Goal: Task Accomplishment & Management: Complete application form

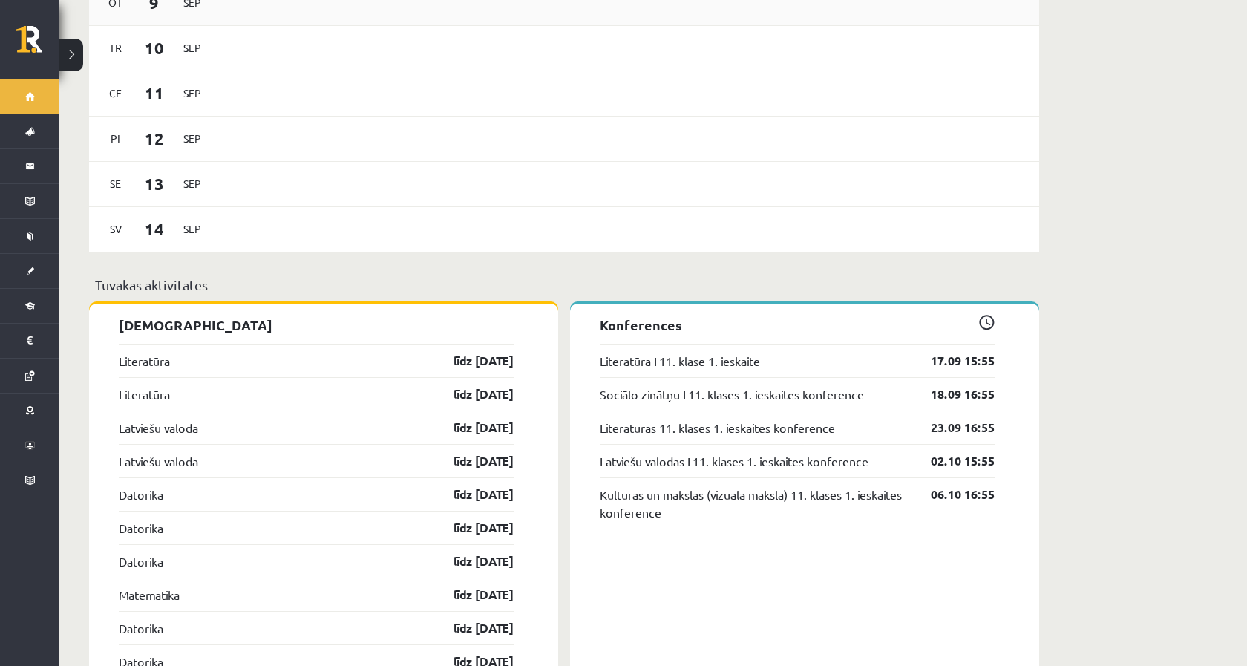
scroll to position [964, 0]
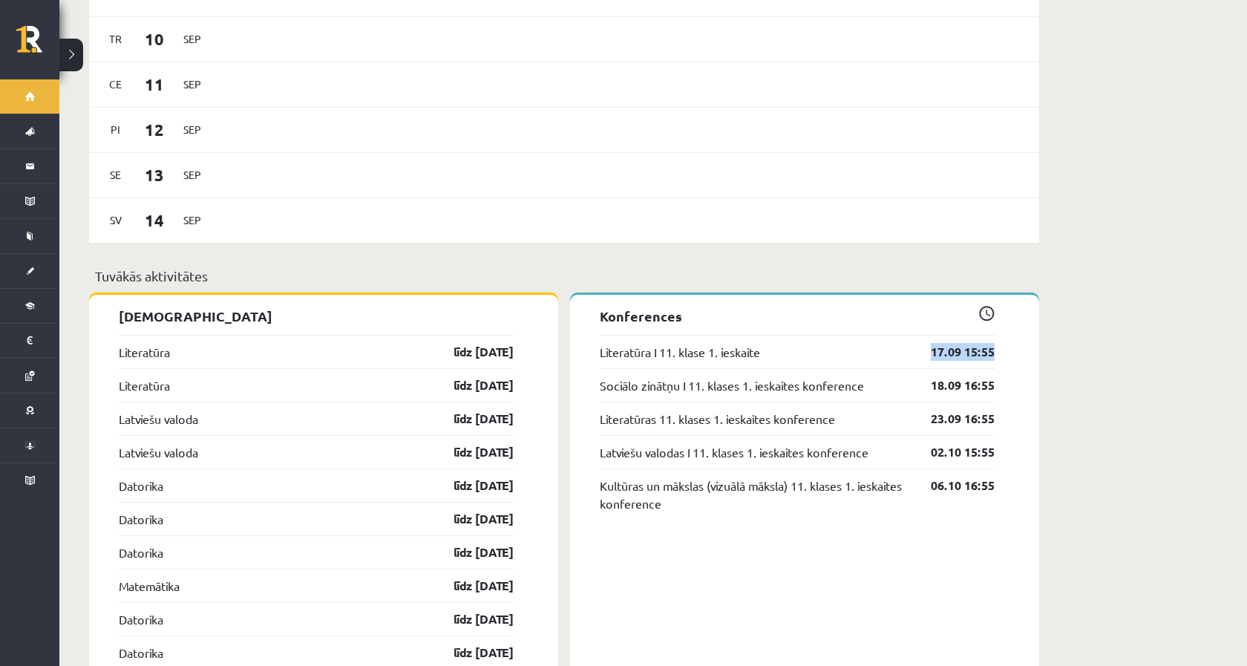
drag, startPoint x: 1005, startPoint y: 335, endPoint x: 893, endPoint y: 335, distance: 112.1
click at [600, 266] on p "Tuvākās aktivitātes" at bounding box center [564, 276] width 938 height 20
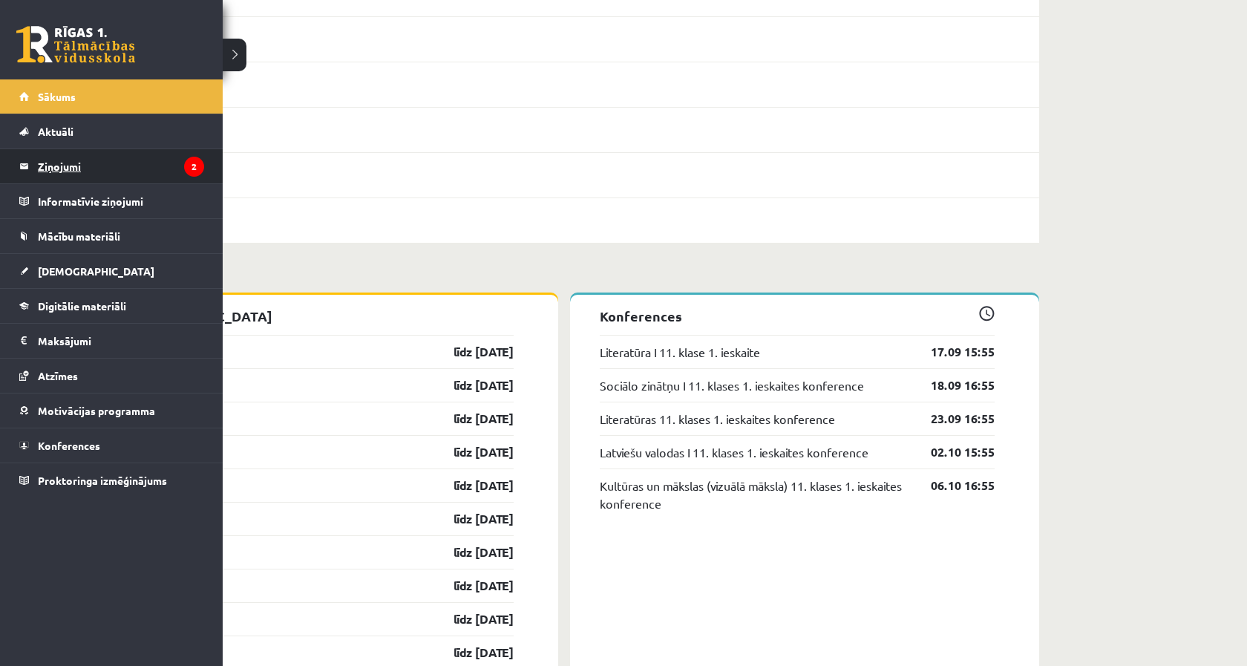
click at [86, 155] on legend "Ziņojumi 2" at bounding box center [121, 166] width 166 height 34
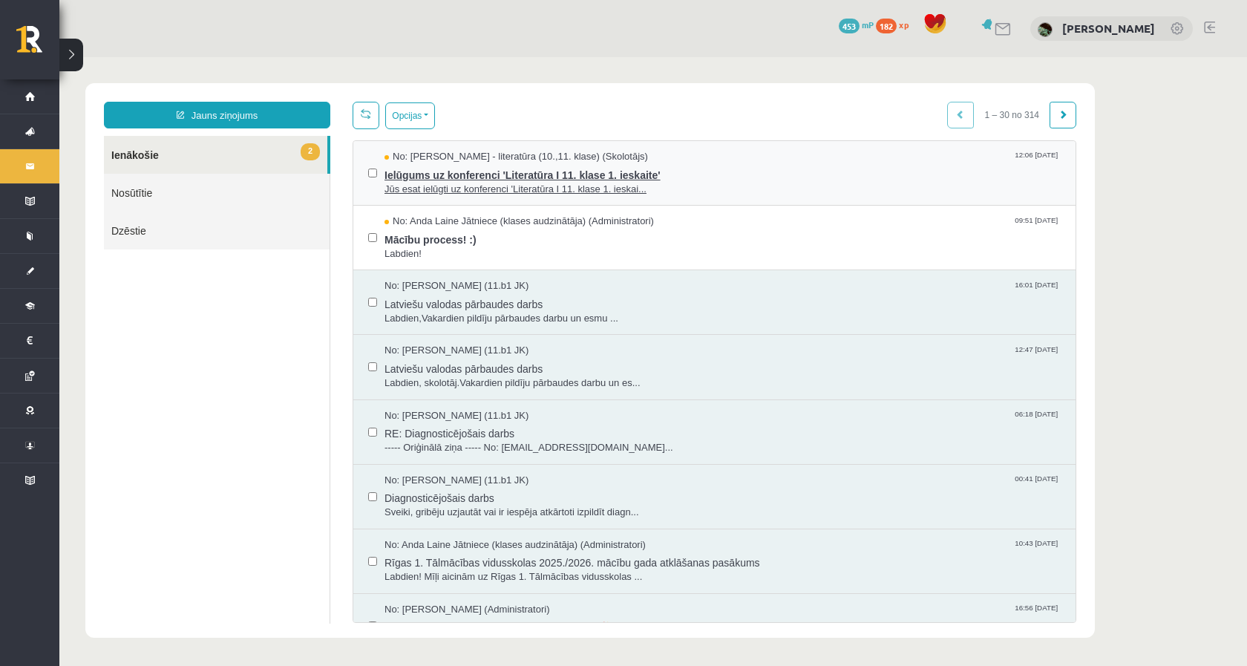
click at [564, 171] on span "Ielūgums uz konferenci 'Literatūra I 11. klase 1. ieskaite'" at bounding box center [722, 173] width 676 height 19
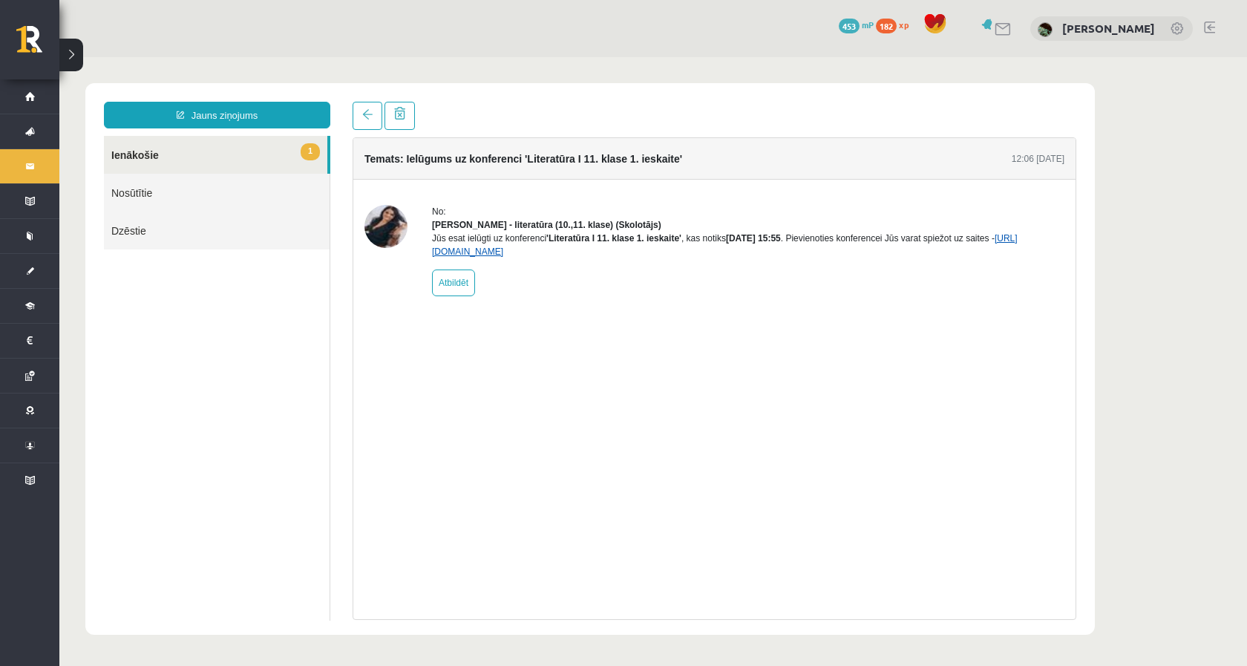
drag, startPoint x: 640, startPoint y: 262, endPoint x: 432, endPoint y: 264, distance: 208.6
click at [432, 258] on div "Jūs esat ielūgti uz konferenci 'Literatūra I 11. klase 1. ieskaite' , kas notik…" at bounding box center [748, 245] width 632 height 27
click at [380, 231] on img at bounding box center [385, 226] width 43 height 43
click at [373, 110] on link at bounding box center [368, 116] width 30 height 28
click at [362, 118] on span at bounding box center [367, 114] width 10 height 10
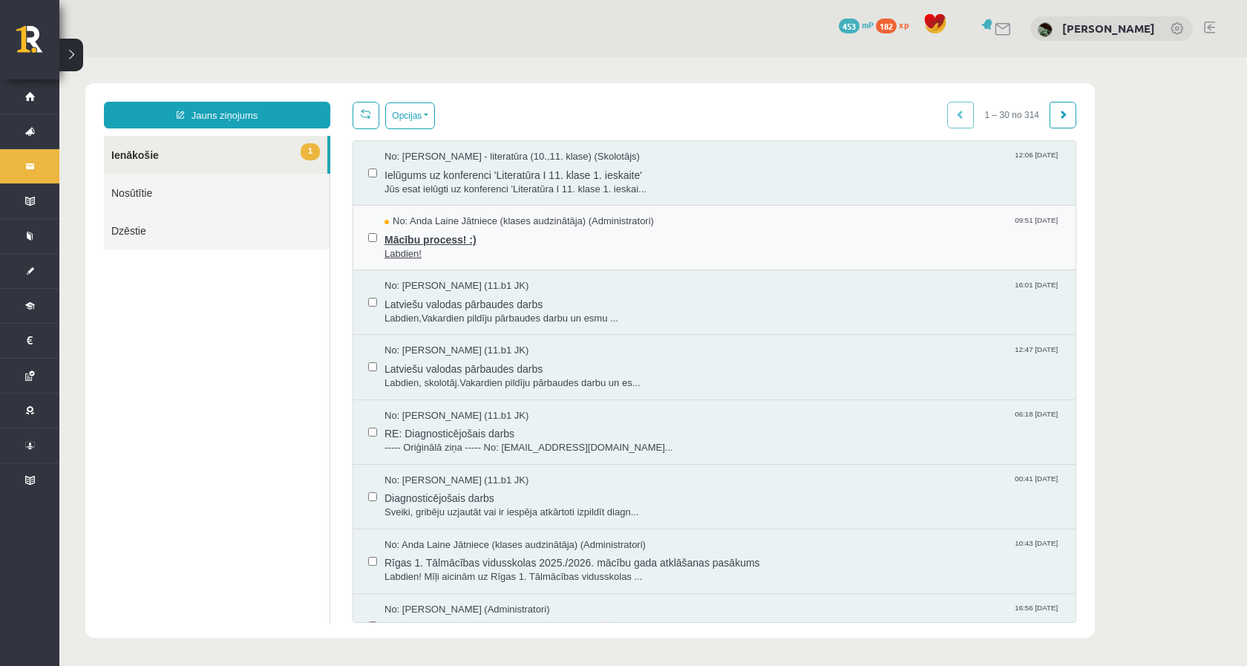
click at [483, 240] on span "Mācību process! :)" at bounding box center [722, 238] width 676 height 19
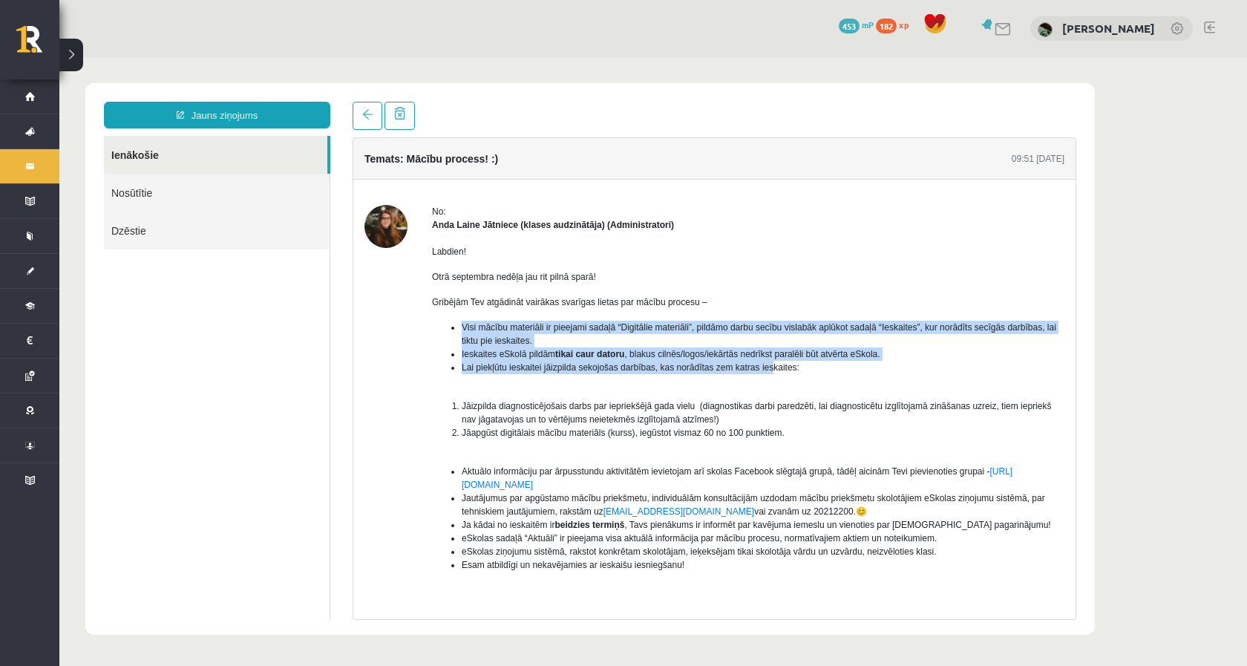
drag, startPoint x: 460, startPoint y: 321, endPoint x: 791, endPoint y: 366, distance: 334.1
click at [791, 366] on ul "Visi mācību materiāli ir pieejami sadaļā “Digitālie materiāli”, pildāmo darbu s…" at bounding box center [748, 354] width 632 height 67
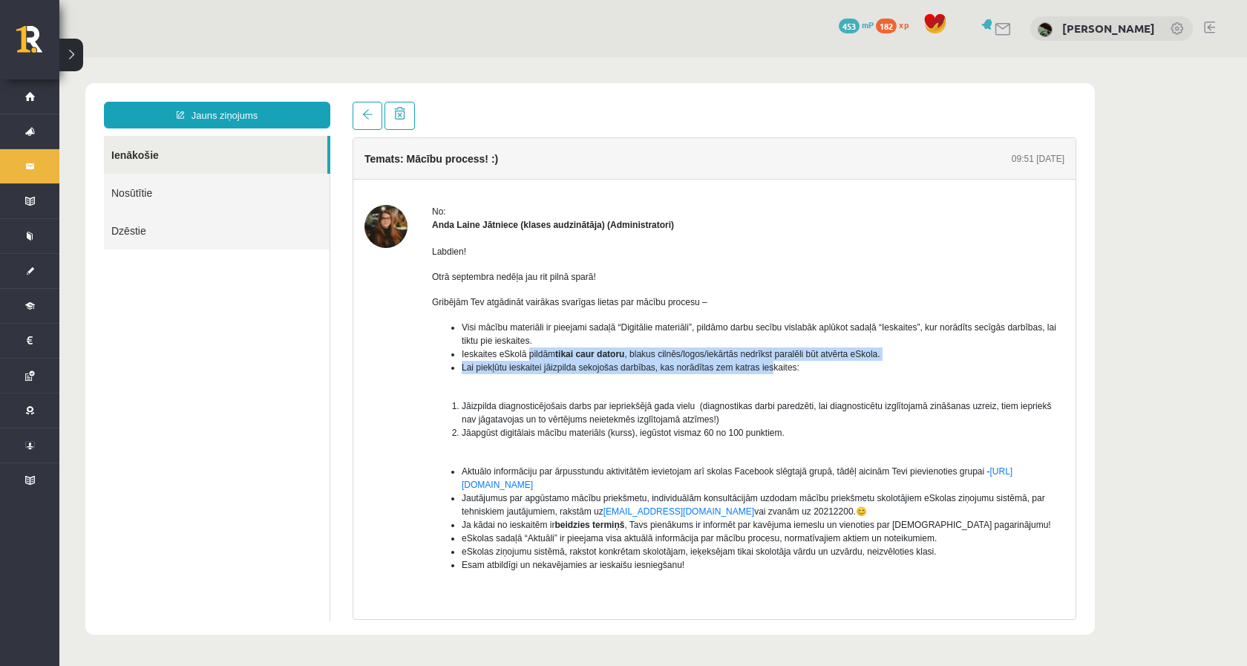
drag, startPoint x: 791, startPoint y: 366, endPoint x: 531, endPoint y: 355, distance: 260.7
click at [531, 355] on ul "Visi mācību materiāli ir pieejami sadaļā “Digitālie materiāli”, pildāmo darbu s…" at bounding box center [748, 354] width 632 height 67
click at [531, 355] on span "Ieskaites eSkolā pildām tikai caur datoru , blakus cilnēs/logos/iekārtās nedrīk…" at bounding box center [671, 354] width 419 height 10
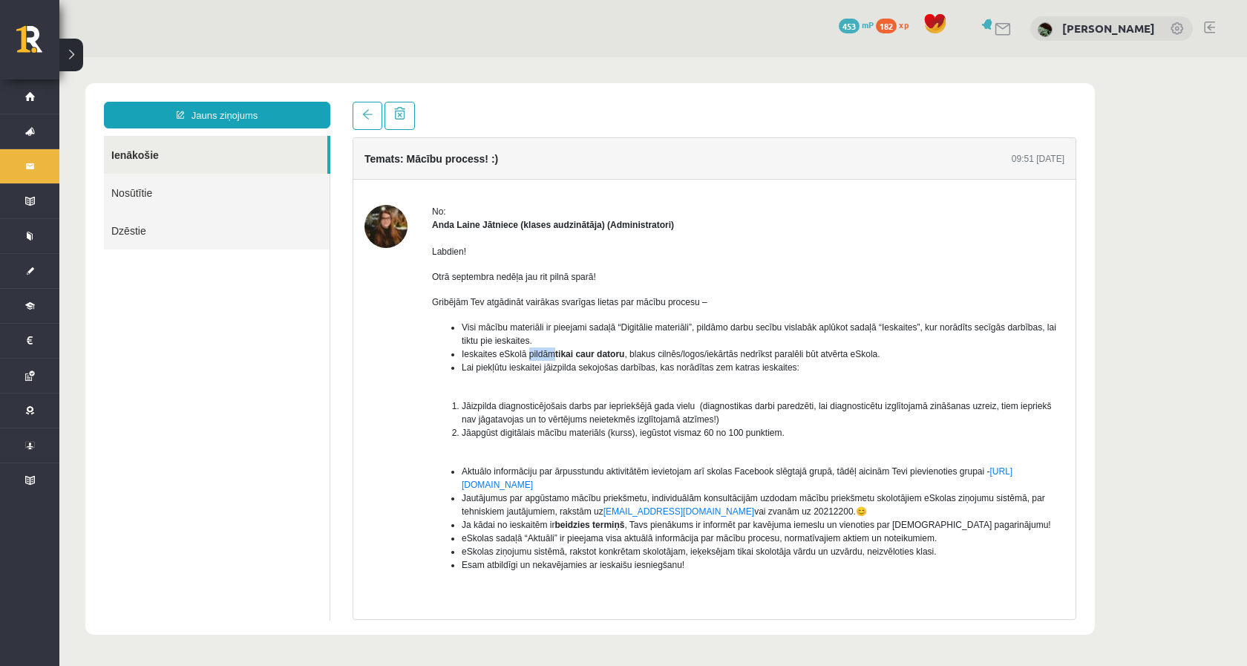
click at [531, 355] on span "Ieskaites eSkolā pildām tikai caur datoru , blakus cilnēs/logos/iekārtās nedrīk…" at bounding box center [671, 354] width 419 height 10
click at [525, 369] on span "Lai piekļūtu ieskaitei jāizpilda sekojošas darbības, kas norādītas zem katras i…" at bounding box center [631, 367] width 338 height 10
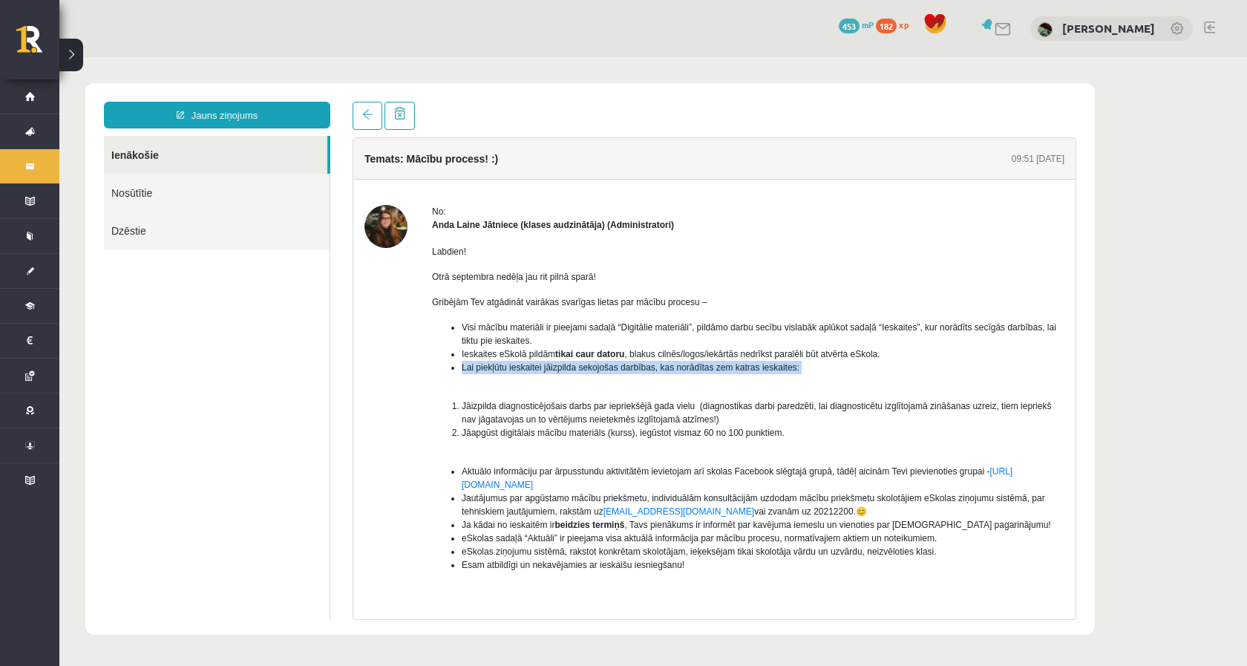
click at [539, 382] on ul "Visi mācību materiāli ir pieejami sadaļā “Digitālie materiāli”, pildāmo darbu s…" at bounding box center [748, 354] width 632 height 67
drag, startPoint x: 511, startPoint y: 358, endPoint x: 938, endPoint y: 365, distance: 426.8
click at [939, 365] on ul "Visi mācību materiāli ir pieejami sadaļā “Digitālie materiāli”, pildāmo darbu s…" at bounding box center [748, 354] width 632 height 67
click at [938, 365] on li "Lai piekļūtu ieskaitei jāizpilda sekojošas darbības, kas norādītas zem katras i…" at bounding box center [763, 367] width 603 height 13
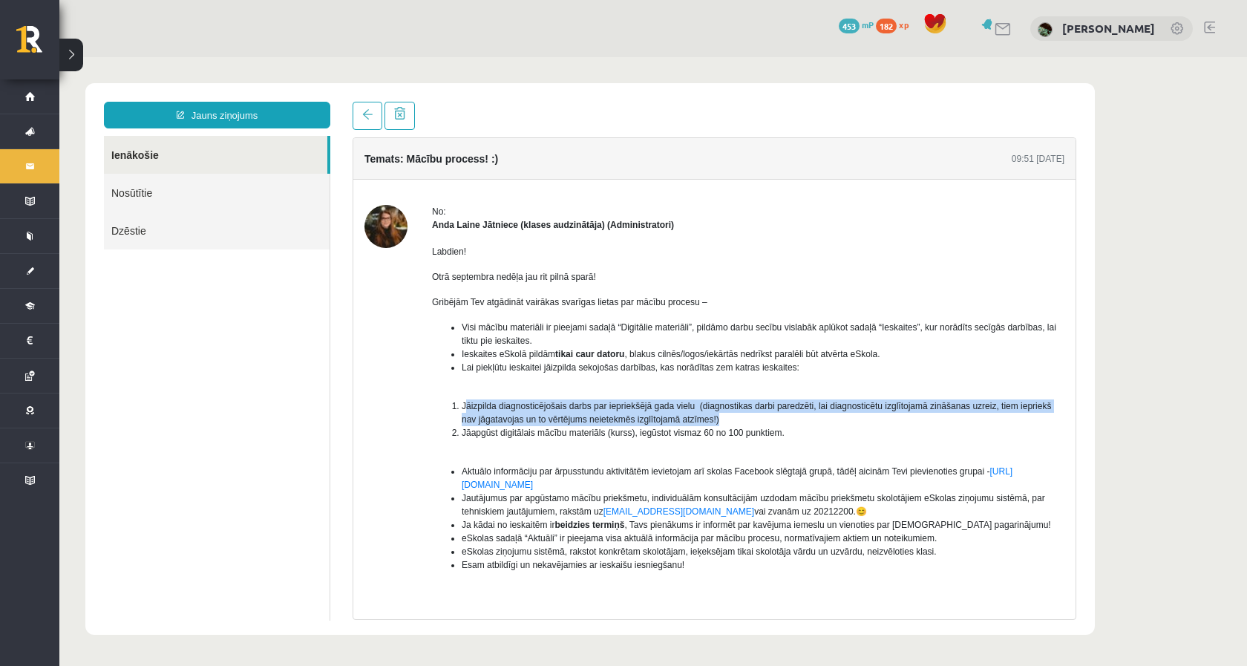
drag, startPoint x: 465, startPoint y: 407, endPoint x: 778, endPoint y: 420, distance: 313.5
click at [778, 420] on li "Jāizpilda diagnosticējošais darbs par iepriekšējā gada vielu (diagnostikas darb…" at bounding box center [763, 412] width 603 height 27
drag, startPoint x: 778, startPoint y: 420, endPoint x: 425, endPoint y: 400, distance: 353.8
click at [425, 400] on div "No: Anda Laine Jātniece (klases audzinātāja) (Administratori) Labdien! Otrā sep…" at bounding box center [714, 452] width 700 height 494
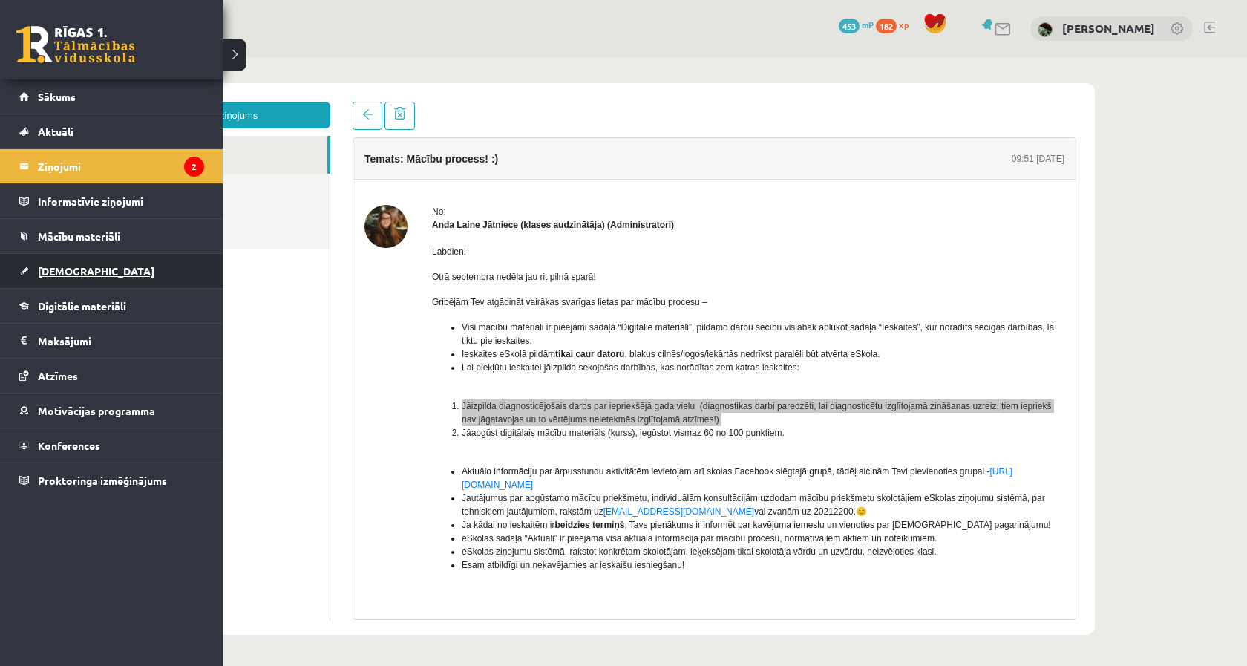
click at [45, 278] on link "[DEMOGRAPHIC_DATA]" at bounding box center [111, 271] width 185 height 34
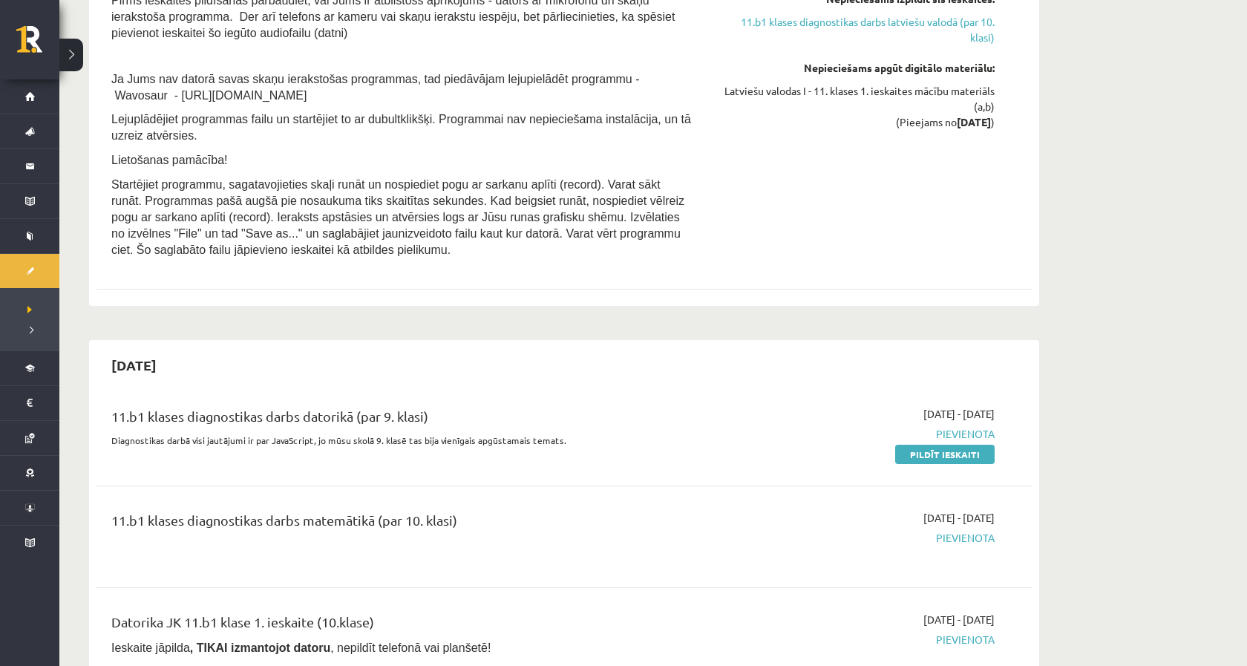
scroll to position [796, 0]
click at [989, 447] on link "Pildīt ieskaiti" at bounding box center [944, 453] width 99 height 19
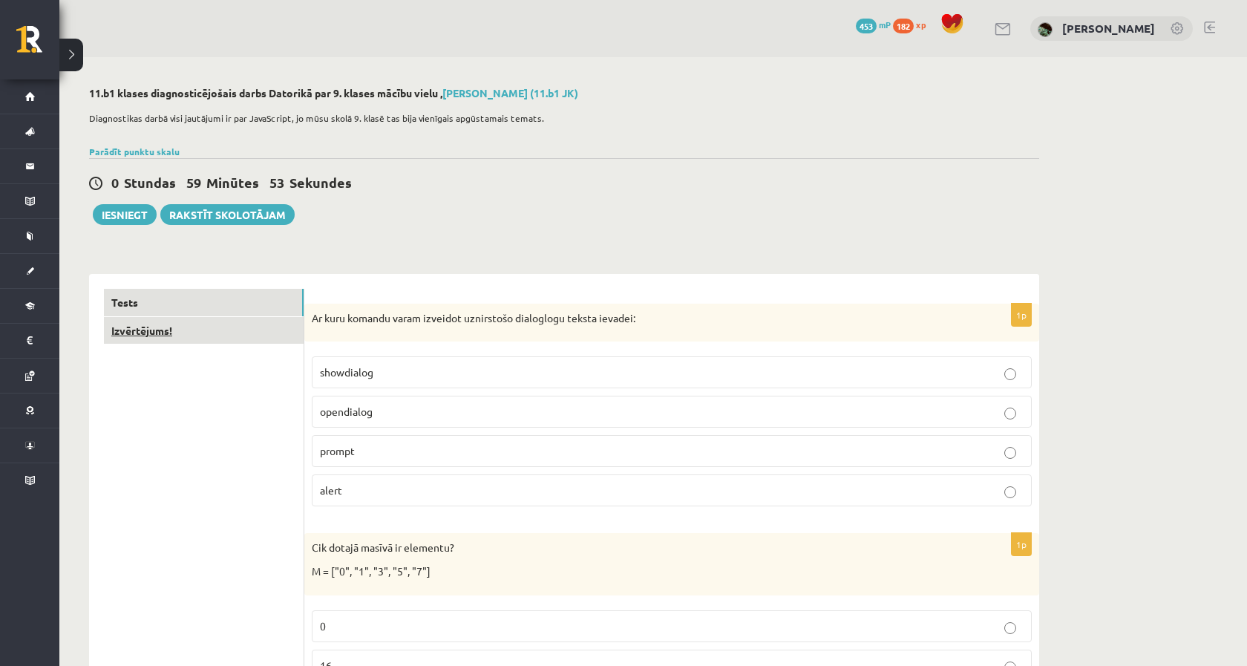
click at [187, 332] on link "Izvērtējums!" at bounding box center [204, 330] width 200 height 27
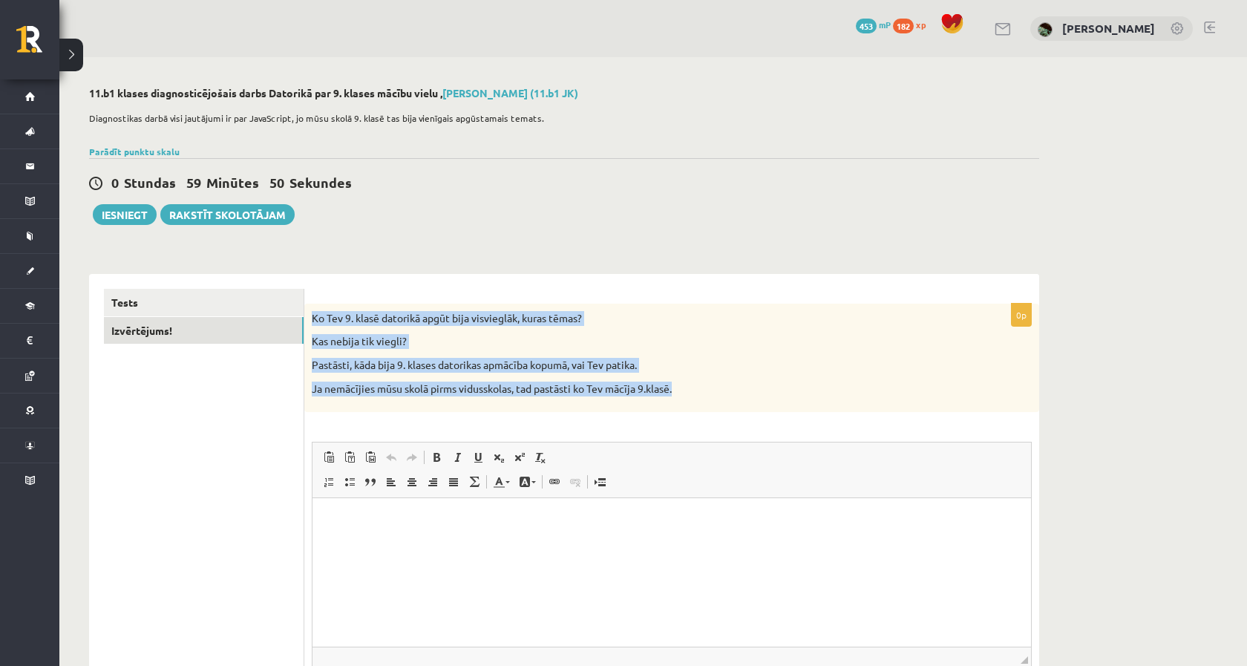
drag, startPoint x: 461, startPoint y: 347, endPoint x: 672, endPoint y: 407, distance: 219.9
click at [672, 407] on div "Ko Tev 9. klasē datorikā apgūt bija visvieglāk, kuras tēmas? Kas nebija tik vie…" at bounding box center [671, 358] width 735 height 108
click at [685, 402] on div "Ko Tev 9. klasē datorikā apgūt bija visvieglāk, kuras tēmas? Kas nebija tik vie…" at bounding box center [671, 358] width 735 height 108
drag, startPoint x: 685, startPoint y: 402, endPoint x: 309, endPoint y: 311, distance: 386.5
click at [309, 311] on div "Ko Tev 9. klasē datorikā apgūt bija visvieglāk, kuras tēmas? Kas nebija tik vie…" at bounding box center [671, 358] width 735 height 108
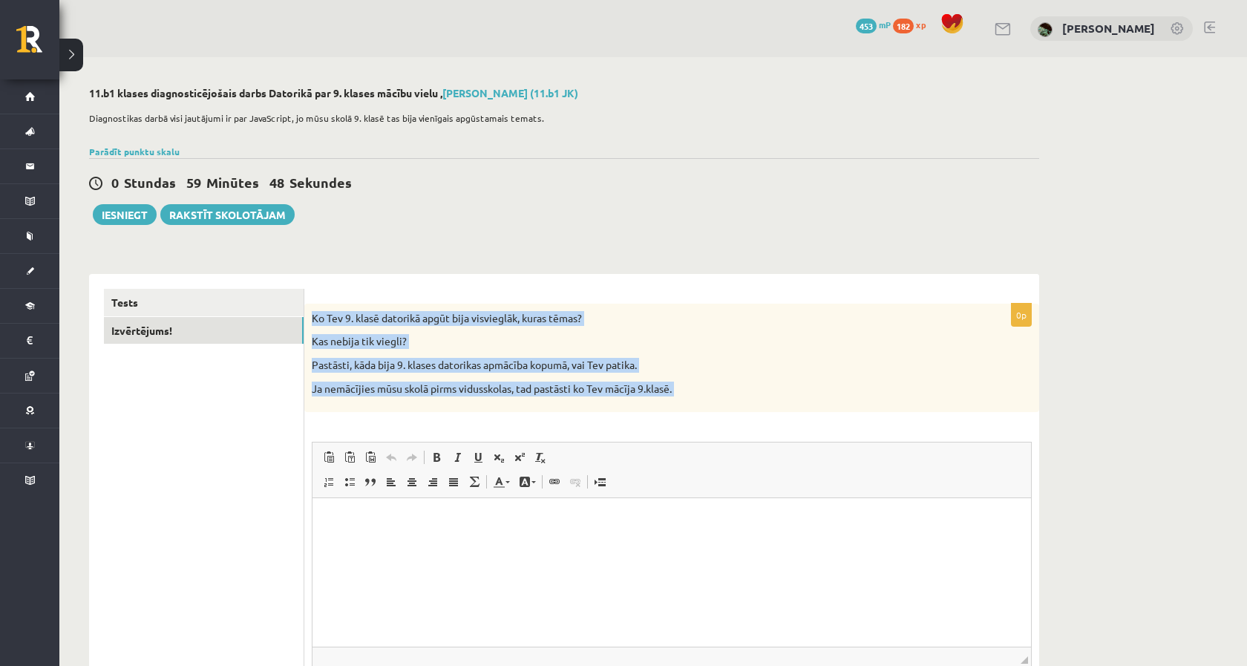
click at [309, 311] on div "Ko Tev 9. klasē datorikā apgūt bija visvieglāk, kuras tēmas? Kas nebija tik vie…" at bounding box center [671, 358] width 735 height 108
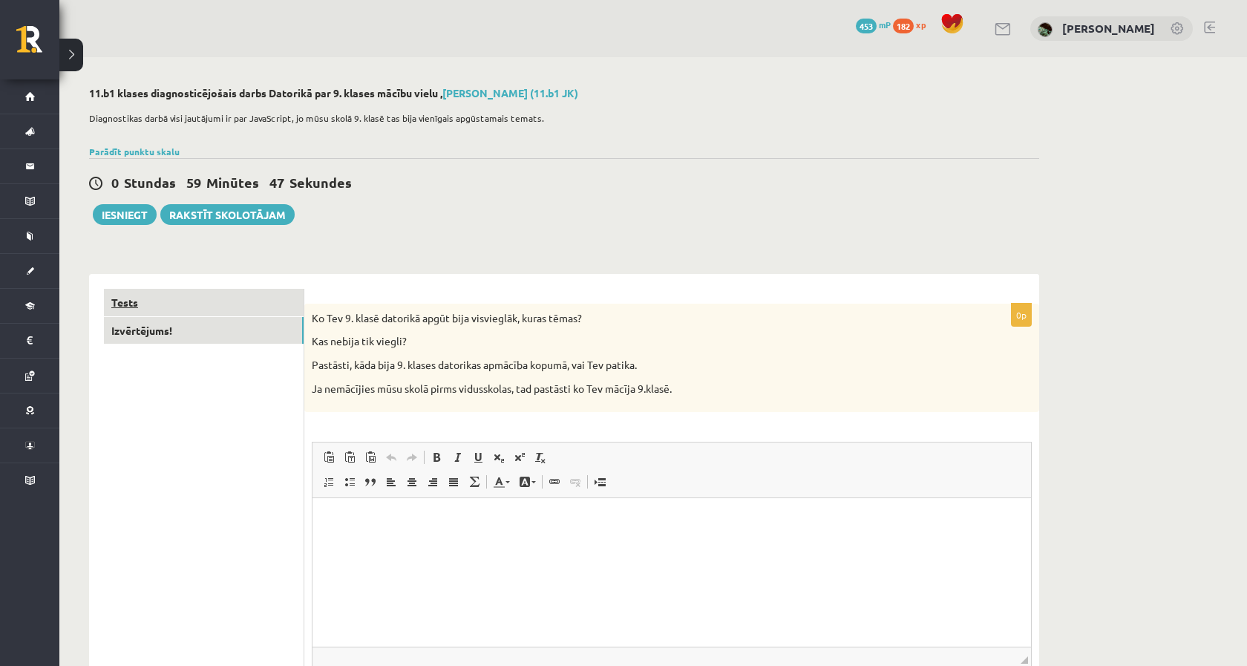
click at [259, 310] on link "Tests" at bounding box center [204, 302] width 200 height 27
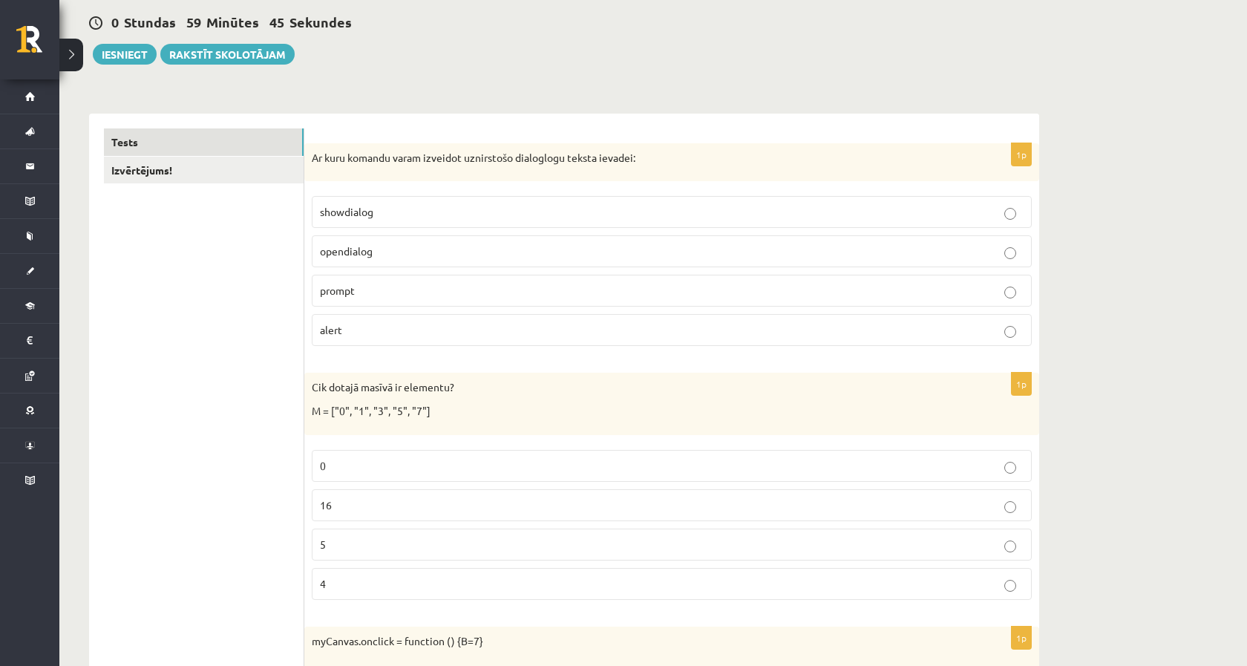
scroll to position [162, 0]
click at [381, 286] on p "prompt" at bounding box center [672, 289] width 704 height 16
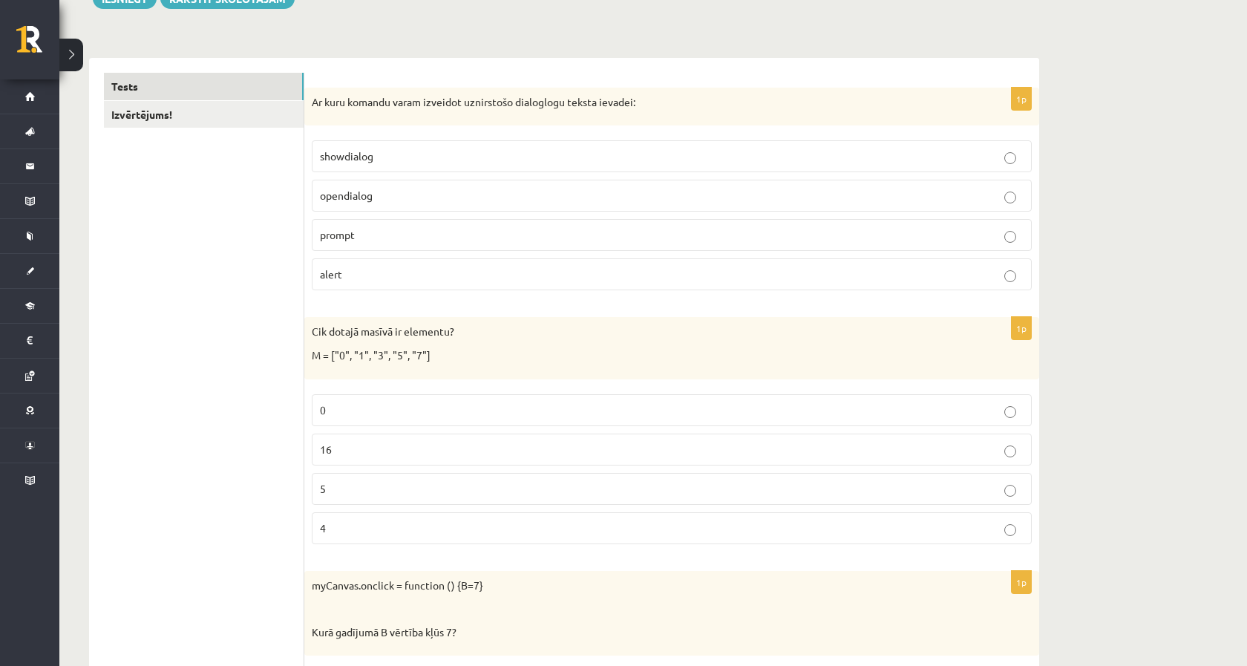
scroll to position [223, 0]
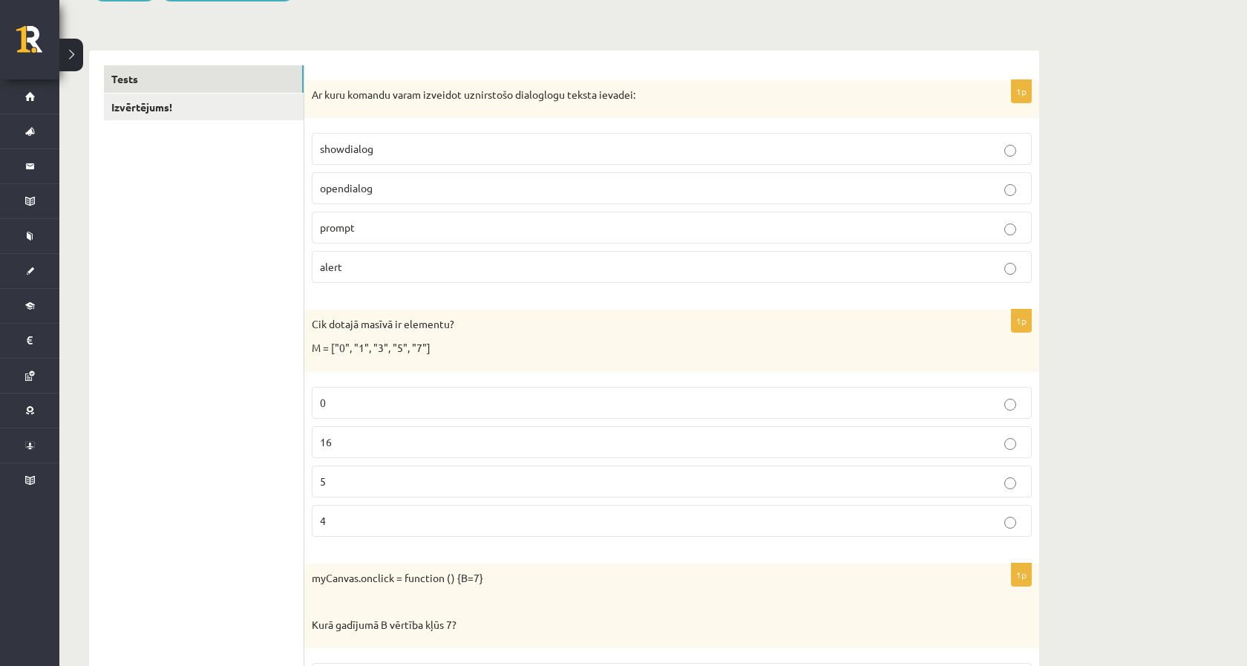
click at [389, 477] on p "5" at bounding box center [672, 481] width 704 height 16
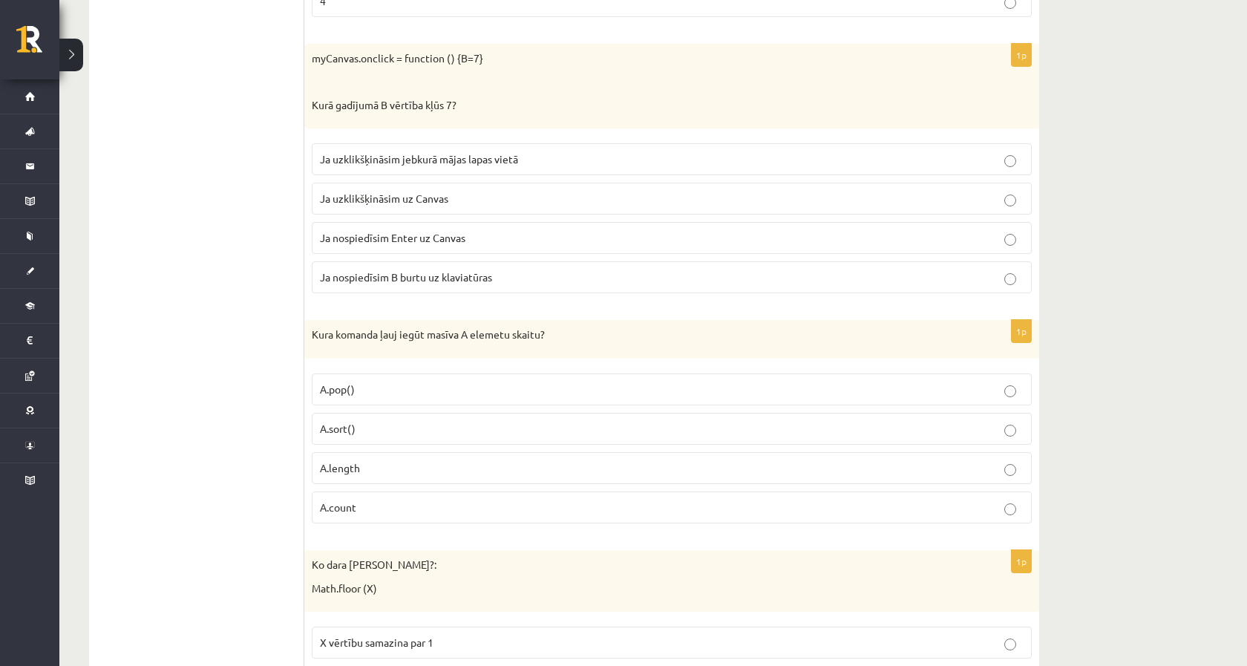
scroll to position [740, 0]
click at [735, 199] on p "Ja uzklikšķināsim uz Canvas" at bounding box center [672, 202] width 704 height 16
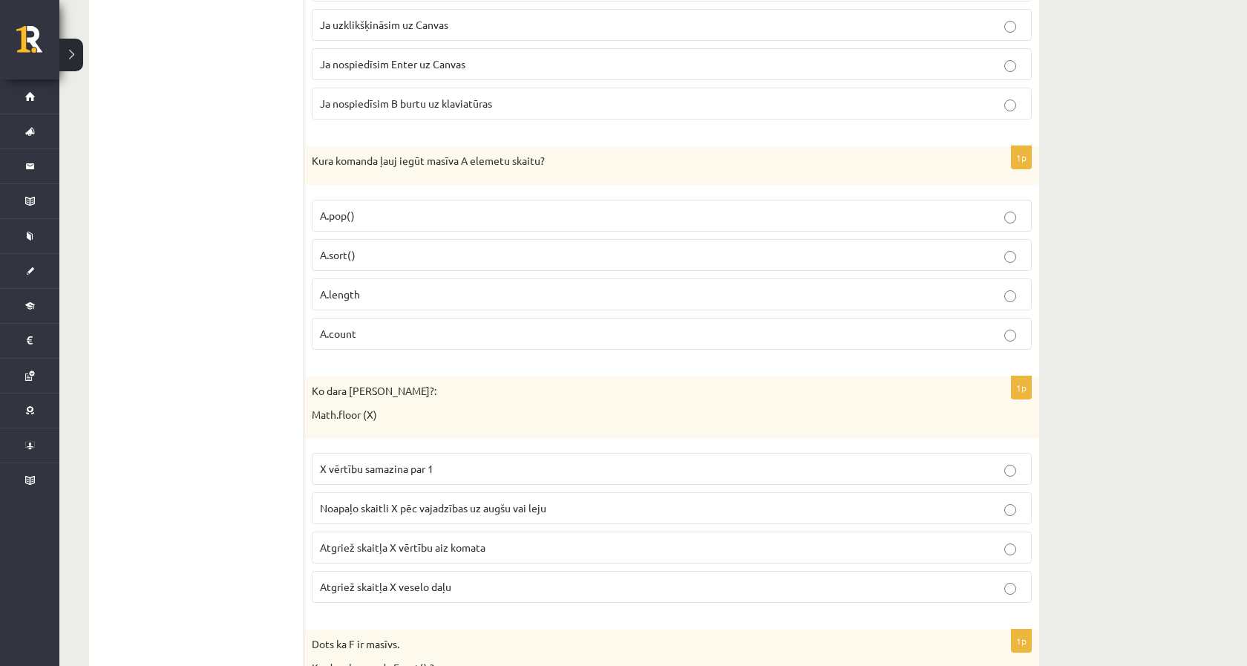
scroll to position [935, 0]
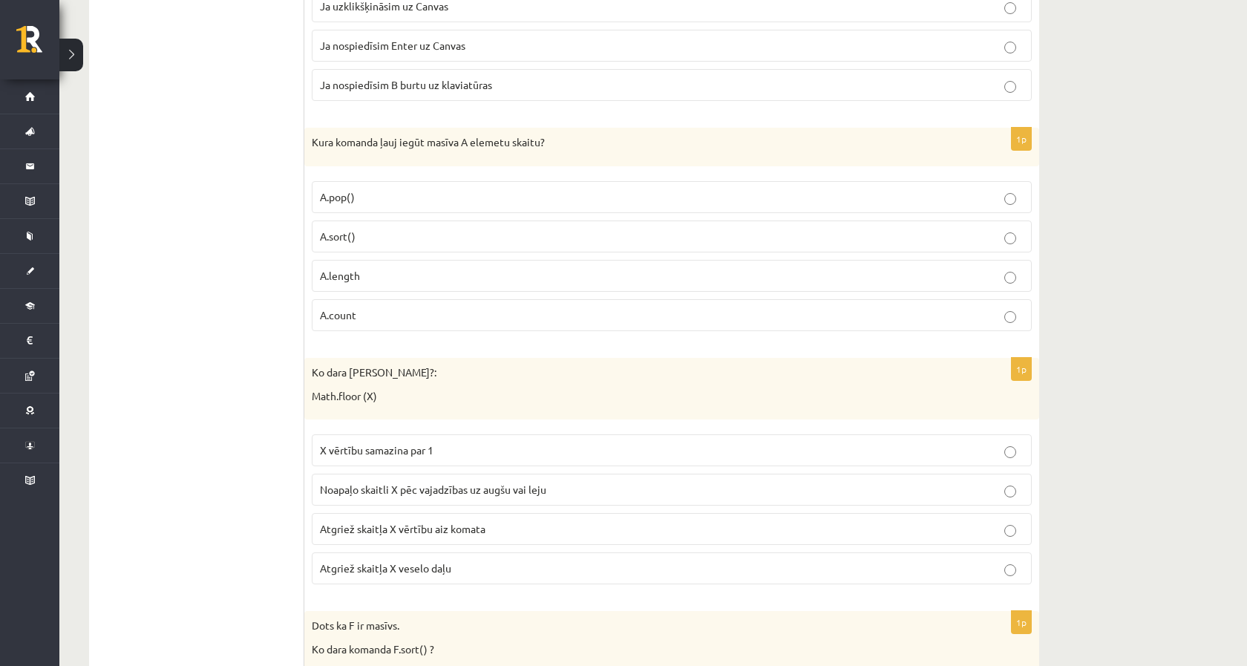
click at [386, 274] on p "A.length" at bounding box center [672, 276] width 704 height 16
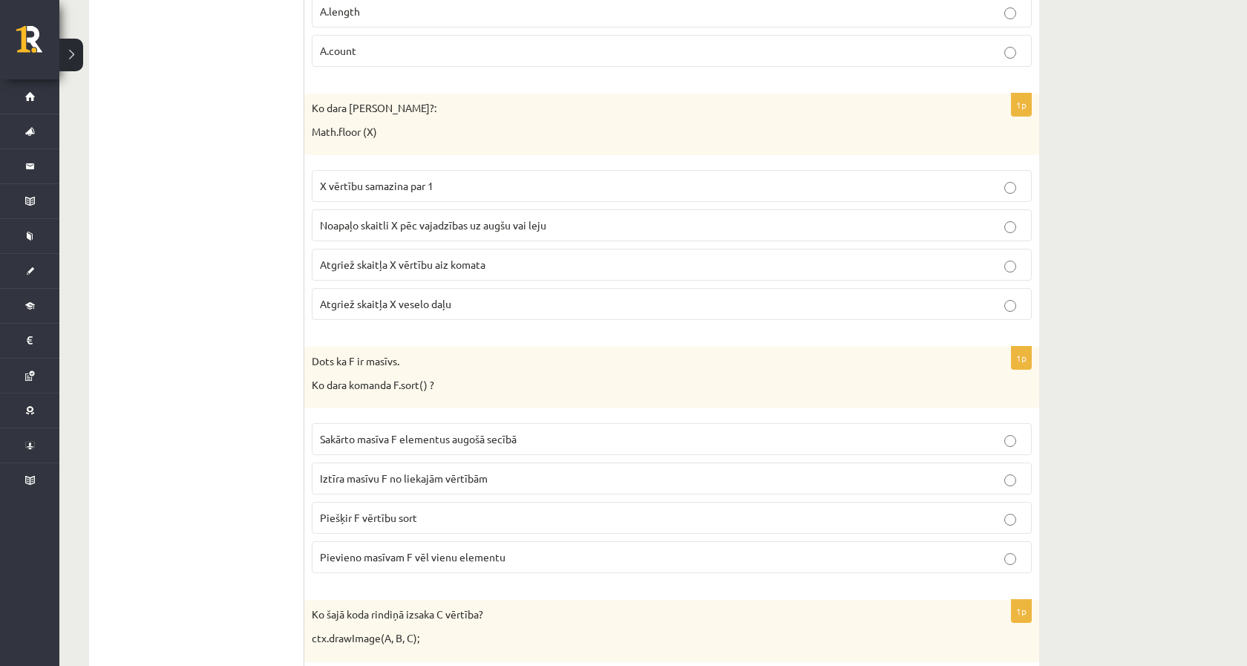
scroll to position [1193, 0]
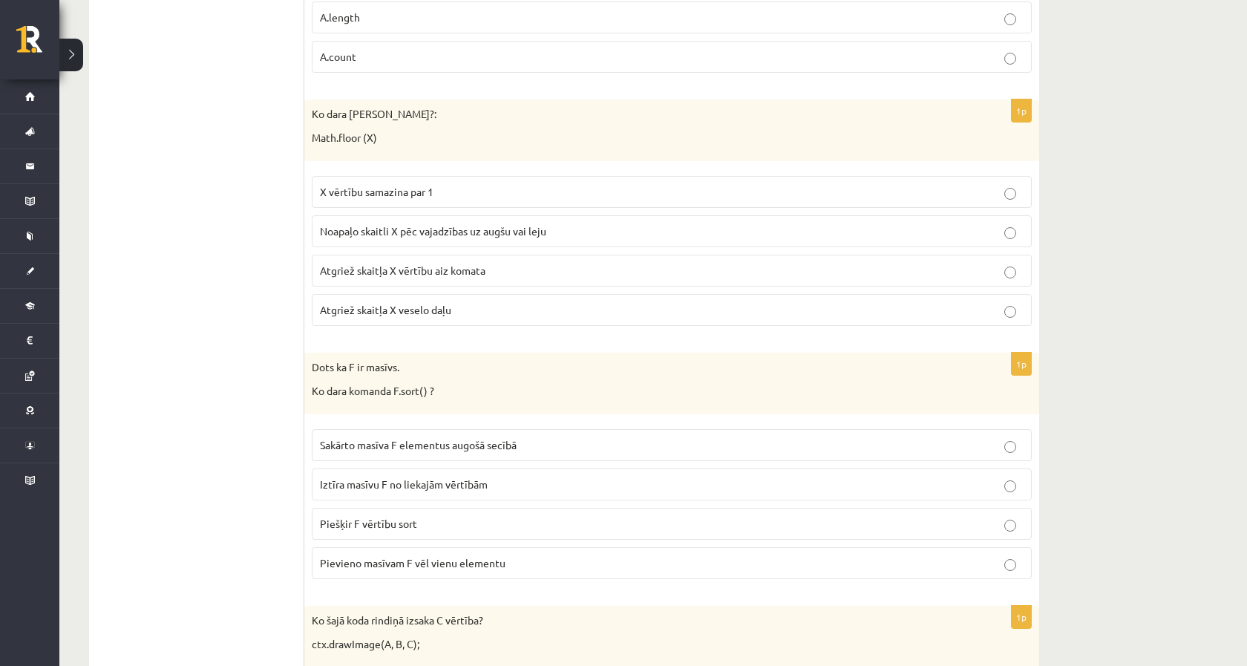
click at [472, 239] on label "Noapaļo skaitli X pēc vajadzības uz augšu vai leju" at bounding box center [672, 231] width 720 height 32
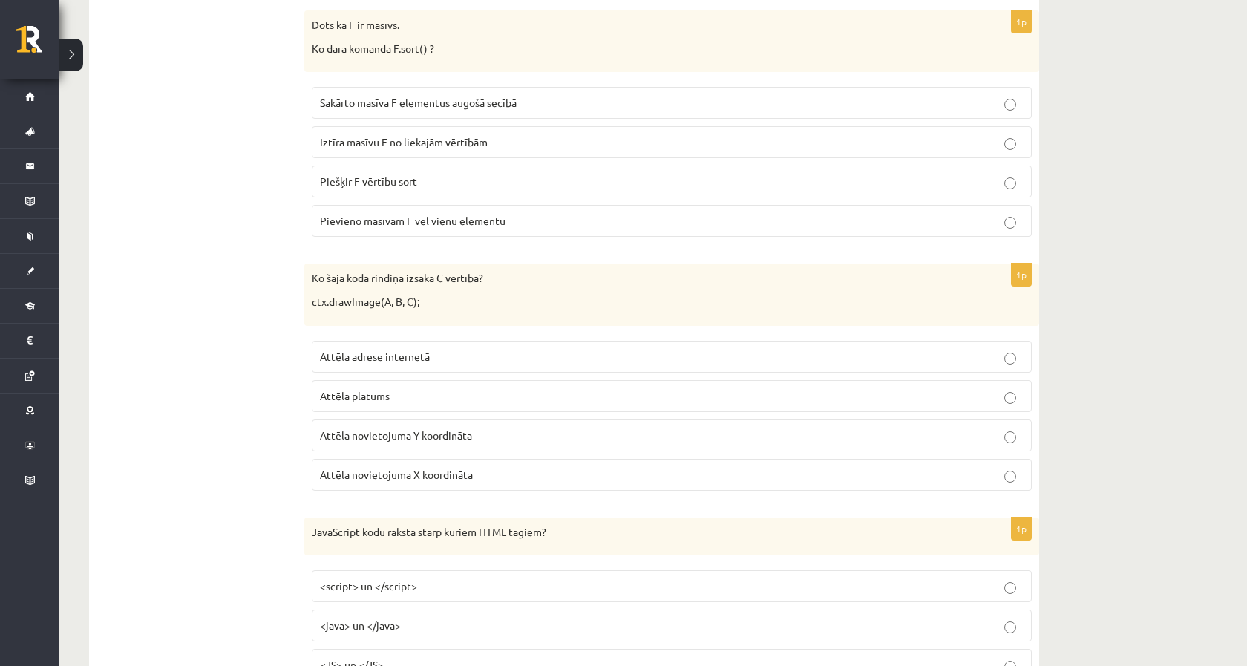
scroll to position [1527, 0]
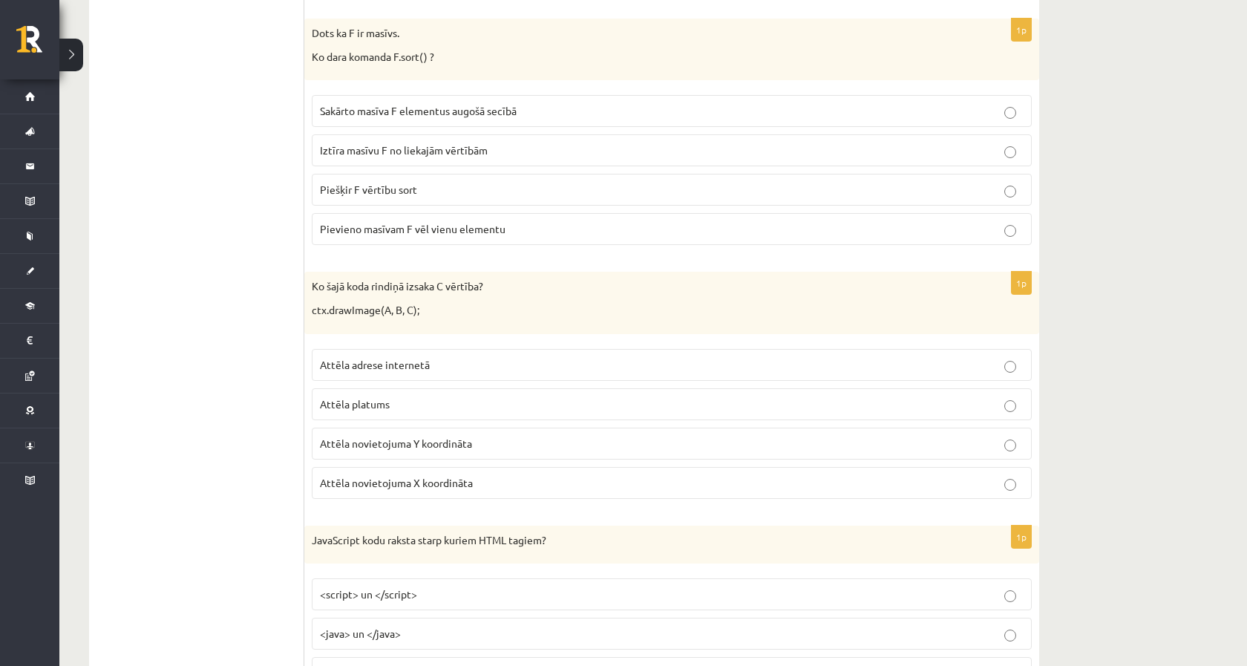
click at [624, 108] on p "Sakārto masīva F elementus augošā secībā" at bounding box center [672, 111] width 704 height 16
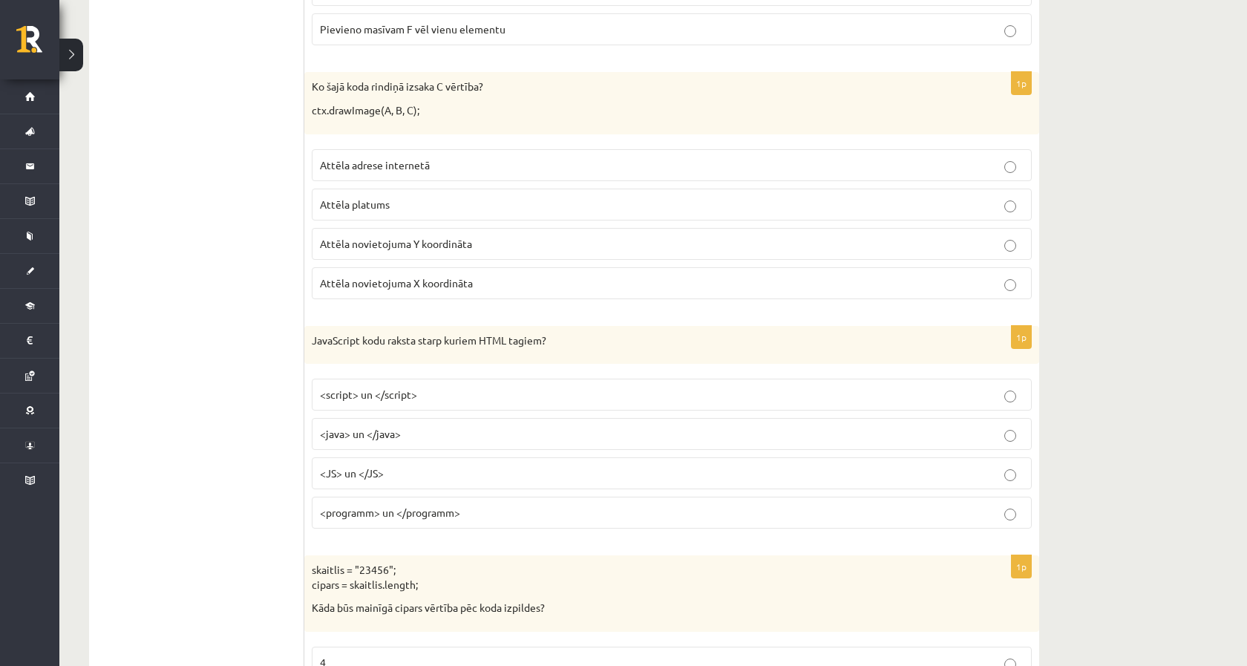
scroll to position [1726, 0]
click at [425, 238] on span "Attēla novietojuma Y koordināta" at bounding box center [396, 243] width 152 height 13
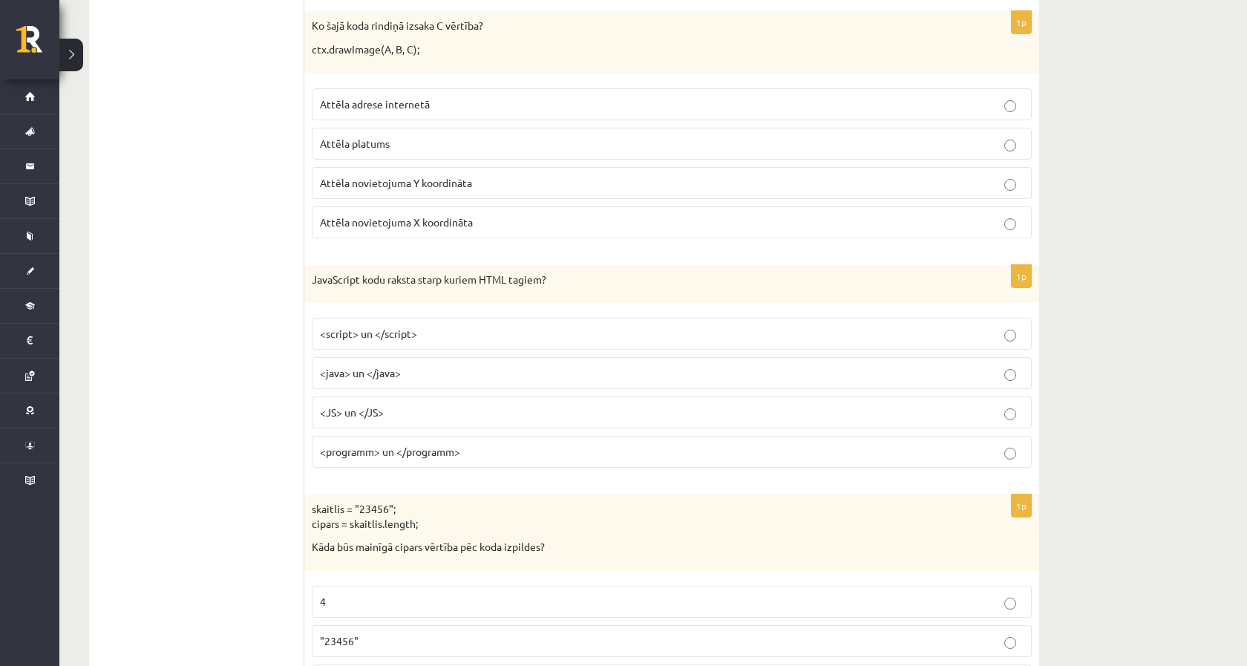
scroll to position [1860, 0]
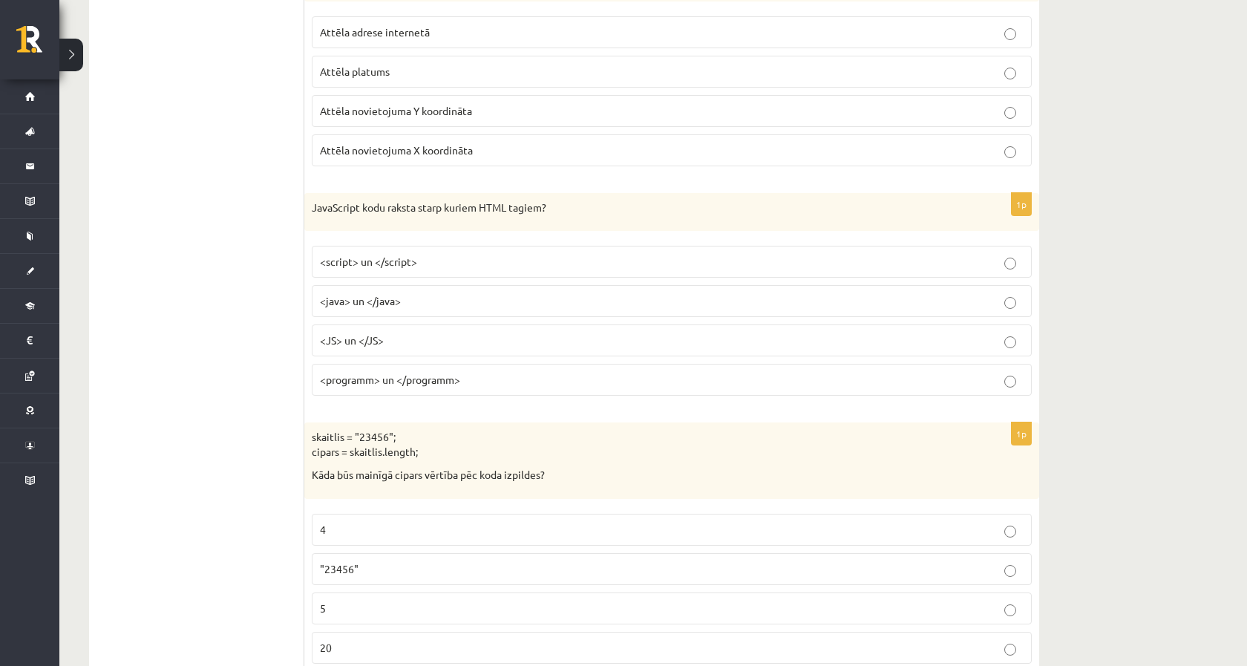
click at [456, 261] on p "<script> un </script>" at bounding box center [672, 262] width 704 height 16
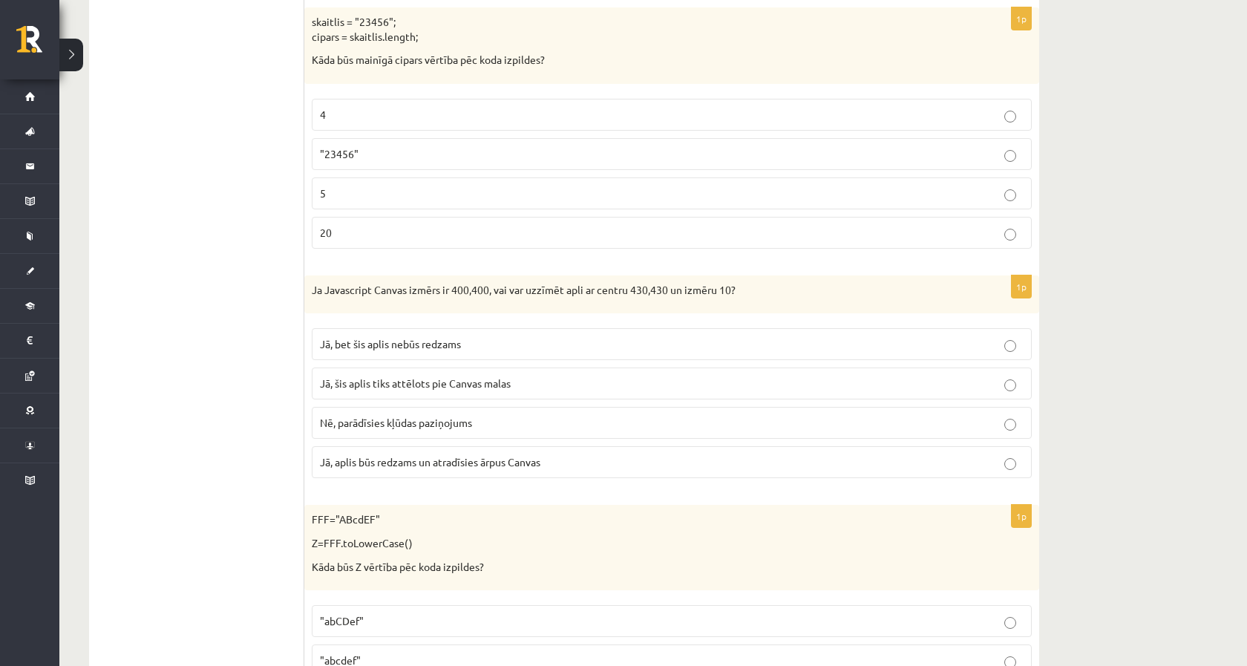
scroll to position [2272, 0]
click at [453, 180] on label "5" at bounding box center [672, 196] width 720 height 32
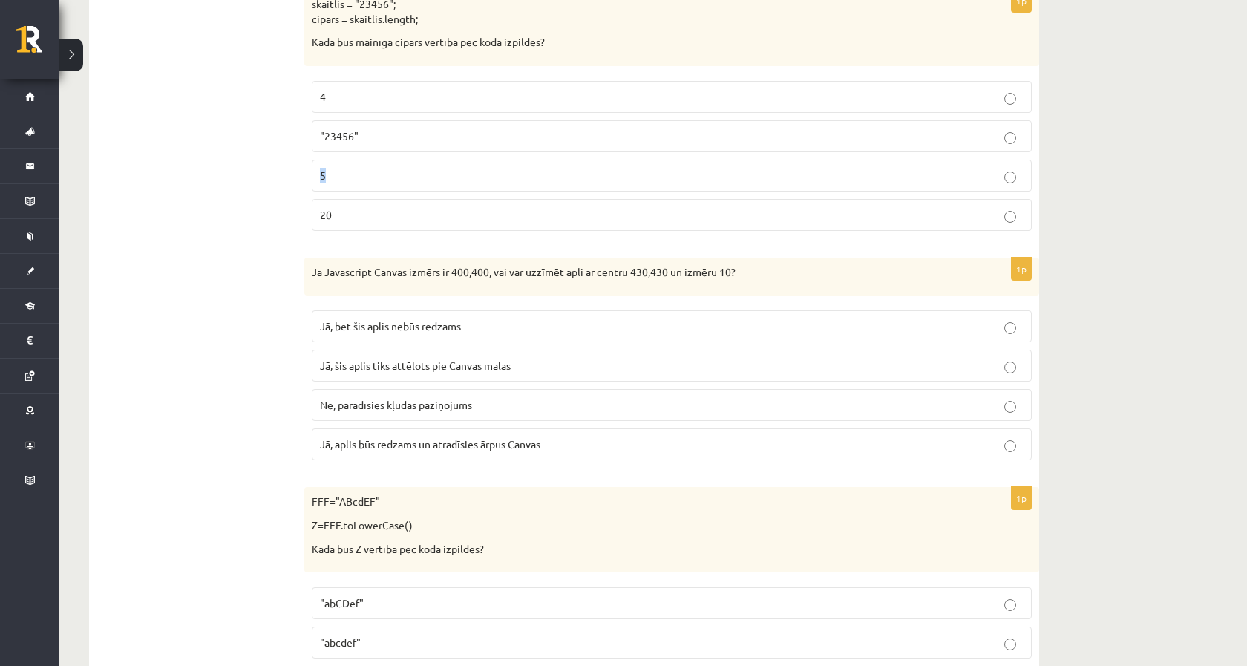
scroll to position [2330, 0]
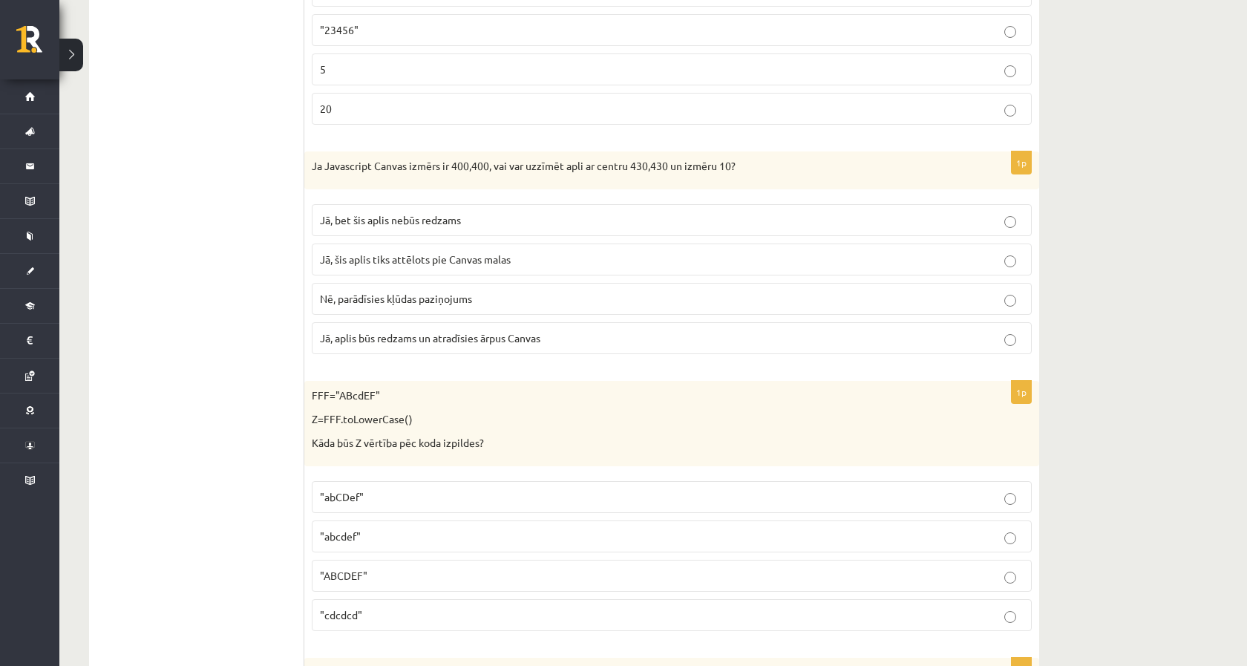
scroll to position [2397, 0]
click at [367, 214] on p "Jā, bet šis aplis nebūs redzams" at bounding box center [672, 222] width 704 height 16
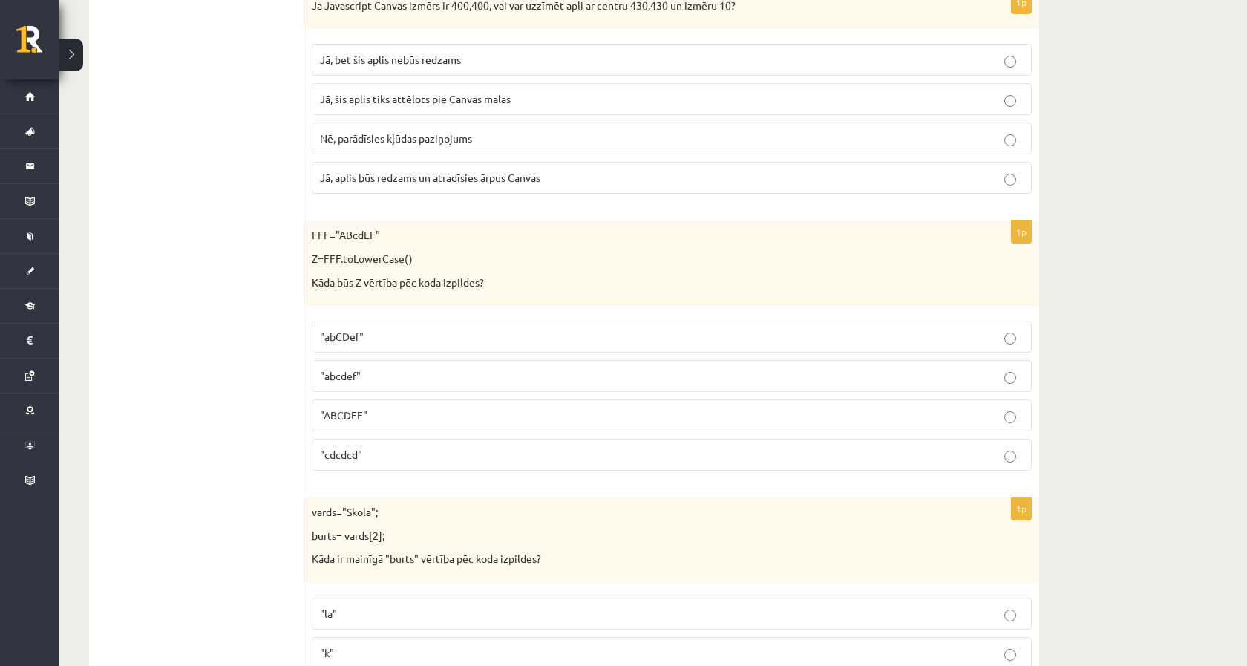
scroll to position [2560, 0]
drag, startPoint x: 311, startPoint y: 273, endPoint x: 315, endPoint y: 221, distance: 52.1
click at [315, 221] on div "FFF="ABcdEF" Z=FFF.toLowerCase() Kāda būs Z vērtība pēc koda izpildes?" at bounding box center [671, 262] width 735 height 85
click at [315, 227] on p "FFF="ABcdEF"" at bounding box center [635, 234] width 646 height 15
click at [367, 373] on p ""abcdef"" at bounding box center [672, 375] width 704 height 16
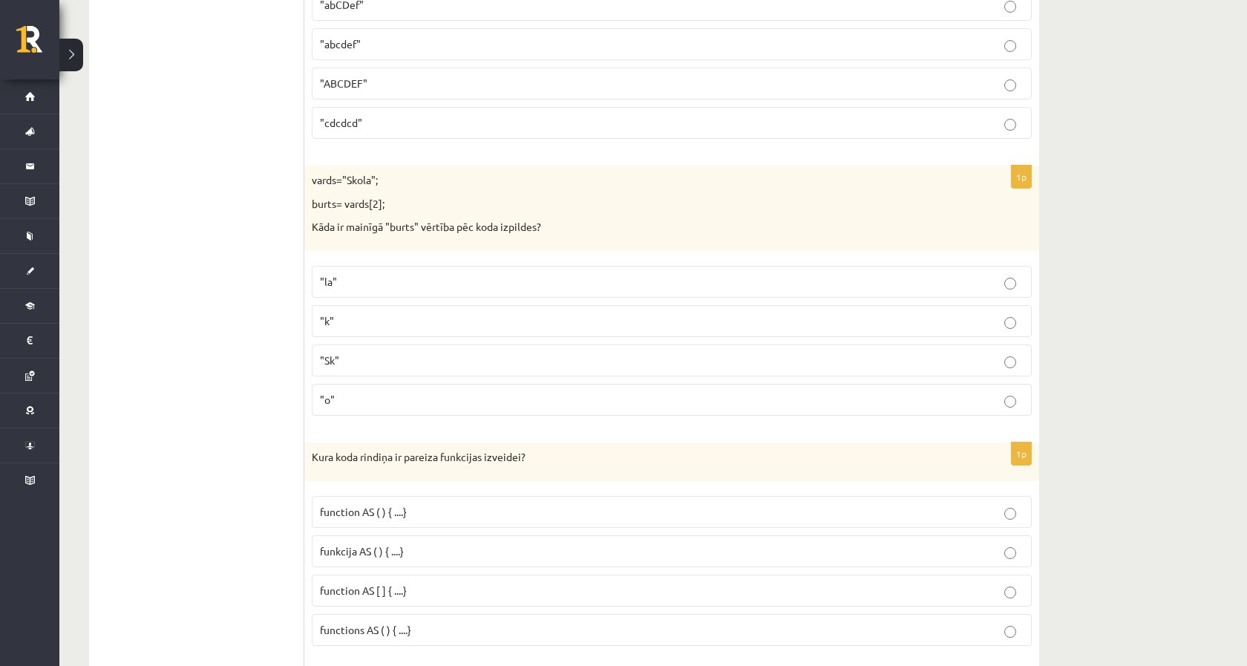
scroll to position [2891, 0]
drag, startPoint x: 321, startPoint y: 165, endPoint x: 559, endPoint y: 230, distance: 246.3
click at [559, 231] on div "vards="Skola"; burts= vards[2]; Kāda ir mainīgā "burts" vērtība pēc koda izpild…" at bounding box center [671, 207] width 735 height 85
click at [558, 219] on p "Kāda ir mainīgā "burts" vērtība pēc koda izpildes?" at bounding box center [635, 226] width 646 height 15
drag, startPoint x: 558, startPoint y: 214, endPoint x: 332, endPoint y: 160, distance: 232.9
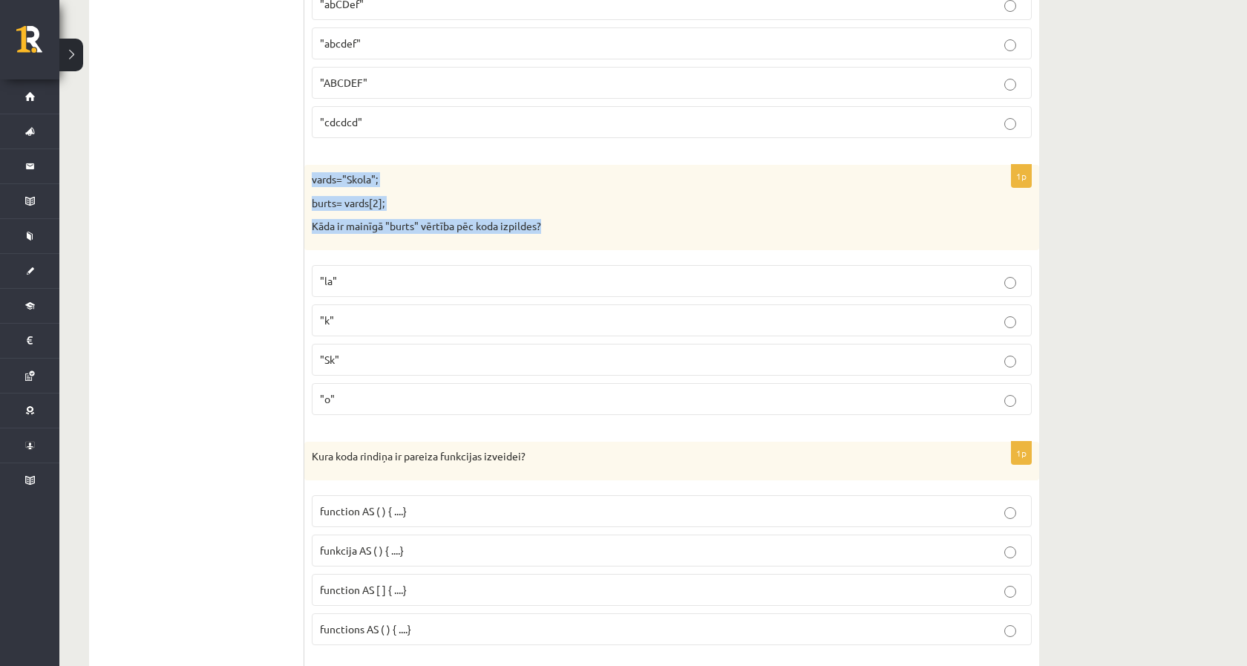
click at [332, 165] on div "vards="Skola"; burts= vards[2]; Kāda ir mainīgā "burts" vērtība pēc koda izpild…" at bounding box center [671, 207] width 735 height 85
drag, startPoint x: 313, startPoint y: 160, endPoint x: 553, endPoint y: 221, distance: 247.3
click at [553, 221] on div "vards="Skola"; burts= vards[2]; Kāda ir mainīgā "burts" vērtība pēc koda izpild…" at bounding box center [671, 207] width 735 height 85
click at [553, 221] on p "Kāda ir mainīgā "burts" vērtība pēc koda izpildes?" at bounding box center [635, 226] width 646 height 15
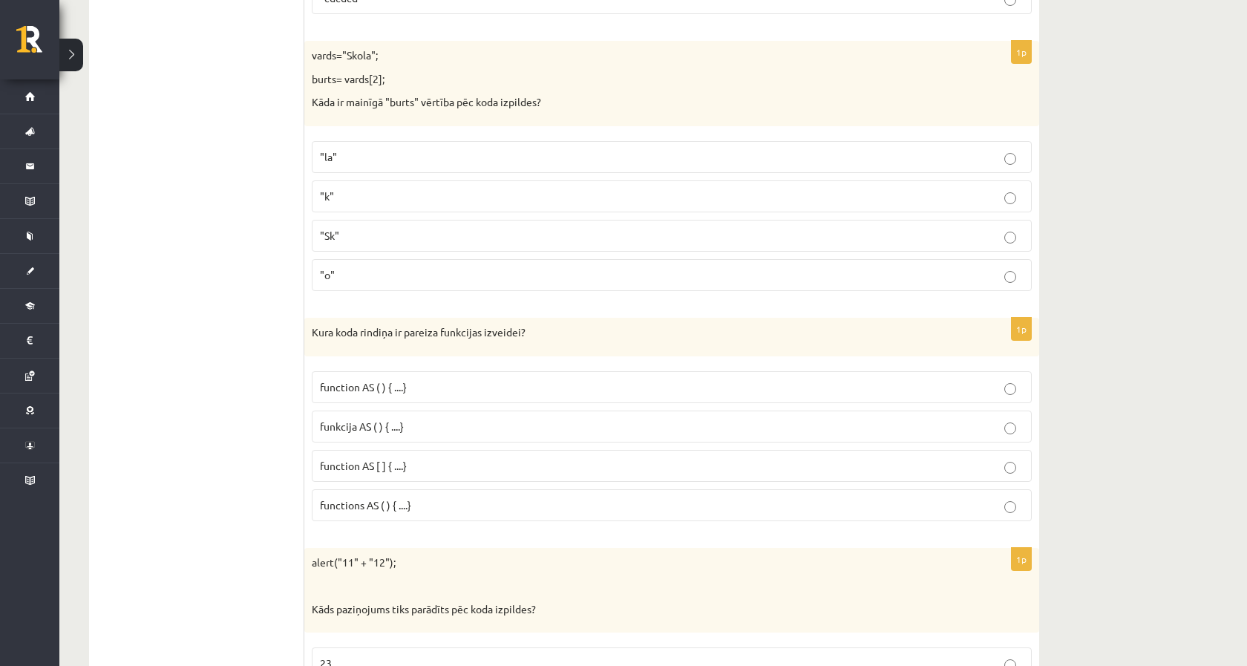
scroll to position [3016, 0]
click at [334, 267] on span ""o"" at bounding box center [327, 273] width 15 height 13
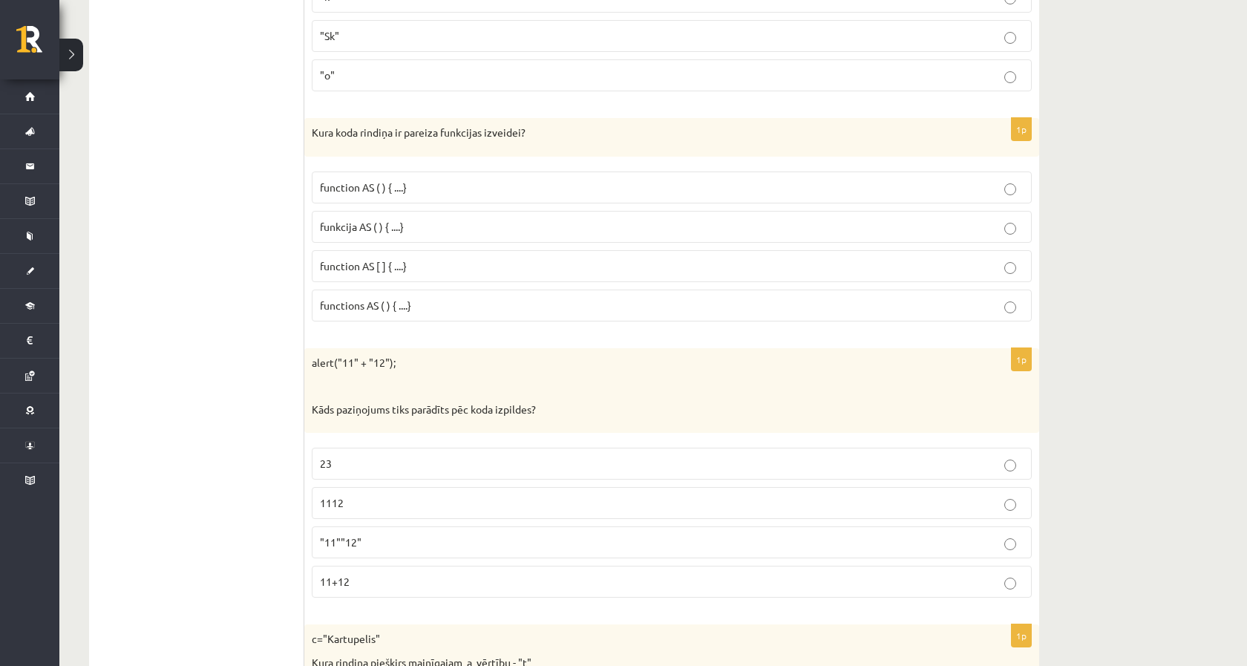
scroll to position [3223, 0]
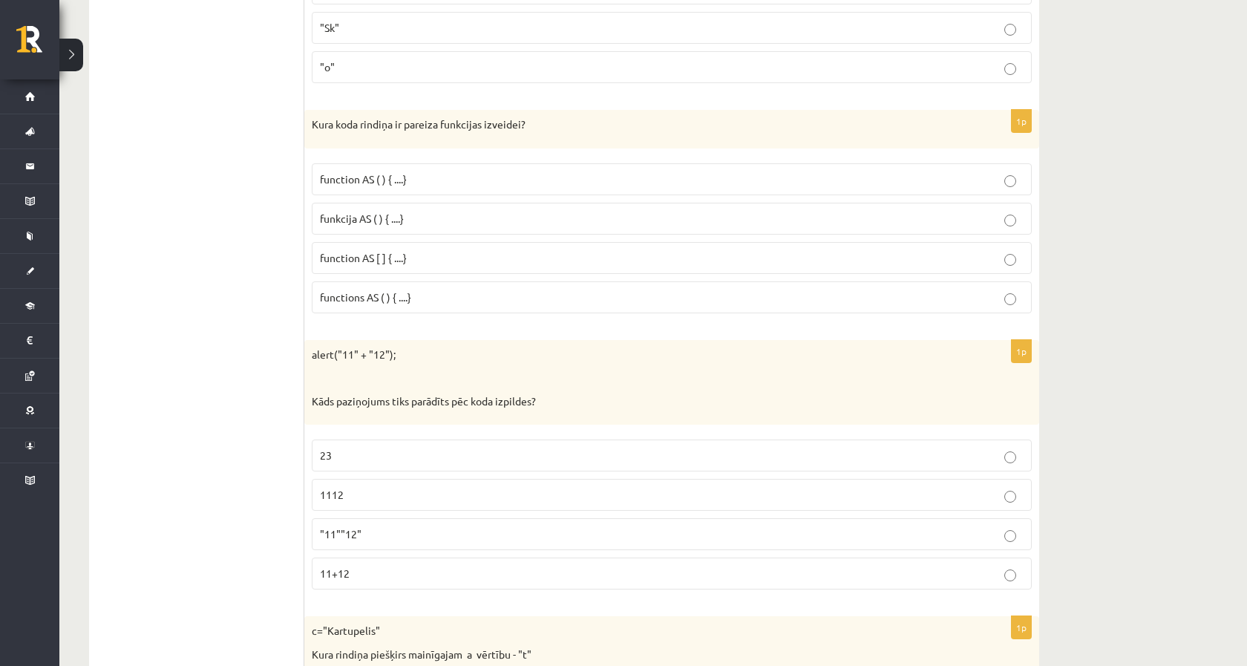
click at [359, 255] on label "function AS [ ] { ....}" at bounding box center [672, 258] width 720 height 32
click at [358, 254] on p "function AS [ ] { ....}" at bounding box center [672, 258] width 704 height 16
click at [352, 250] on p "function AS [ ] { ....}" at bounding box center [672, 258] width 704 height 16
click at [357, 163] on label "function AS ( ) { ....}" at bounding box center [672, 179] width 720 height 32
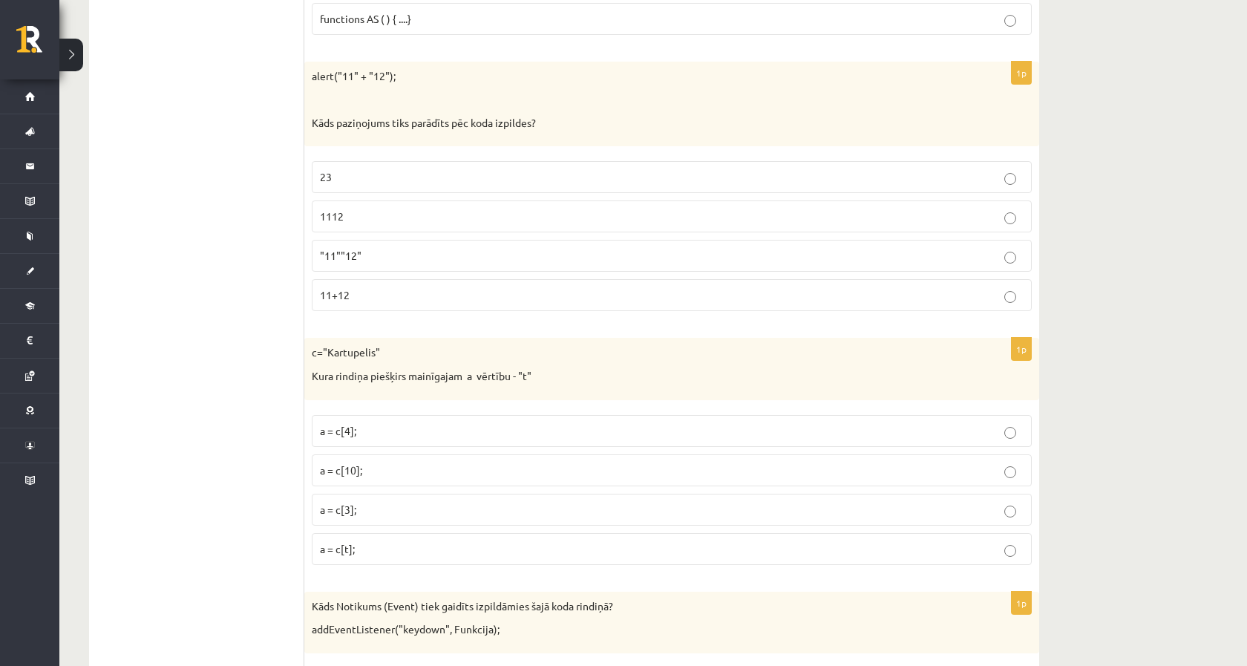
scroll to position [3502, 0]
click at [358, 208] on p "1112" at bounding box center [672, 216] width 704 height 16
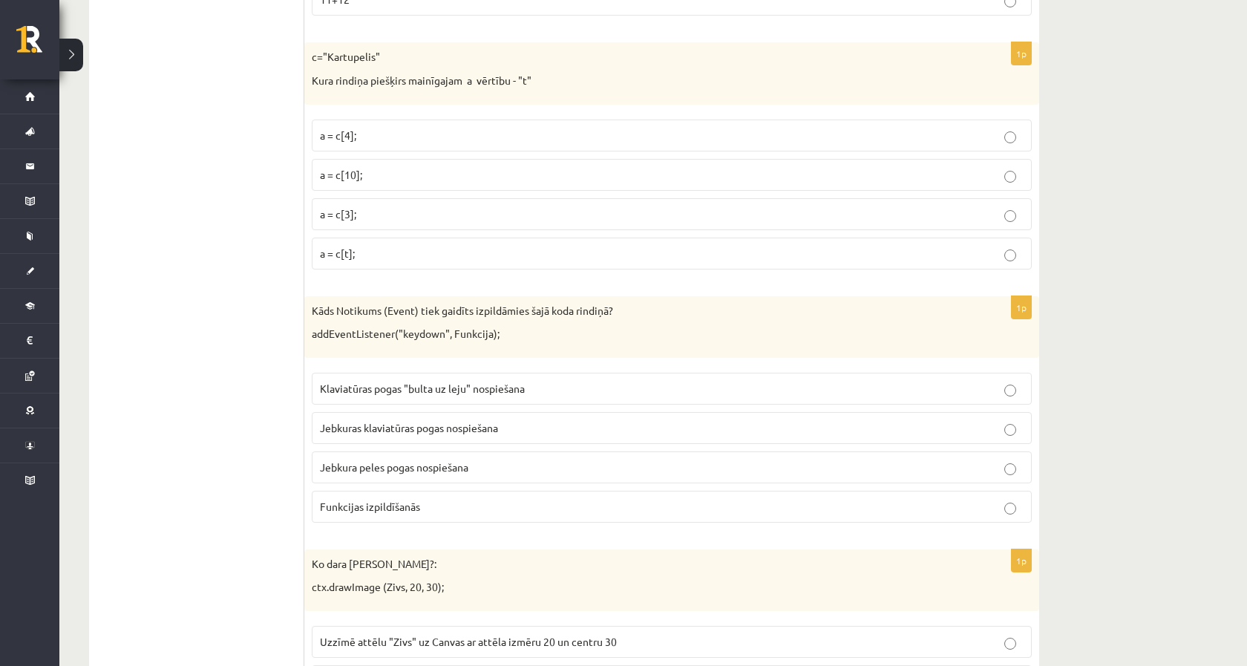
scroll to position [3799, 0]
click at [358, 204] on p "a = c[3];" at bounding box center [672, 212] width 704 height 16
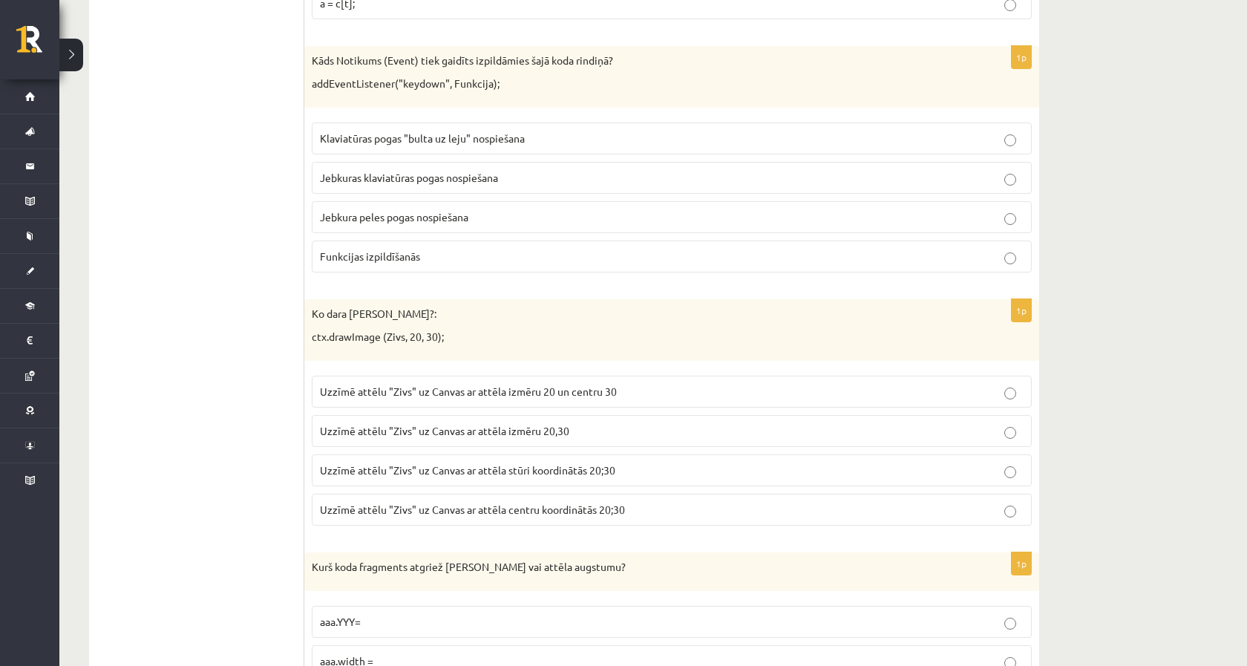
scroll to position [4049, 0]
click at [387, 174] on label "Jebkuras klaviatūras pogas nospiešana" at bounding box center [672, 176] width 720 height 32
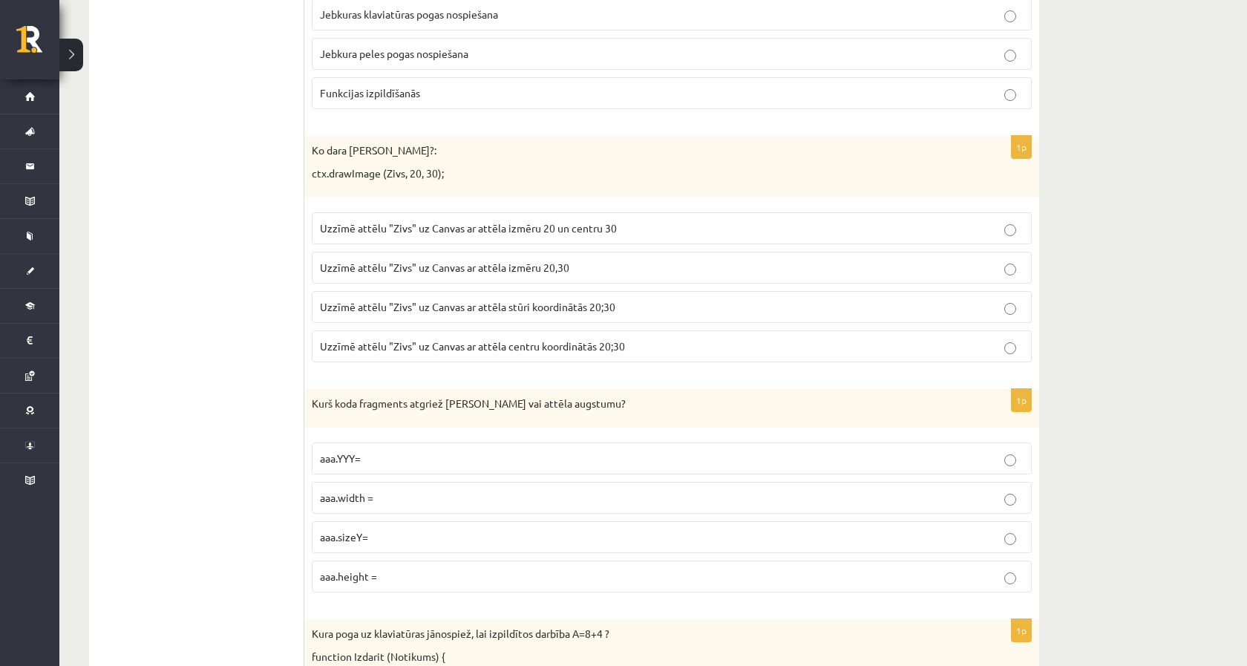
scroll to position [4212, 0]
click at [453, 298] on span "Uzzīmē attēlu "Zivs" uz Canvas ar attēla stūri koordinātās 20;30" at bounding box center [467, 304] width 295 height 13
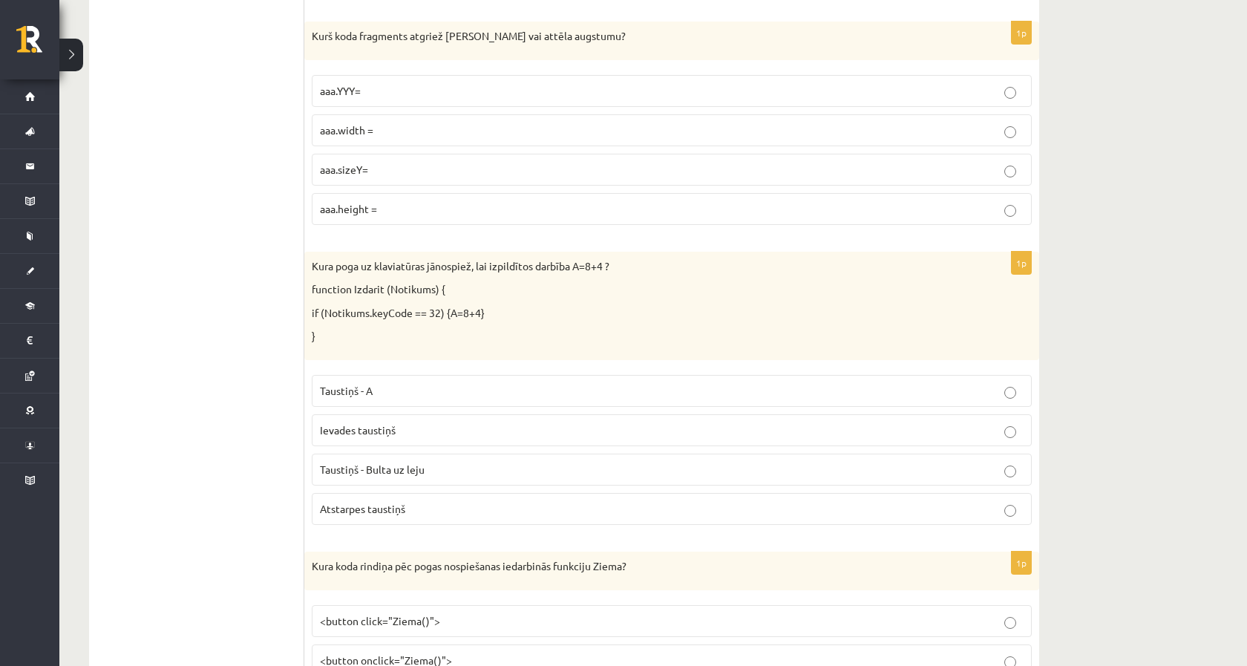
scroll to position [4576, 0]
click at [378, 194] on label "aaa.height =" at bounding box center [672, 210] width 720 height 32
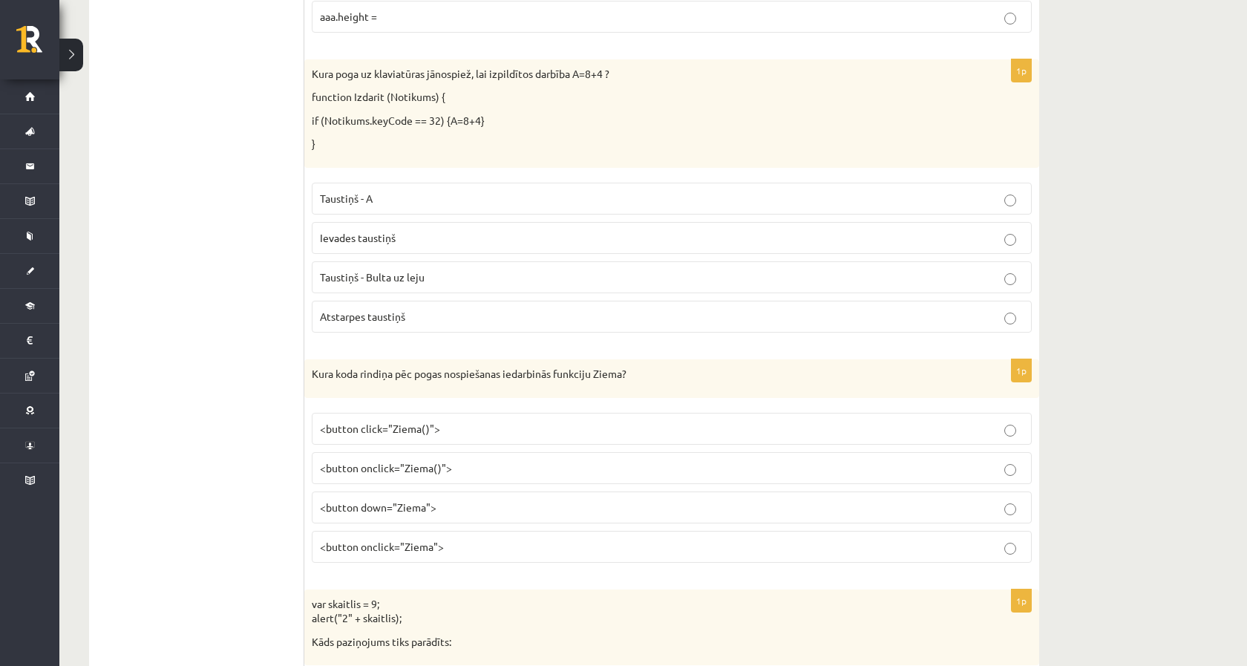
scroll to position [4772, 0]
click at [384, 307] on span "Atstarpes taustiņš" at bounding box center [362, 313] width 85 height 13
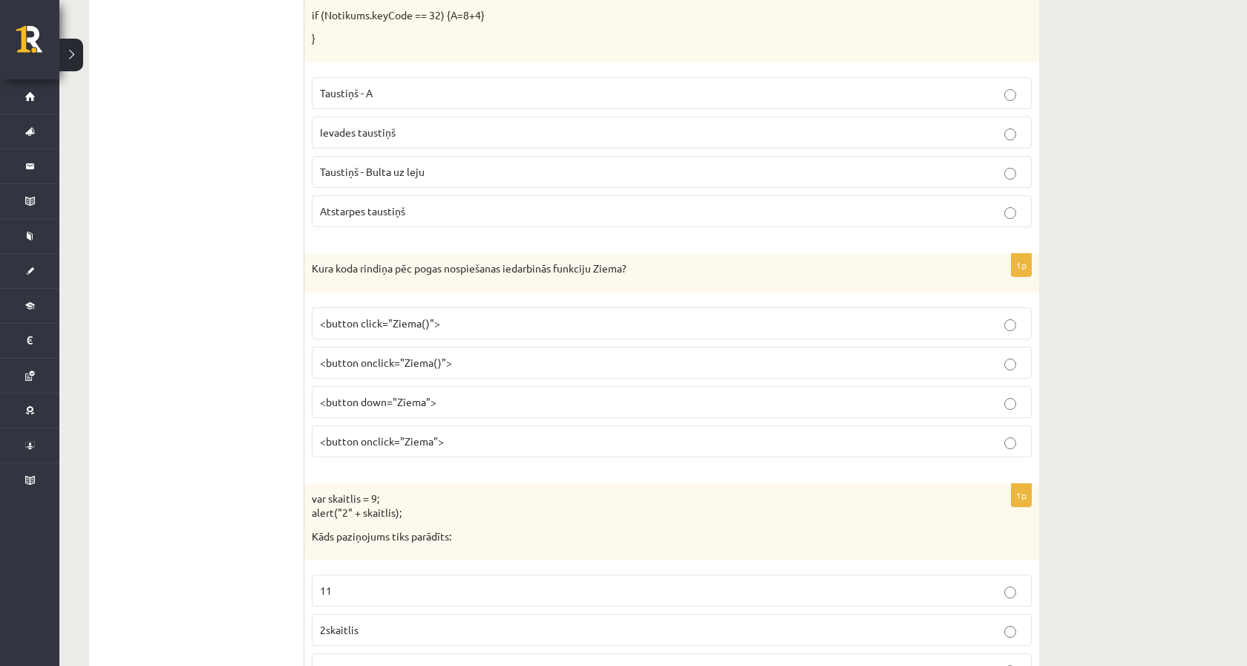
scroll to position [4879, 0]
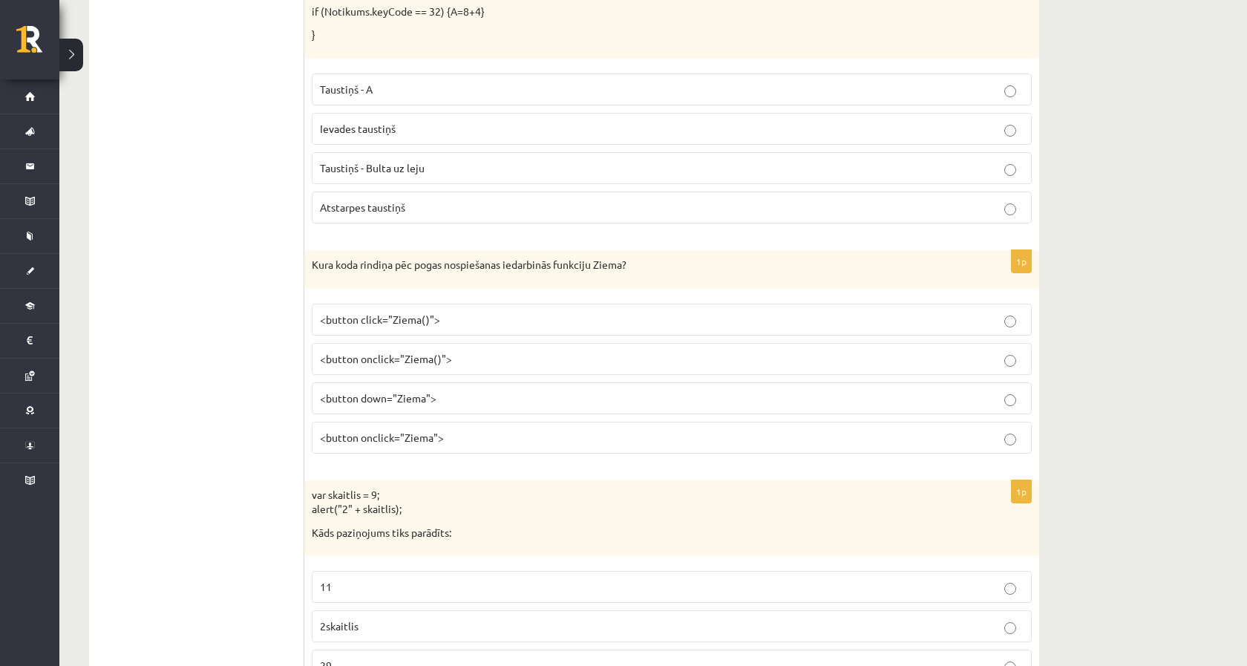
click at [451, 351] on p "<button onclick="Ziema()">" at bounding box center [672, 359] width 704 height 16
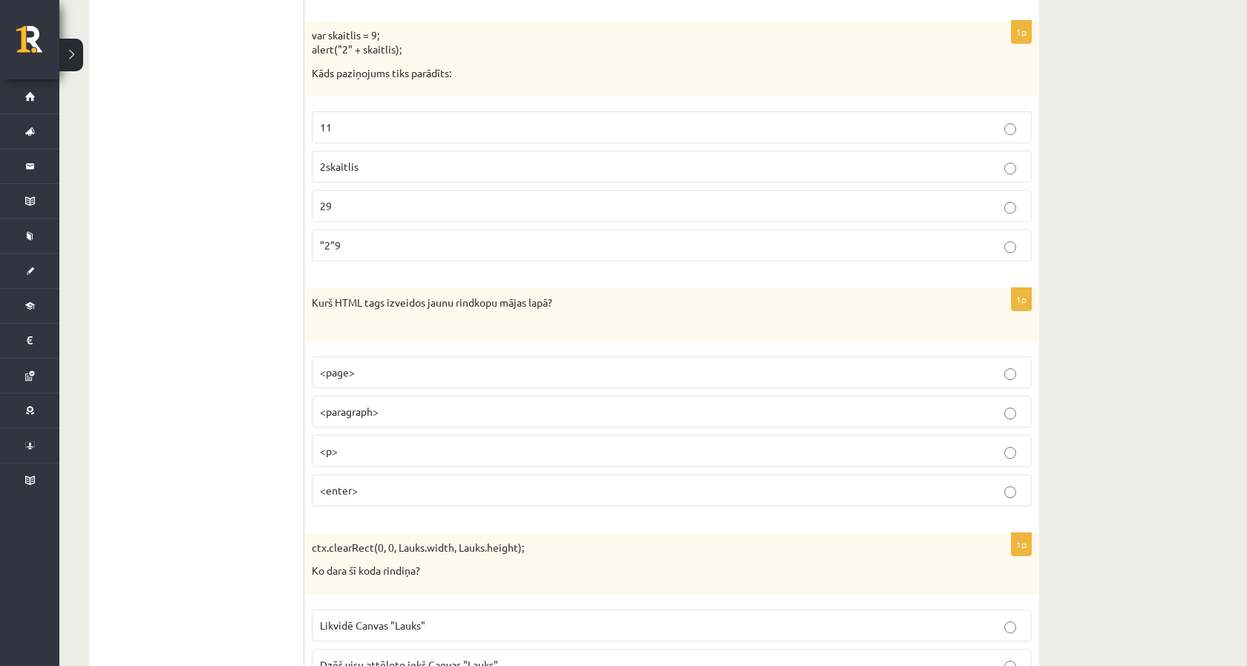
scroll to position [5330, 0]
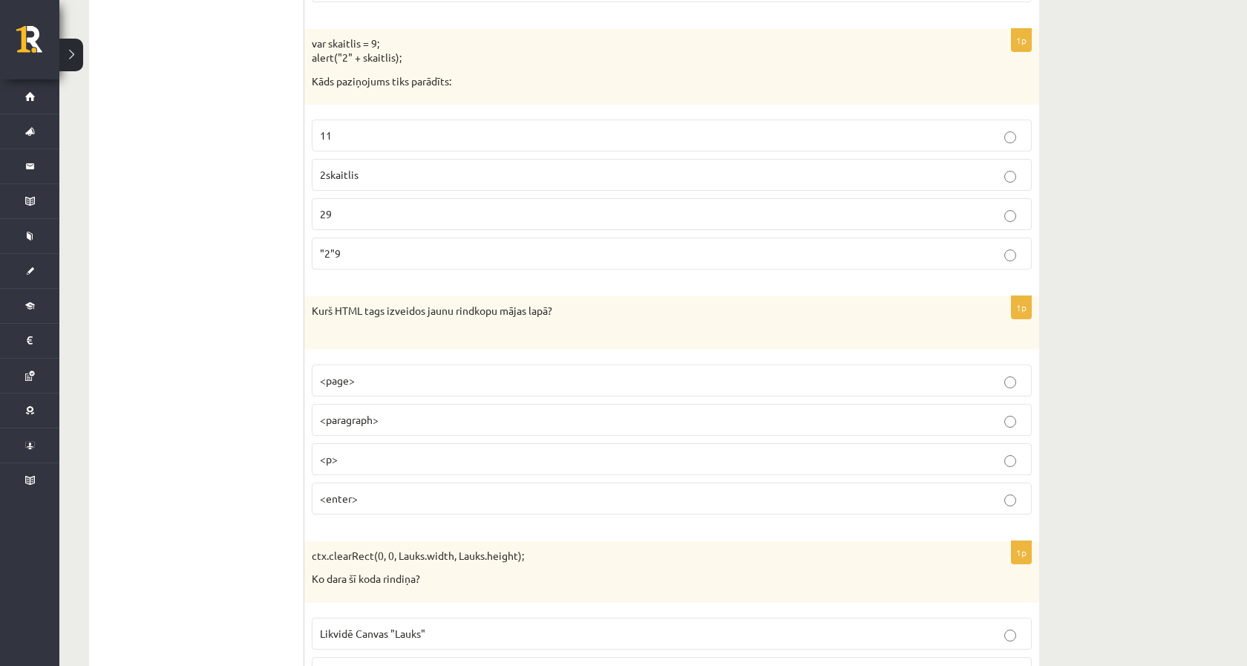
click at [324, 207] on label "29" at bounding box center [672, 214] width 720 height 32
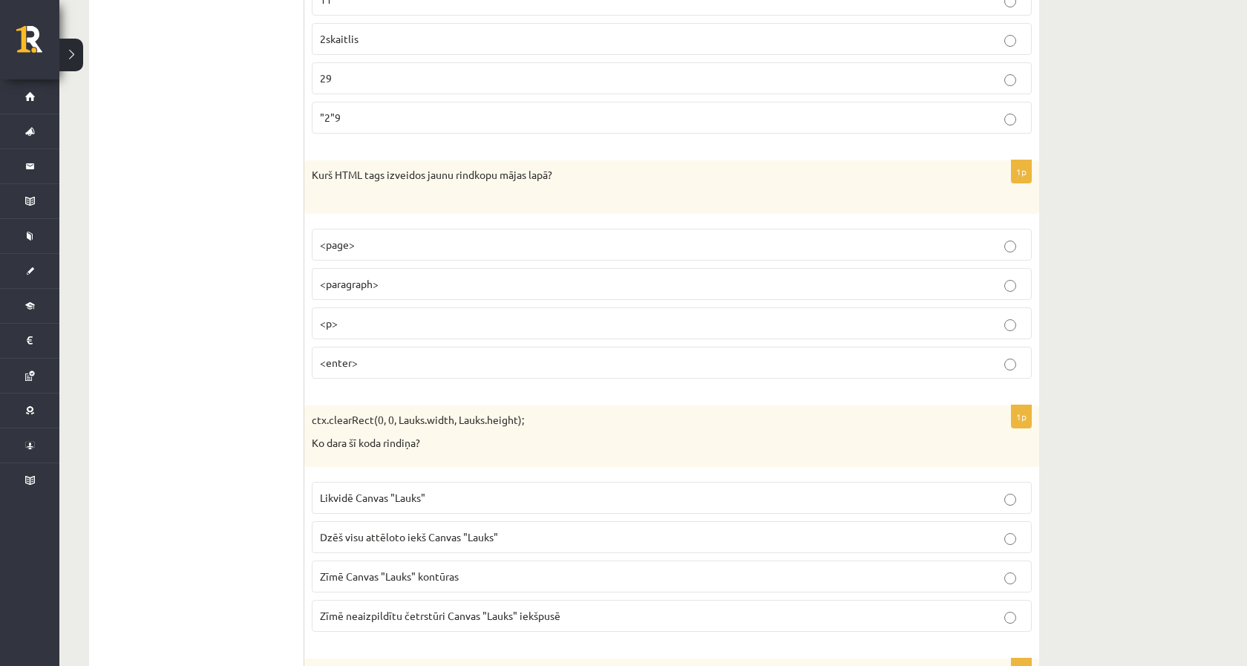
scroll to position [5461, 0]
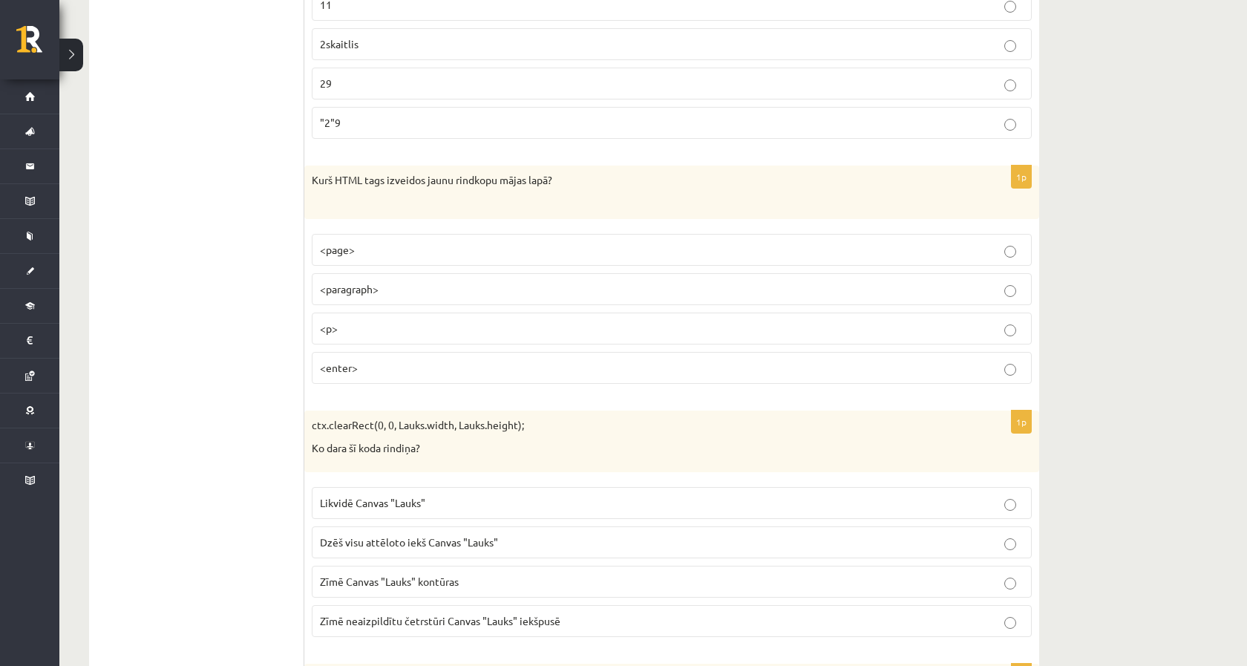
click at [403, 321] on p "<p>" at bounding box center [672, 329] width 704 height 16
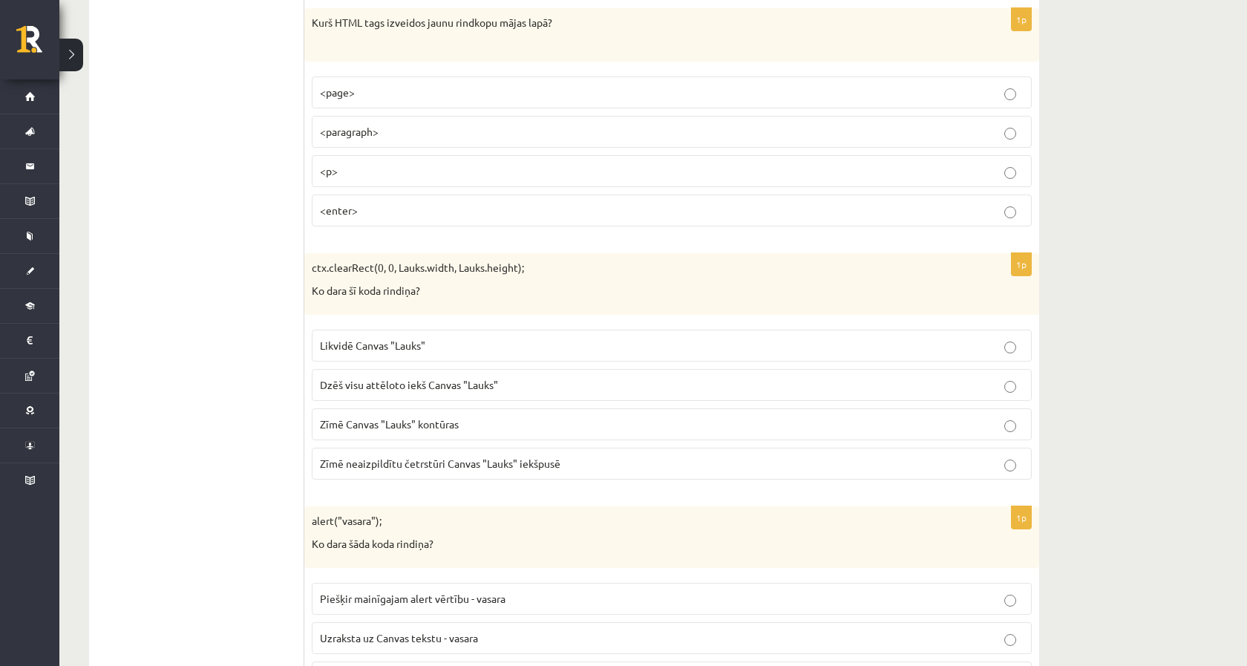
scroll to position [5634, 0]
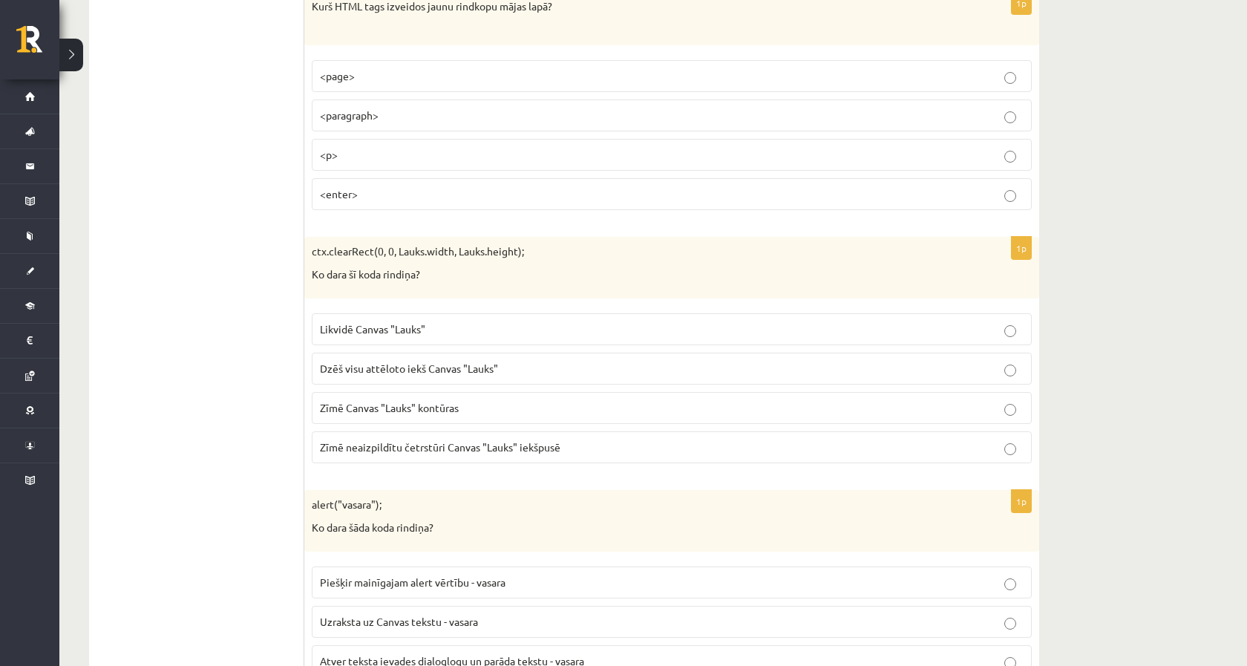
click at [402, 361] on span "Dzēš visu attēloto iekš Canvas "Lauks"" at bounding box center [409, 367] width 178 height 13
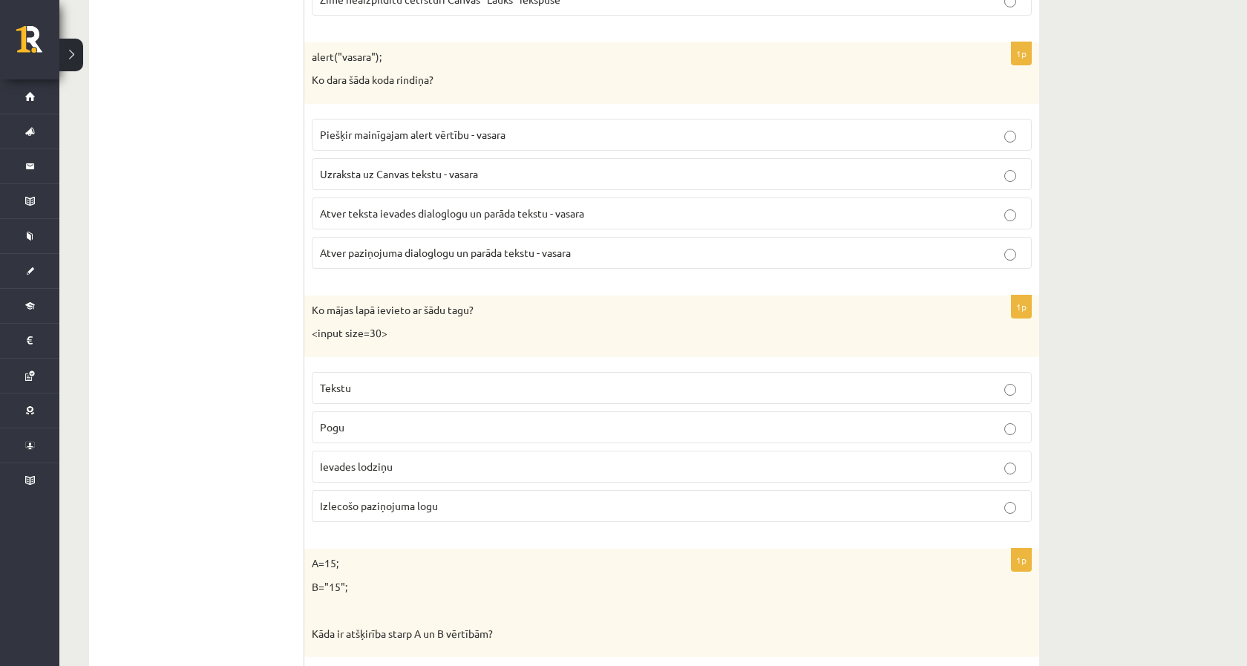
scroll to position [6083, 0]
click at [416, 240] on label "Atver paziņojuma dialoglogu un parāda tekstu - vasara" at bounding box center [672, 252] width 720 height 32
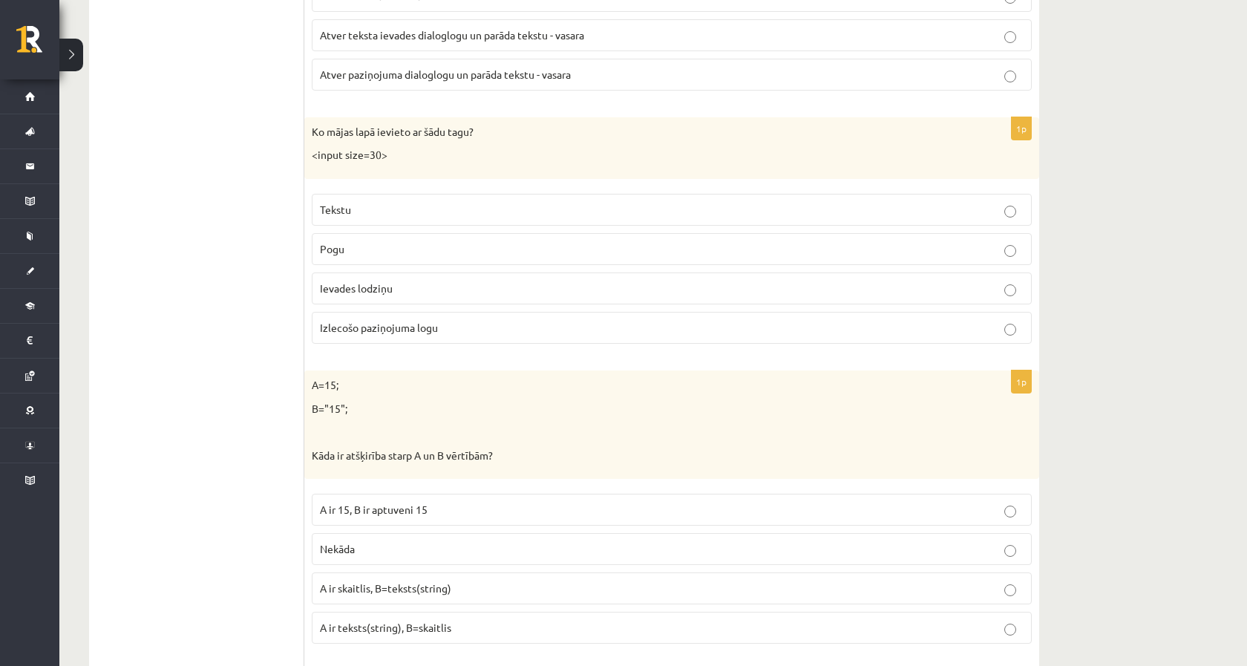
scroll to position [6292, 0]
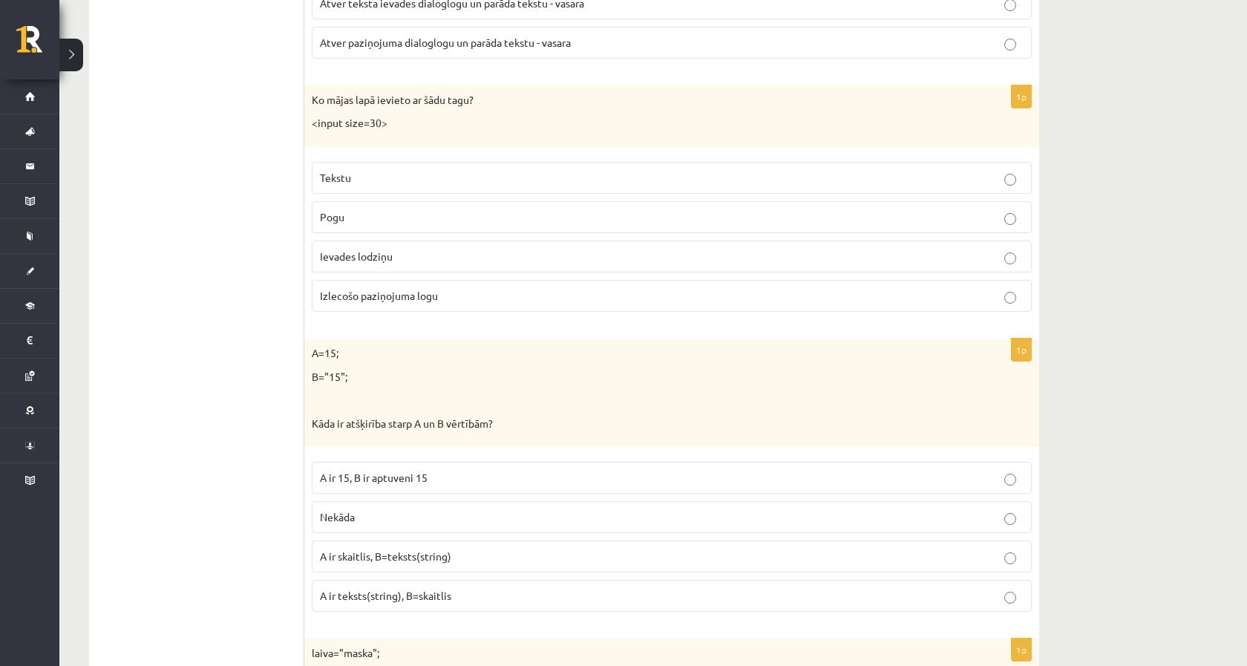
click at [351, 249] on span "Ievades lodziņu" at bounding box center [356, 255] width 73 height 13
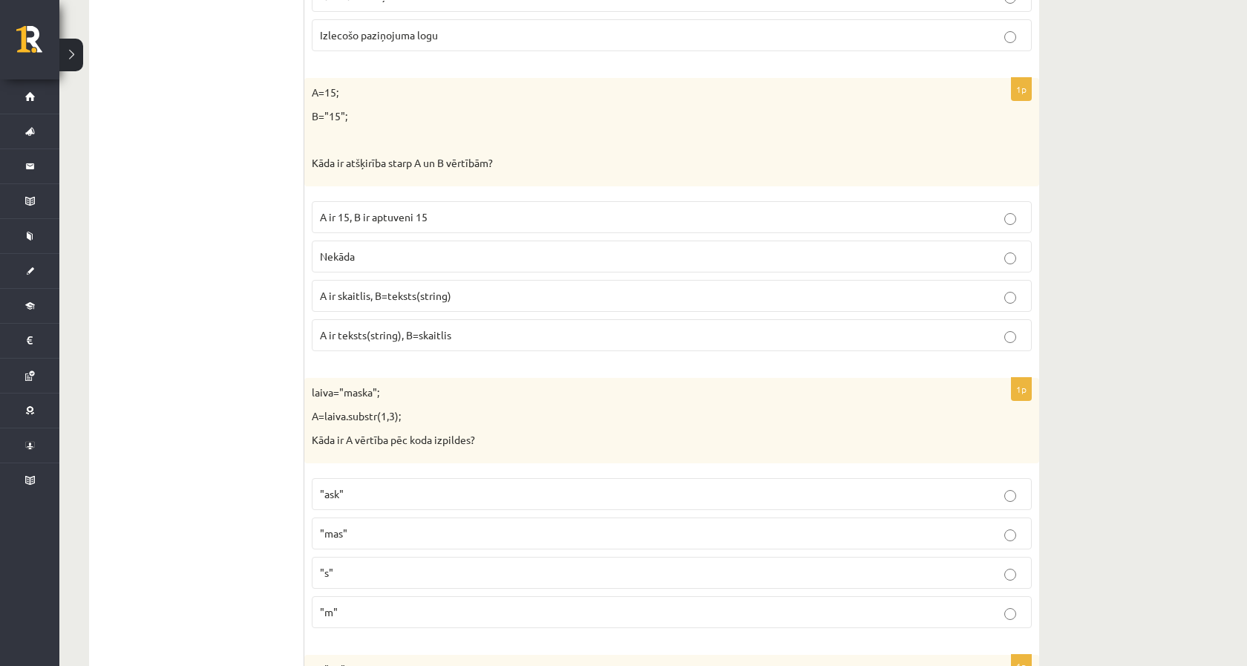
scroll to position [6555, 0]
click at [381, 286] on p "A ir skaitlis, B=teksts(string)" at bounding box center [672, 294] width 704 height 16
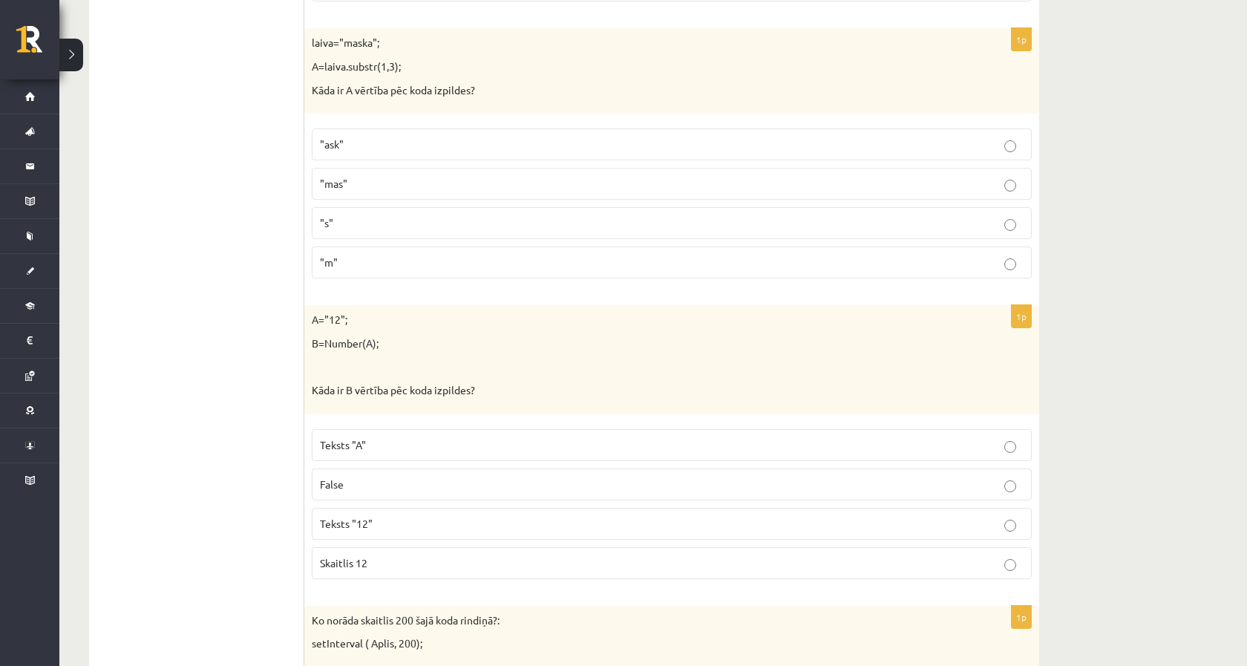
scroll to position [6905, 0]
drag, startPoint x: 312, startPoint y: 51, endPoint x: 511, endPoint y: 53, distance: 198.9
click at [511, 53] on div "laiva="maska"; A=laiva.substr(1,3); Kāda ir A vērtība pēc koda izpildes?" at bounding box center [671, 67] width 735 height 85
click at [387, 129] on label ""ask"" at bounding box center [672, 141] width 720 height 32
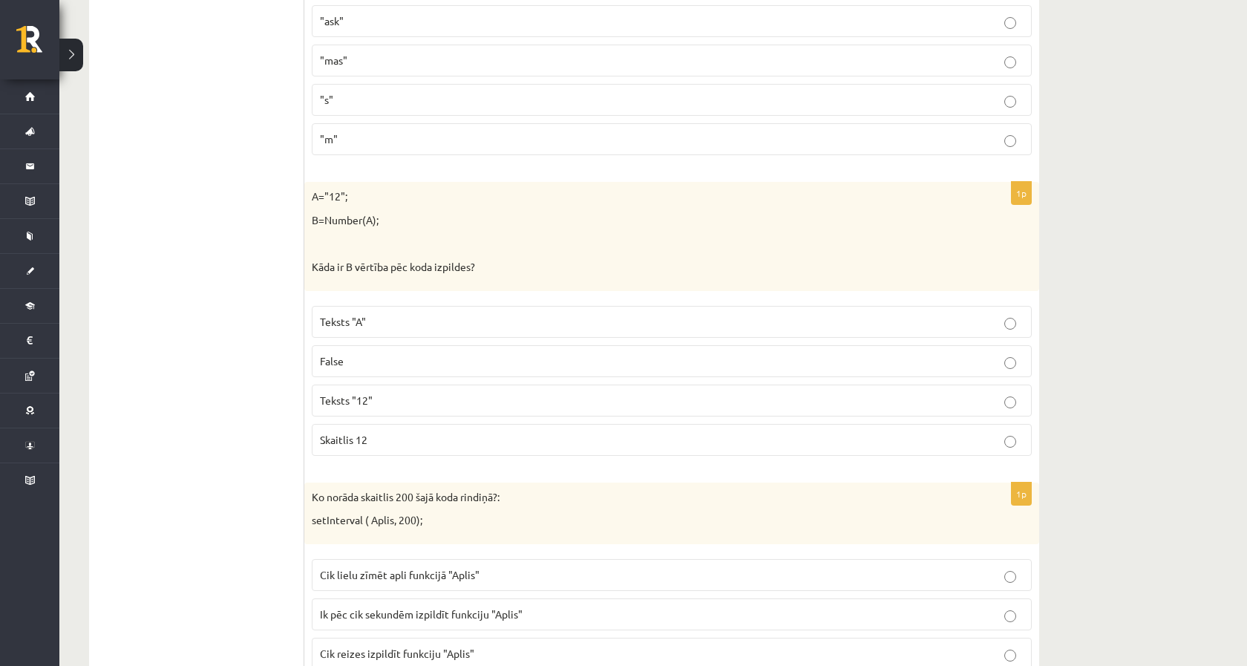
scroll to position [7049, 0]
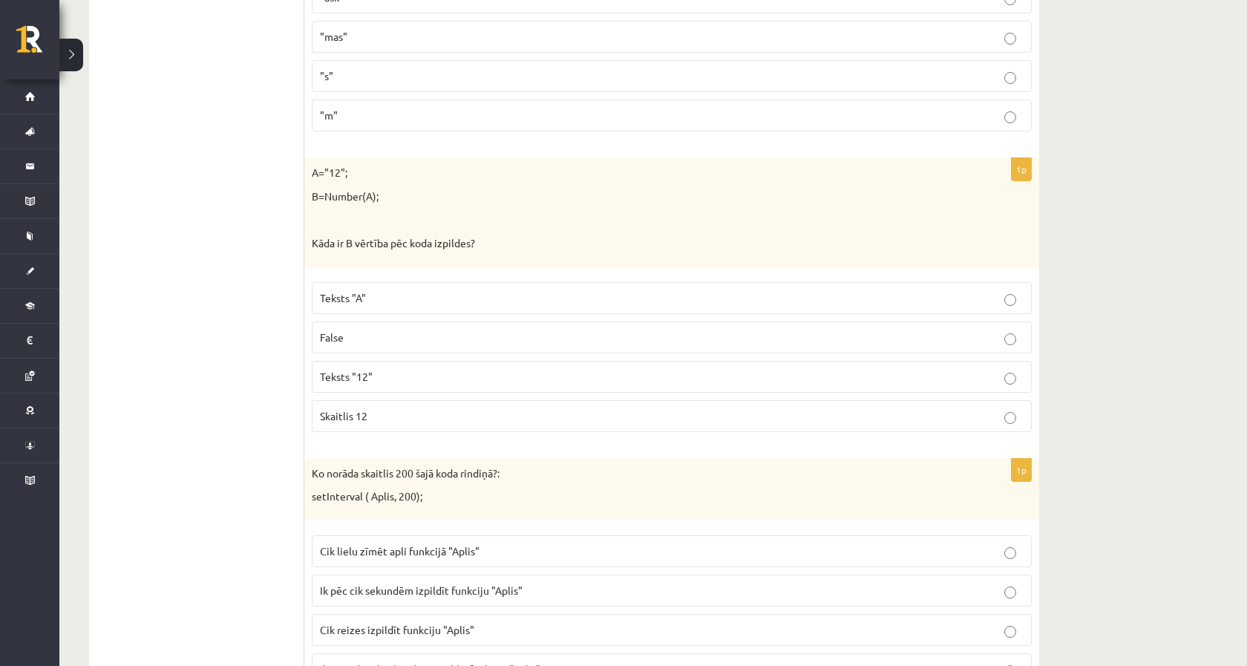
click at [388, 408] on p "Skaitlis 12" at bounding box center [672, 416] width 704 height 16
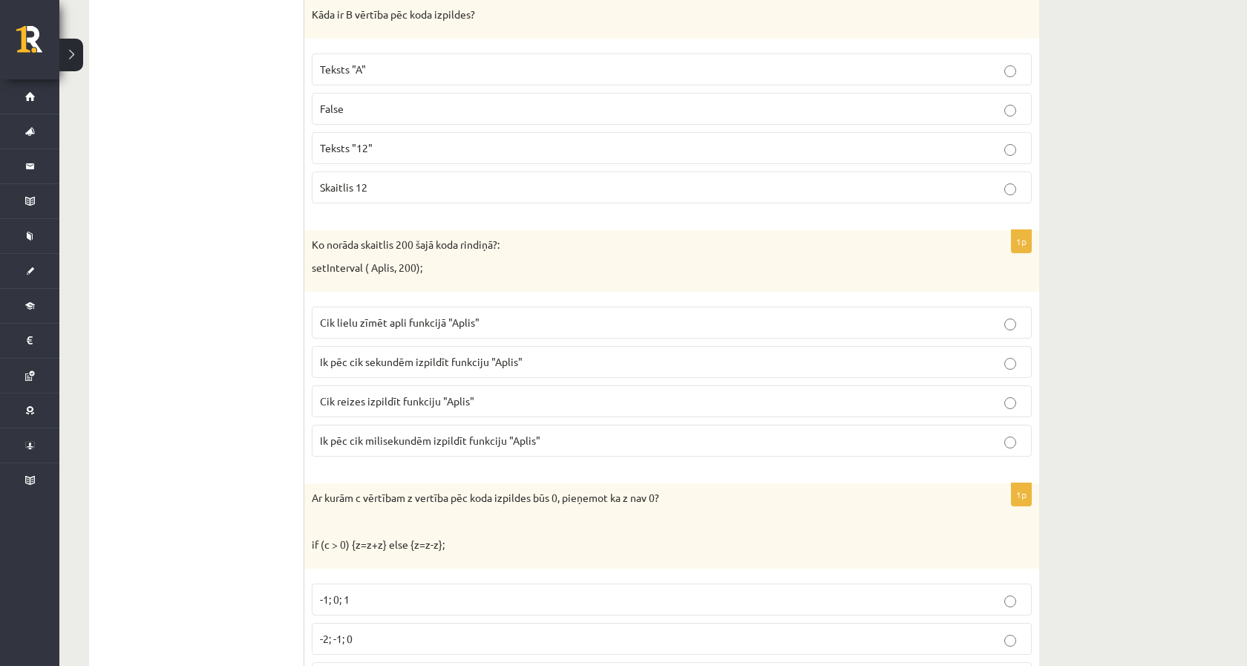
scroll to position [7278, 0]
click at [392, 354] on span "Ik pēc cik sekundēm izpildīt funkciju "Aplis"" at bounding box center [421, 360] width 203 height 13
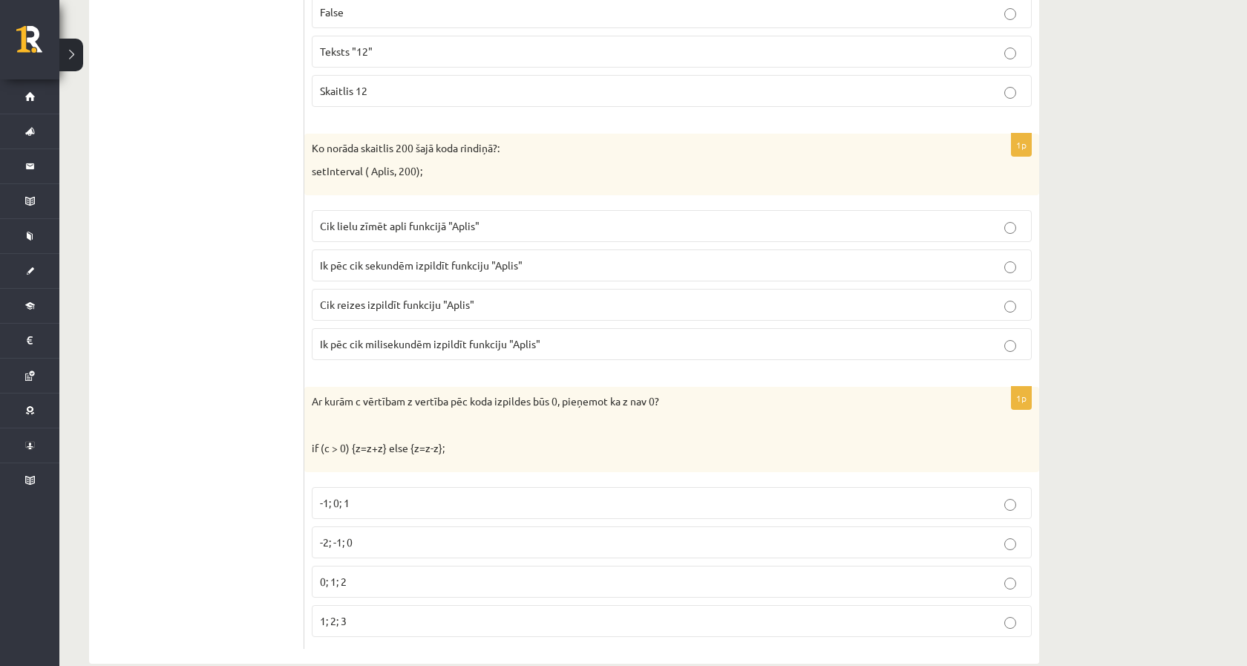
scroll to position [7372, 0]
click at [344, 497] on span "-1; 0; 1" at bounding box center [335, 503] width 30 height 13
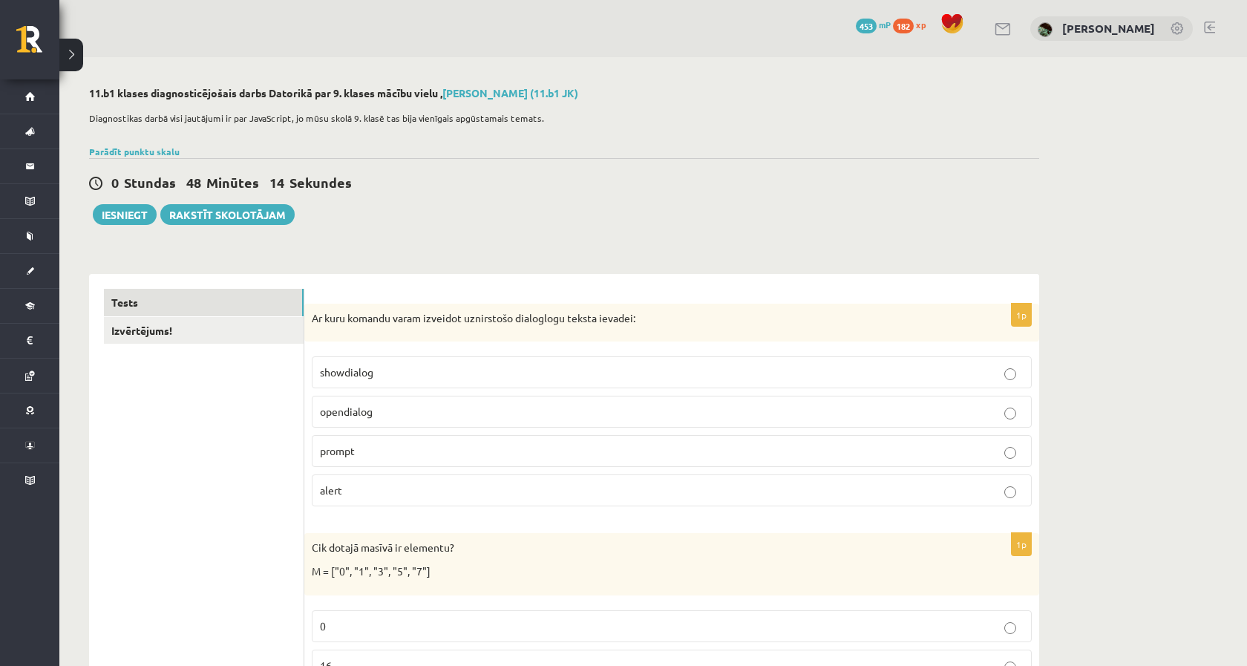
scroll to position [0, 0]
click at [289, 329] on link "Izvērtējums!" at bounding box center [204, 330] width 200 height 27
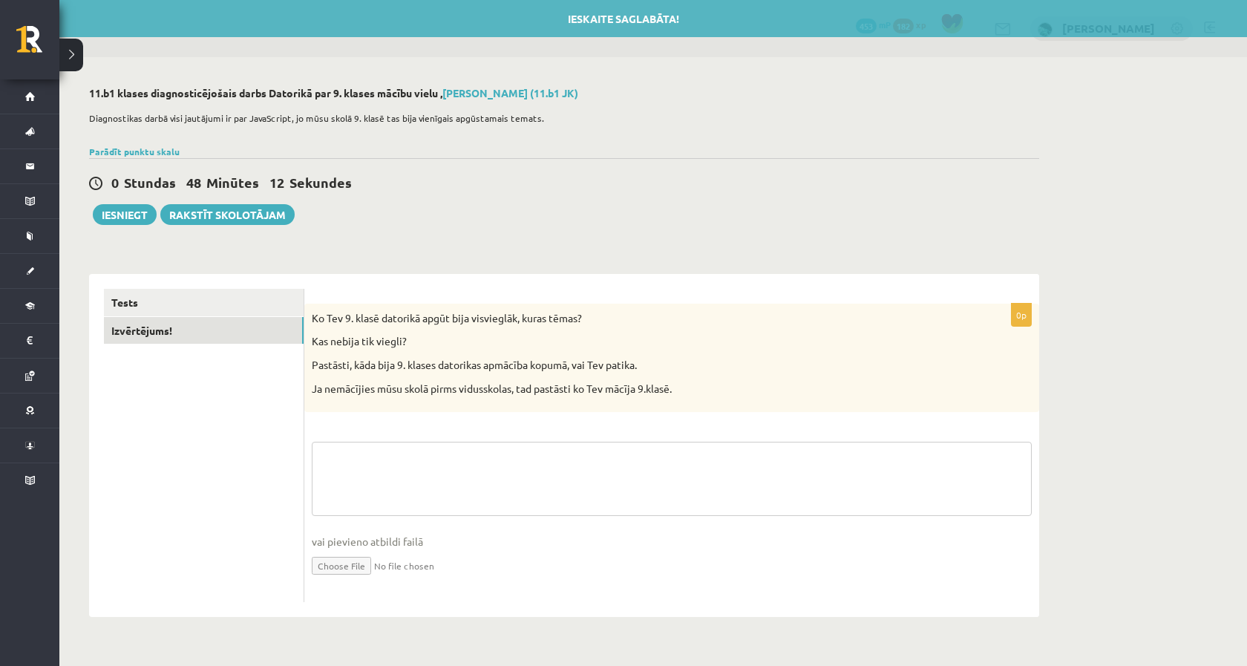
click at [497, 465] on textarea at bounding box center [672, 479] width 720 height 74
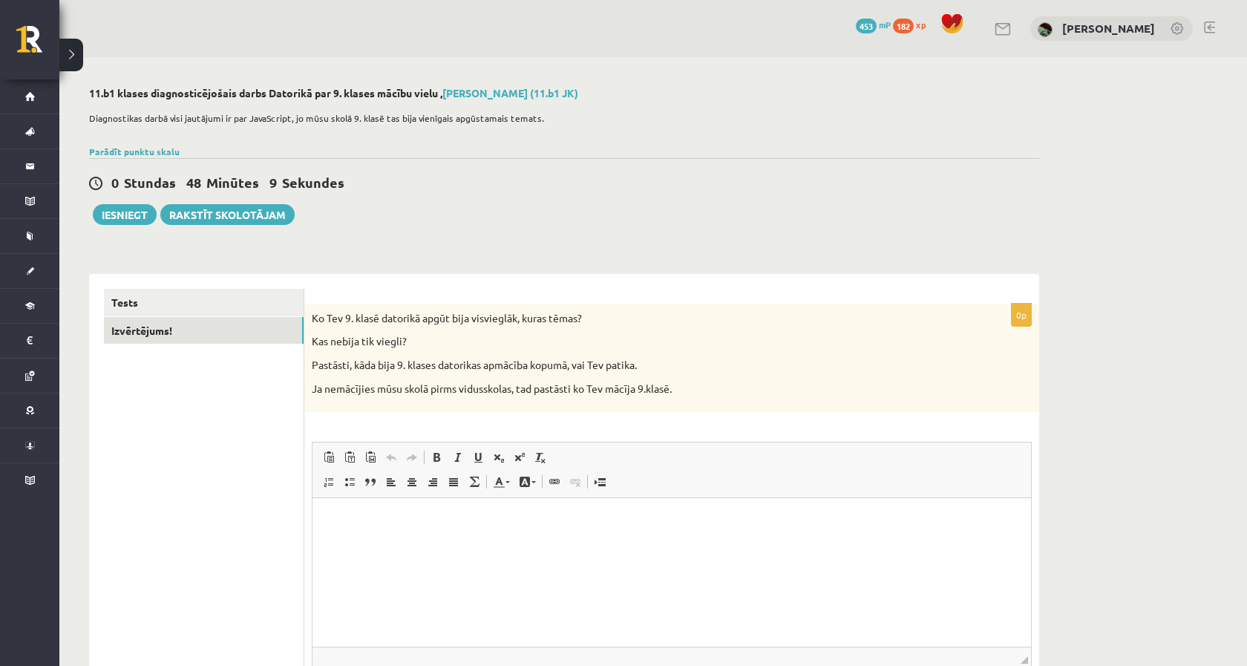
click at [473, 543] on html at bounding box center [671, 520] width 718 height 45
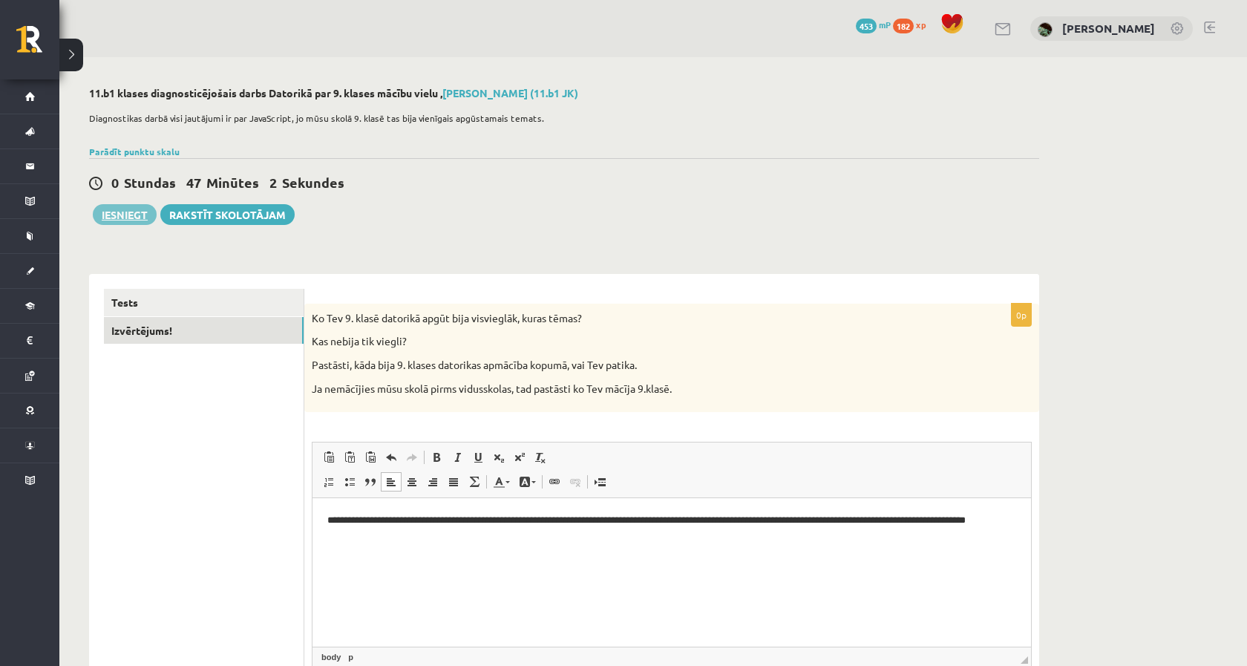
click at [116, 206] on button "Iesniegt" at bounding box center [125, 214] width 64 height 21
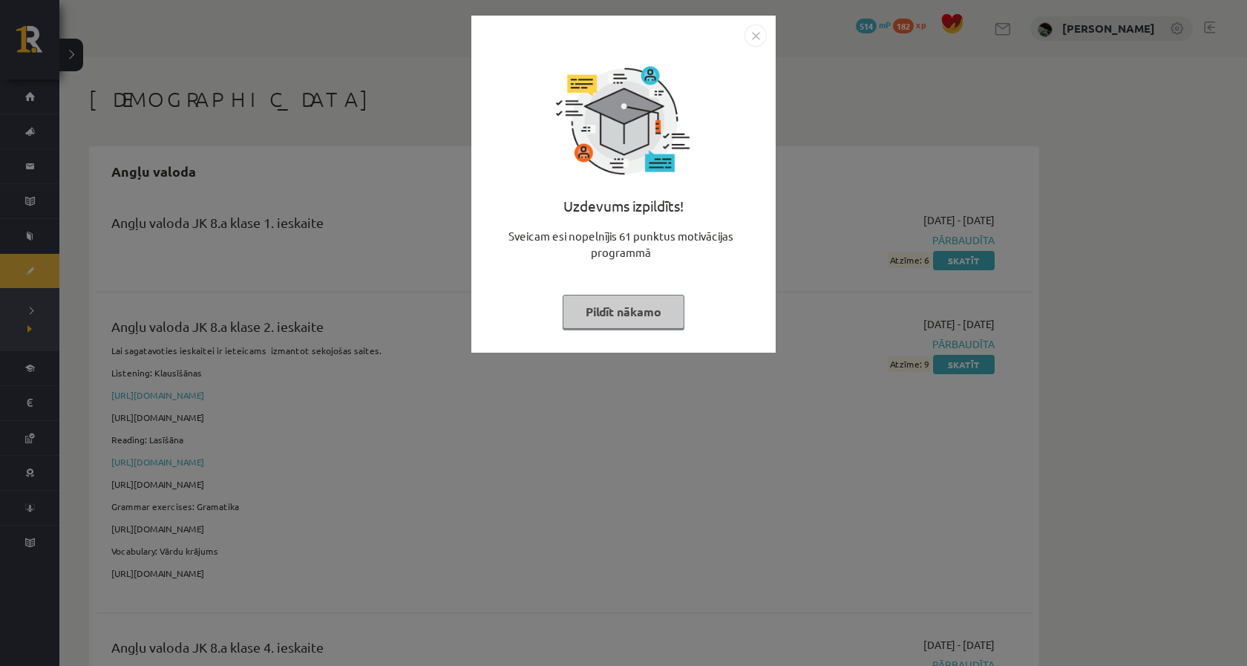
click at [671, 318] on button "Pildīt nākamo" at bounding box center [624, 312] width 122 height 34
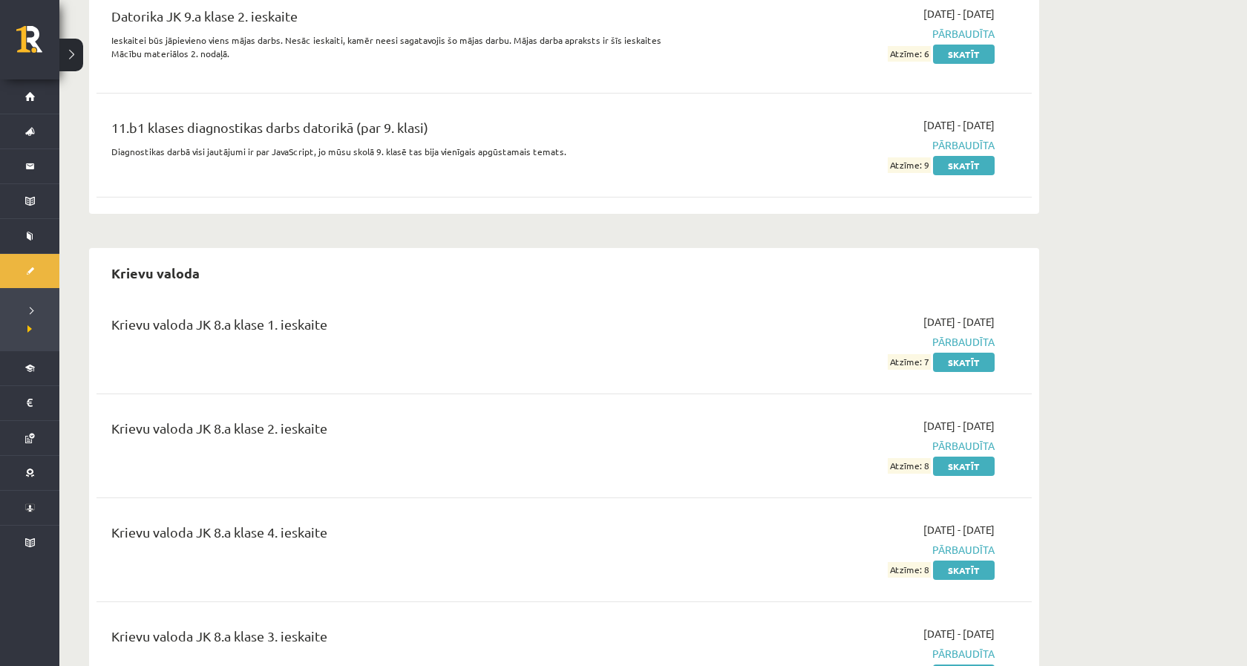
scroll to position [2923, 0]
click at [949, 157] on link "Skatīt" at bounding box center [964, 166] width 62 height 19
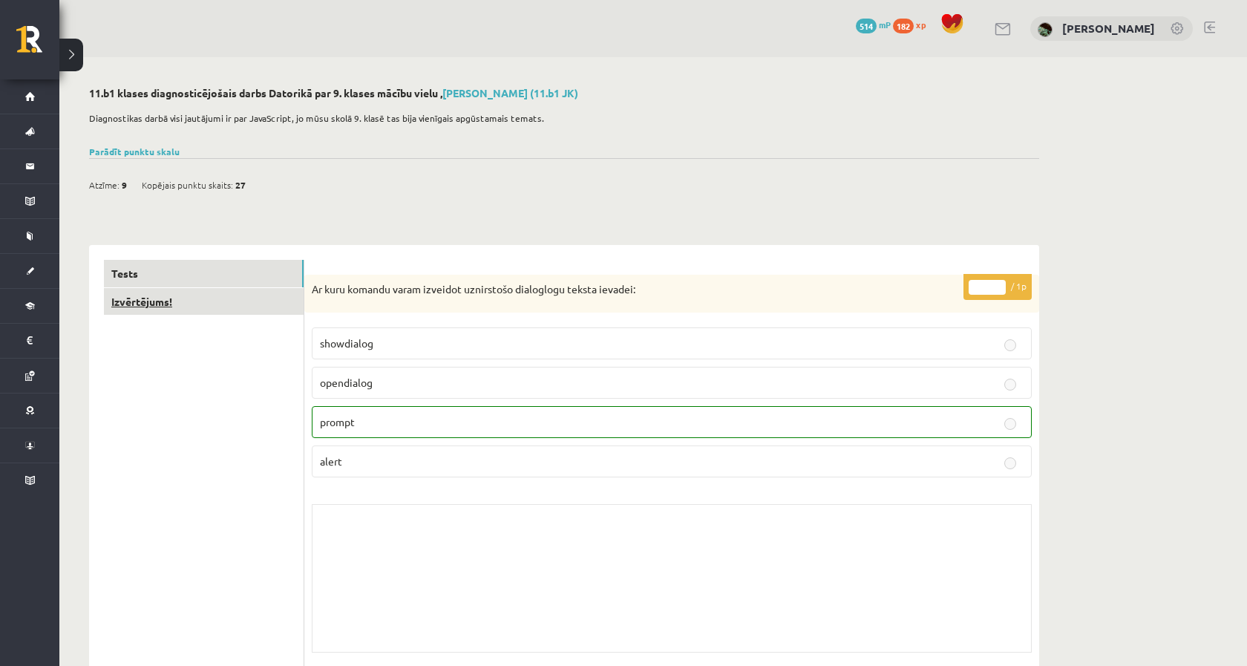
click at [253, 292] on link "Izvērtējums!" at bounding box center [204, 301] width 200 height 27
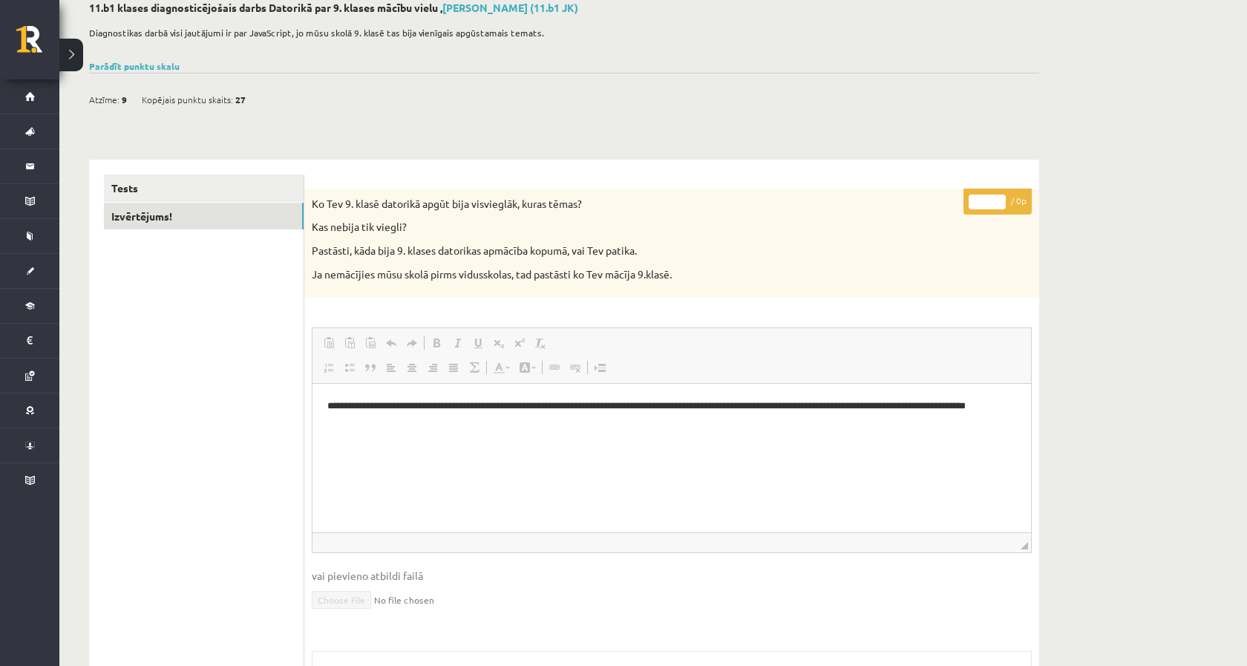
drag, startPoint x: 402, startPoint y: 425, endPoint x: 384, endPoint y: 434, distance: 20.6
click at [384, 434] on html "**********" at bounding box center [671, 413] width 718 height 59
click at [239, 184] on link "Tests" at bounding box center [204, 187] width 200 height 27
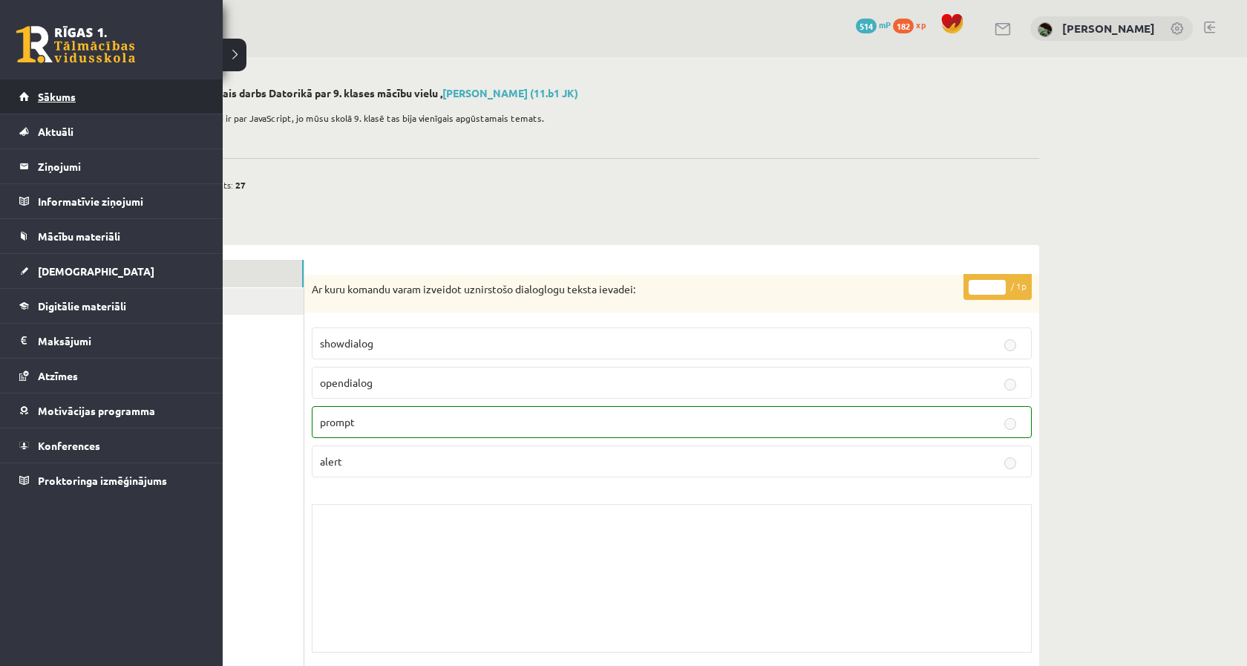
scroll to position [-1, 0]
click at [20, 98] on link "Sākums" at bounding box center [111, 96] width 185 height 34
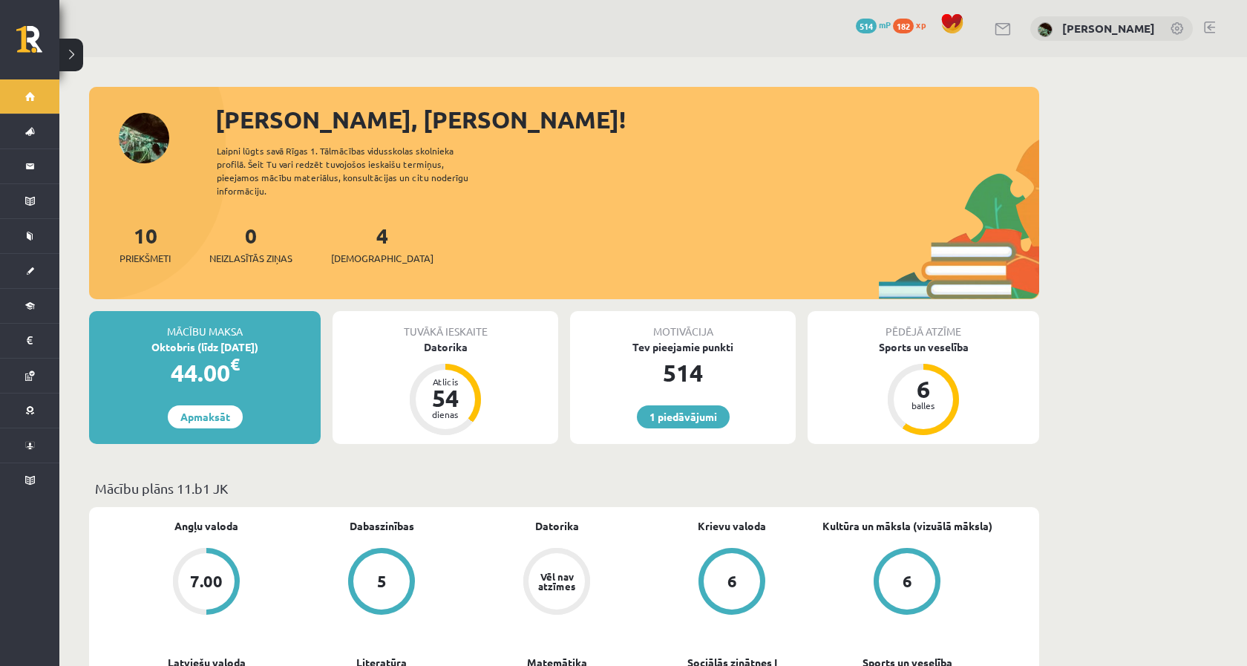
scroll to position [76, 0]
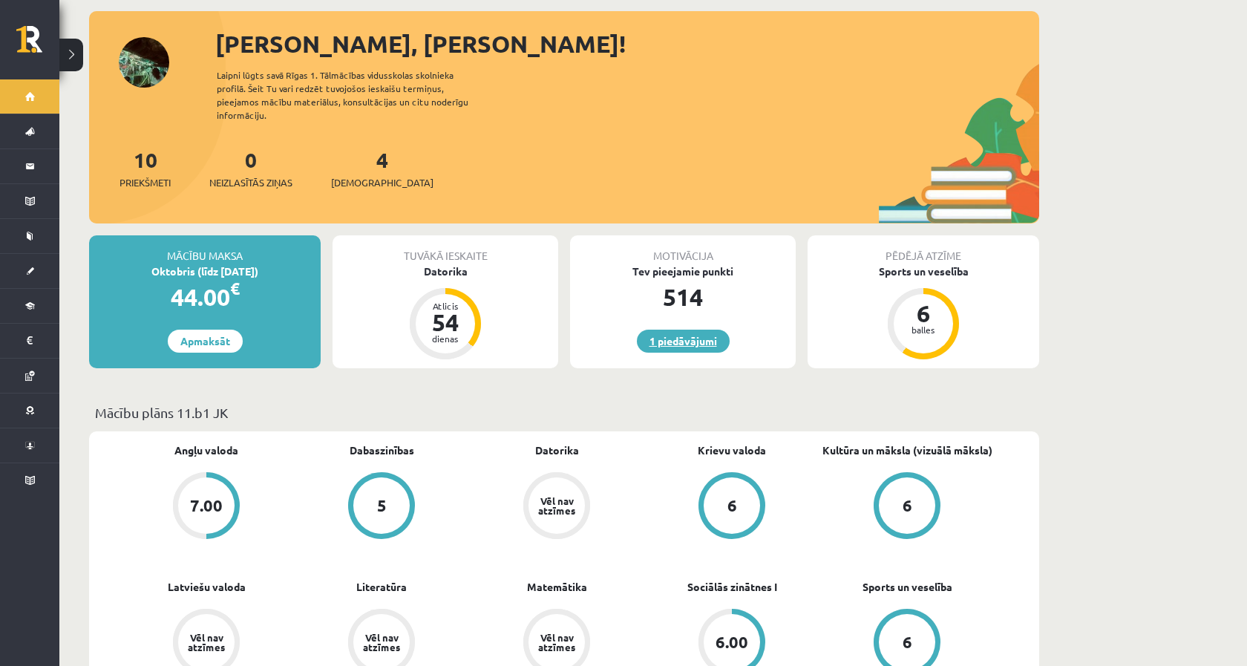
click at [679, 330] on link "1 piedāvājumi" at bounding box center [683, 341] width 93 height 23
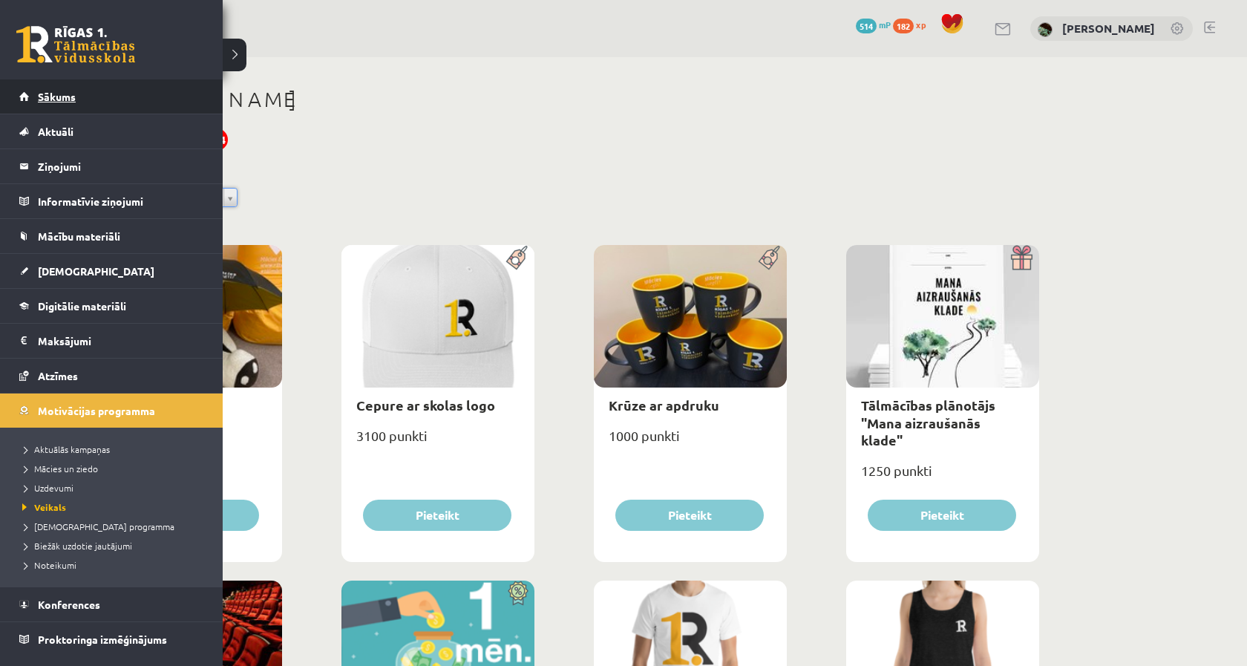
click at [22, 104] on link "Sākums" at bounding box center [111, 96] width 185 height 34
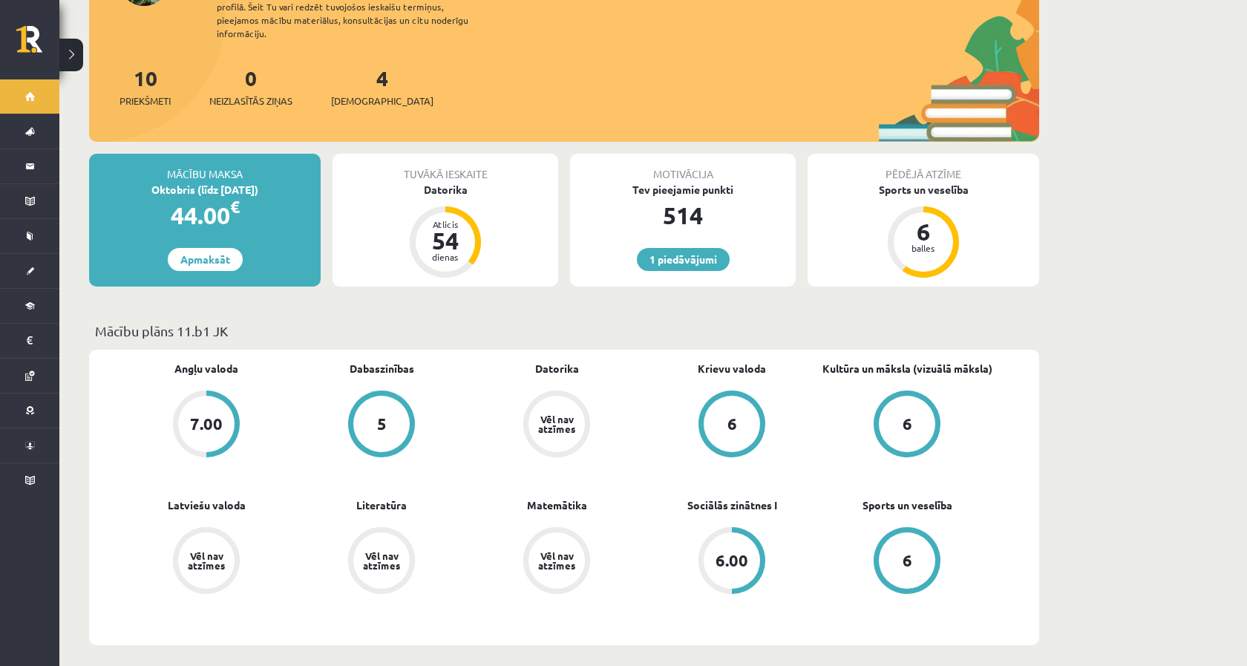
scroll to position [139, 0]
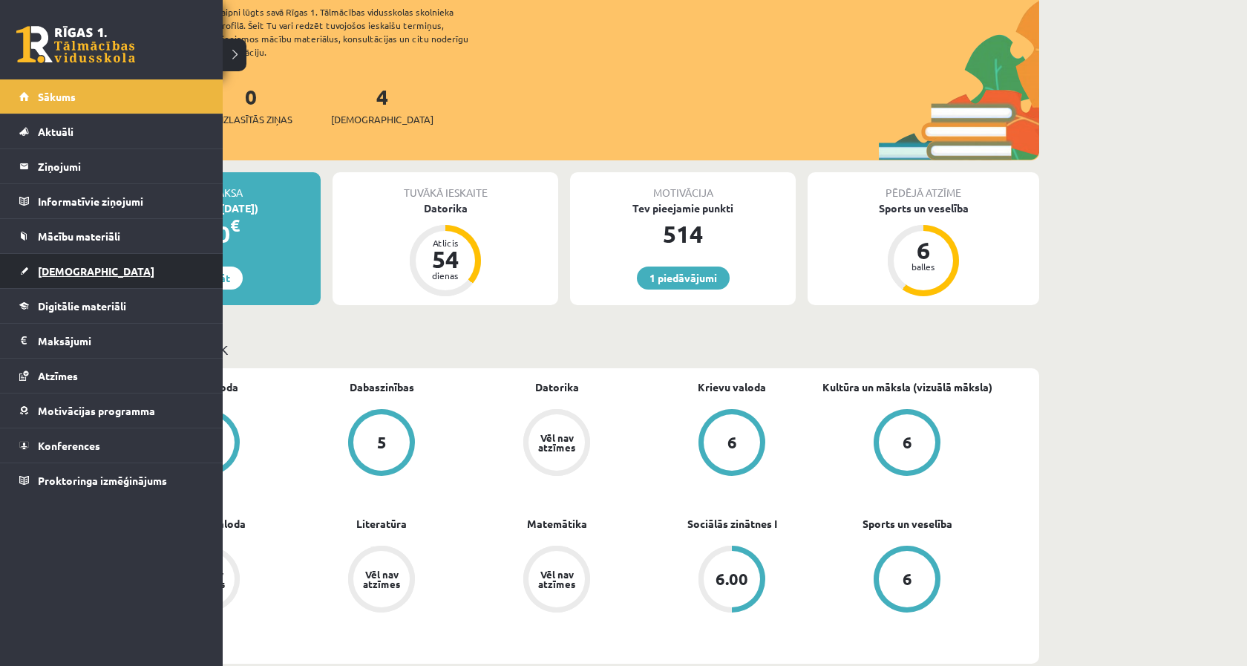
click at [47, 269] on span "[DEMOGRAPHIC_DATA]" at bounding box center [96, 270] width 117 height 13
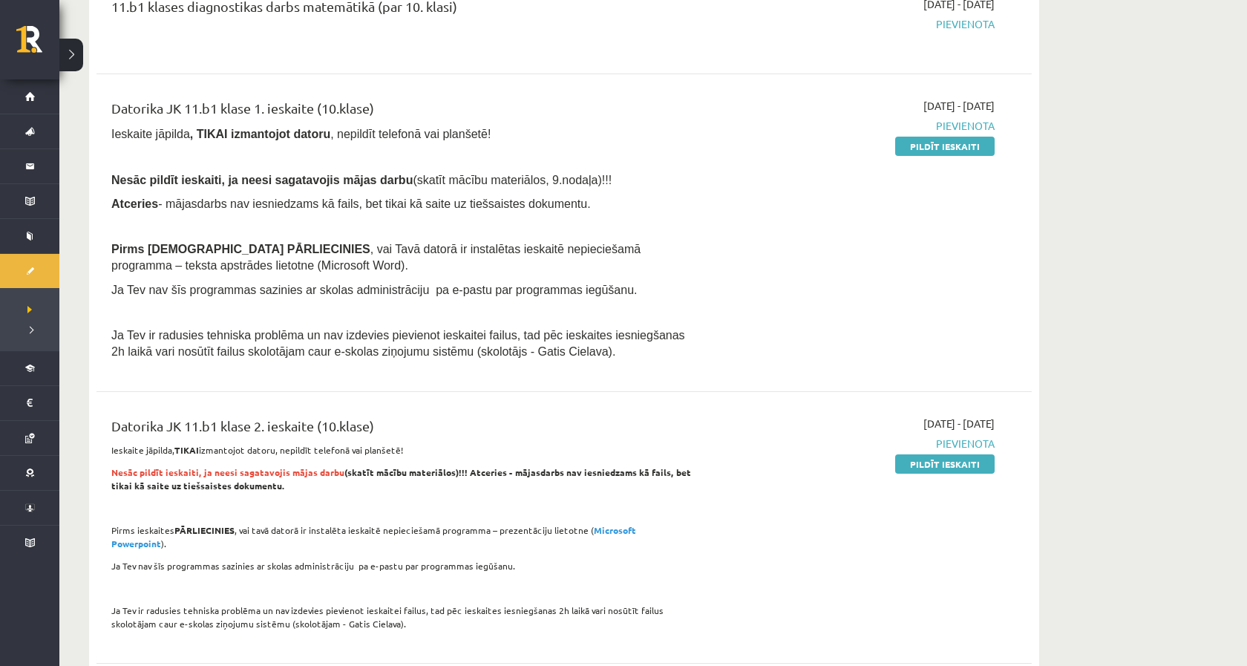
scroll to position [1202, 0]
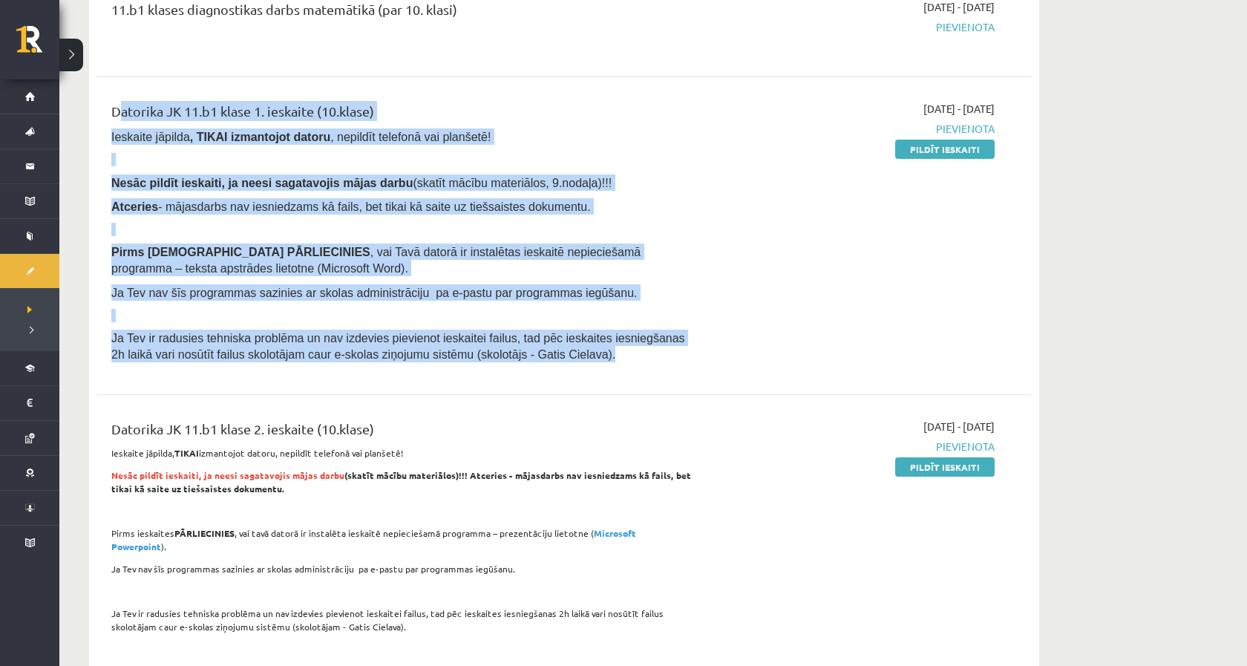
drag, startPoint x: 450, startPoint y: 355, endPoint x: 138, endPoint y: 87, distance: 412.1
click at [138, 88] on div "Datorika JK 11.b1 klase 1. ieskaite (10.klase) Ieskaite jāpilda , TIKAI izmanto…" at bounding box center [563, 235] width 935 height 299
click at [138, 87] on div "Datorika JK 11.b1 klase 1. ieskaite (10.klase) Ieskaite jāpilda , TIKAI izmanto…" at bounding box center [563, 235] width 935 height 299
drag, startPoint x: 138, startPoint y: 87, endPoint x: 622, endPoint y: 343, distance: 547.4
click at [622, 343] on div "Datorika JK 11.b1 klase 1. ieskaite (10.klase) Ieskaite jāpilda , TIKAI izmanto…" at bounding box center [563, 235] width 935 height 299
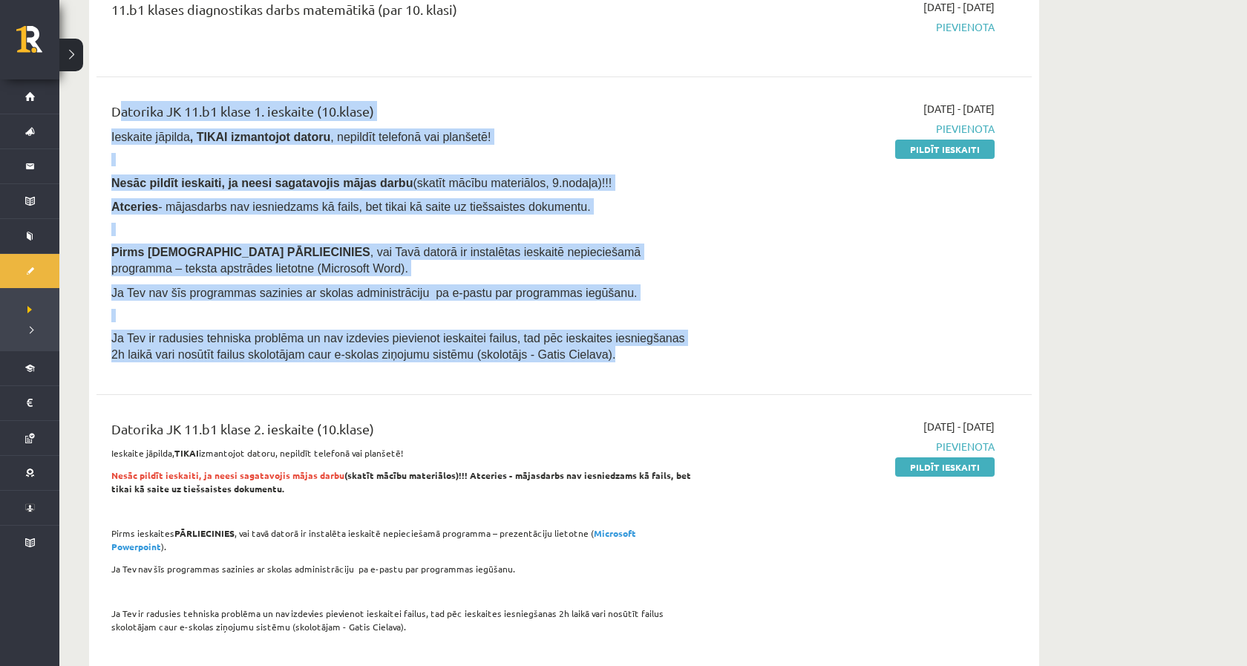
click at [622, 343] on p "Ja Tev ir radusies tehniska problēma un nav izdevies pievienot ieskaitei failus…" at bounding box center [401, 346] width 581 height 33
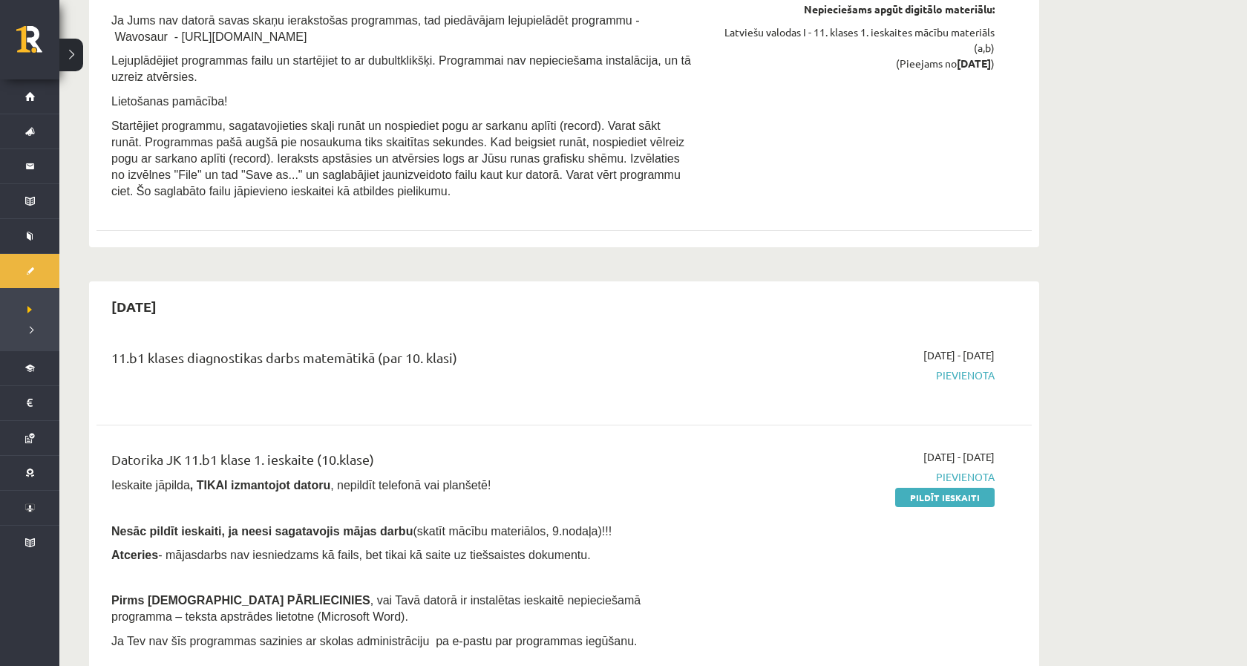
scroll to position [833, 0]
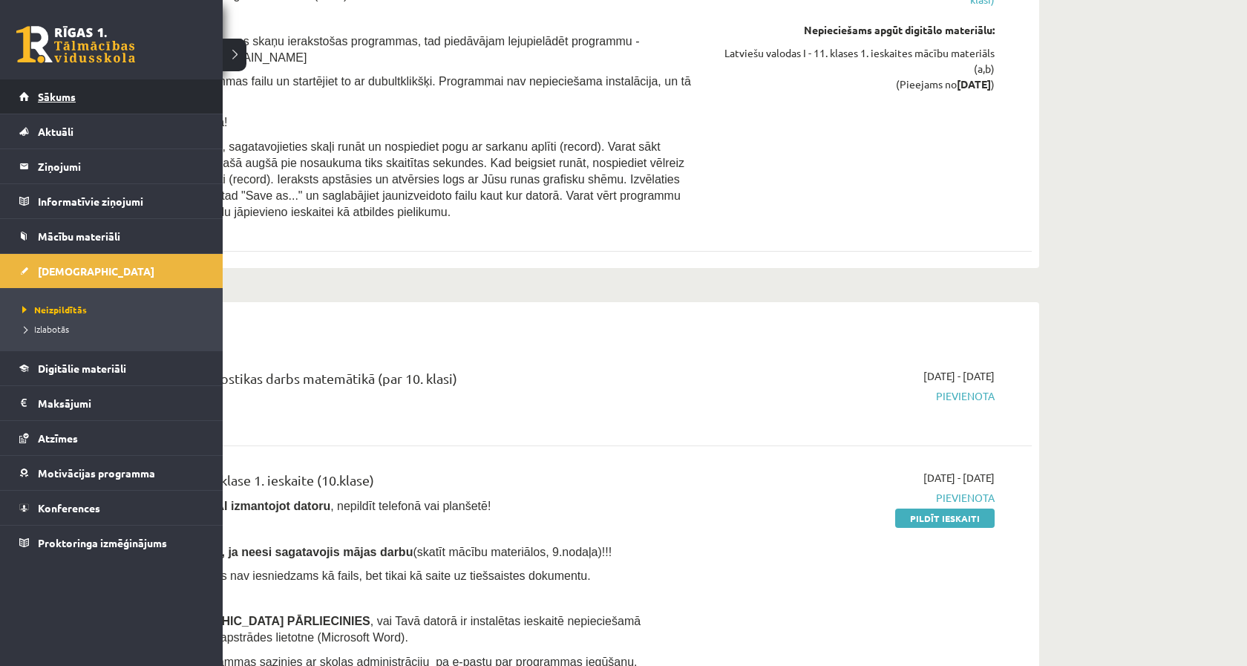
click at [66, 100] on span "Sākums" at bounding box center [57, 96] width 38 height 13
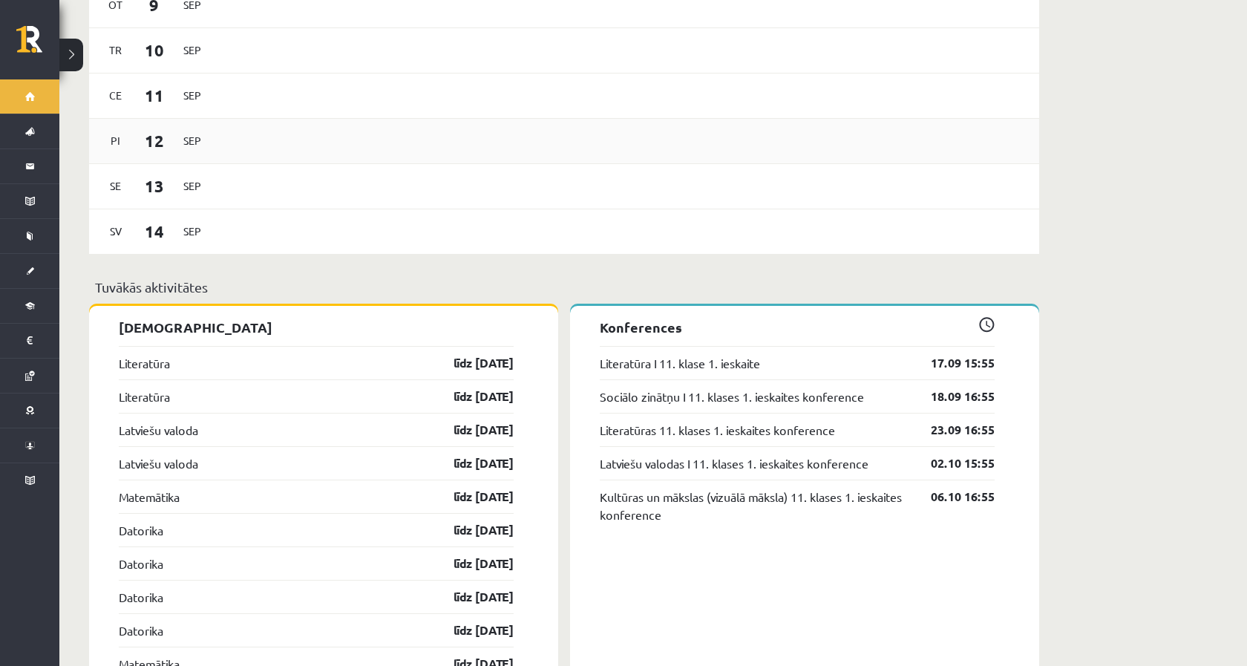
scroll to position [967, 0]
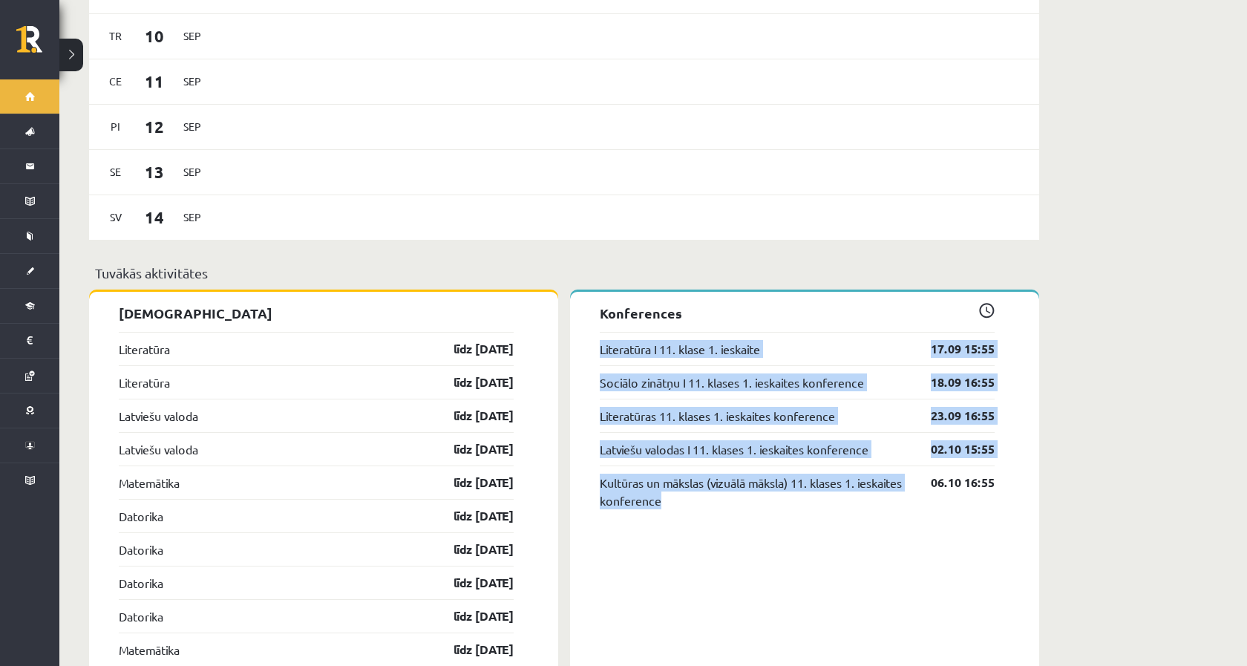
drag, startPoint x: 727, startPoint y: 504, endPoint x: 600, endPoint y: 313, distance: 229.5
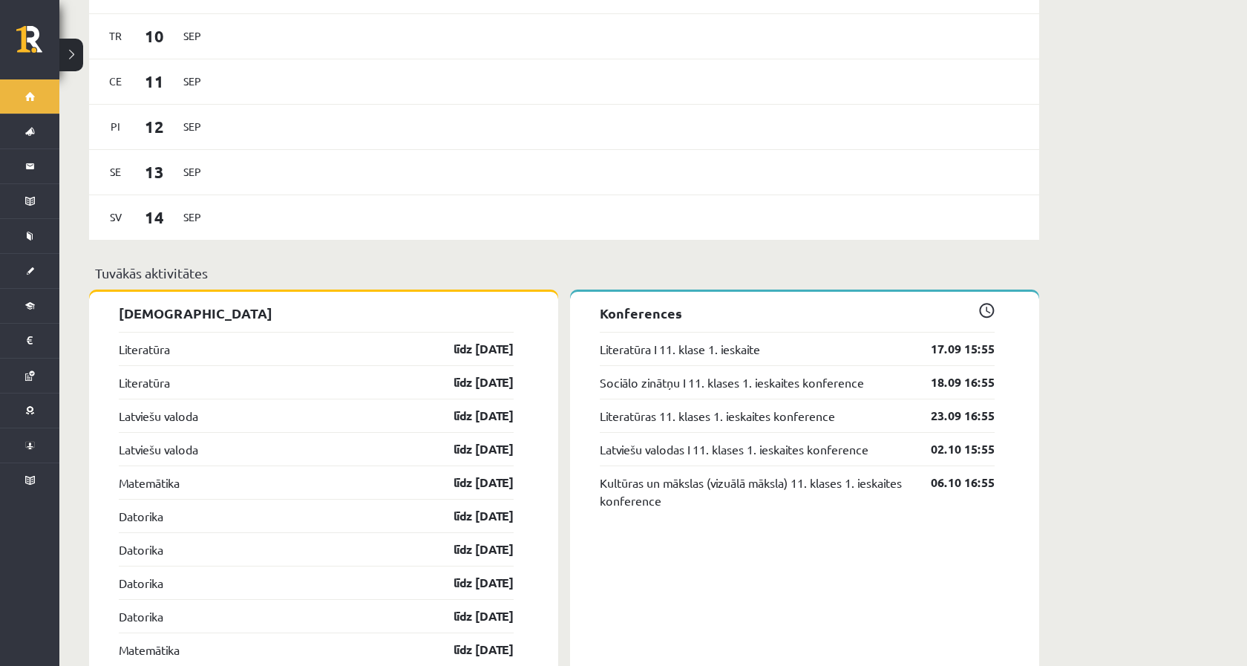
click at [568, 276] on div "Tuvākās aktivitātes" at bounding box center [564, 277] width 950 height 29
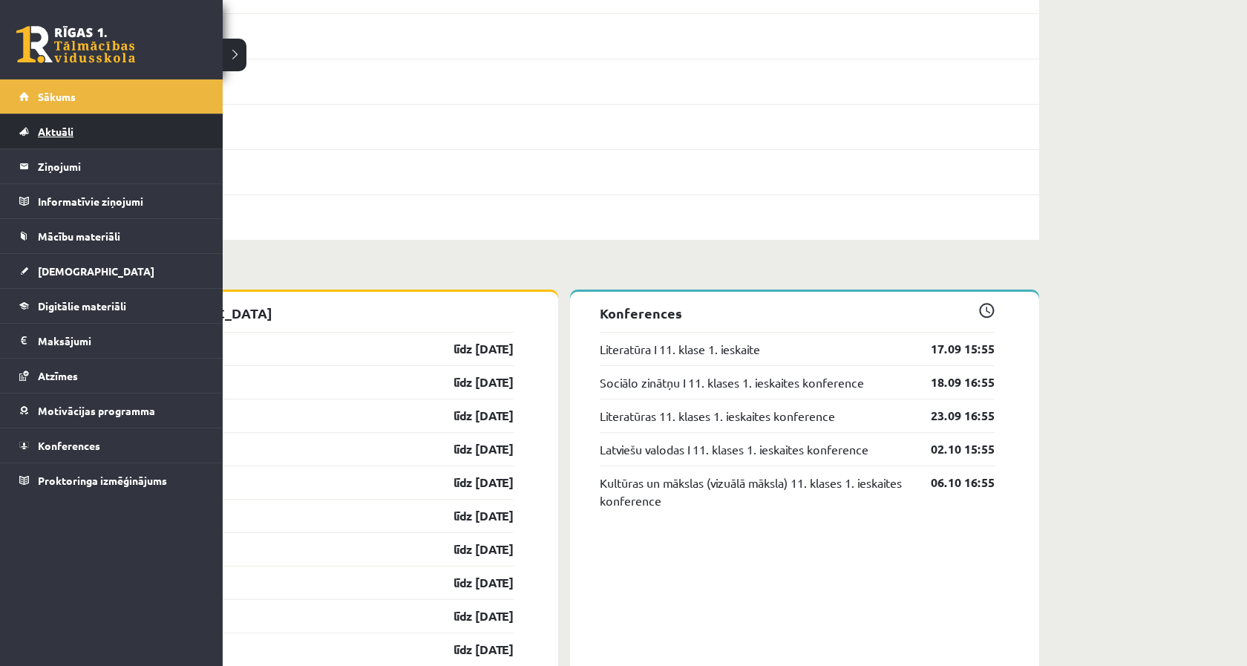
click at [38, 134] on span "Aktuāli" at bounding box center [56, 131] width 36 height 13
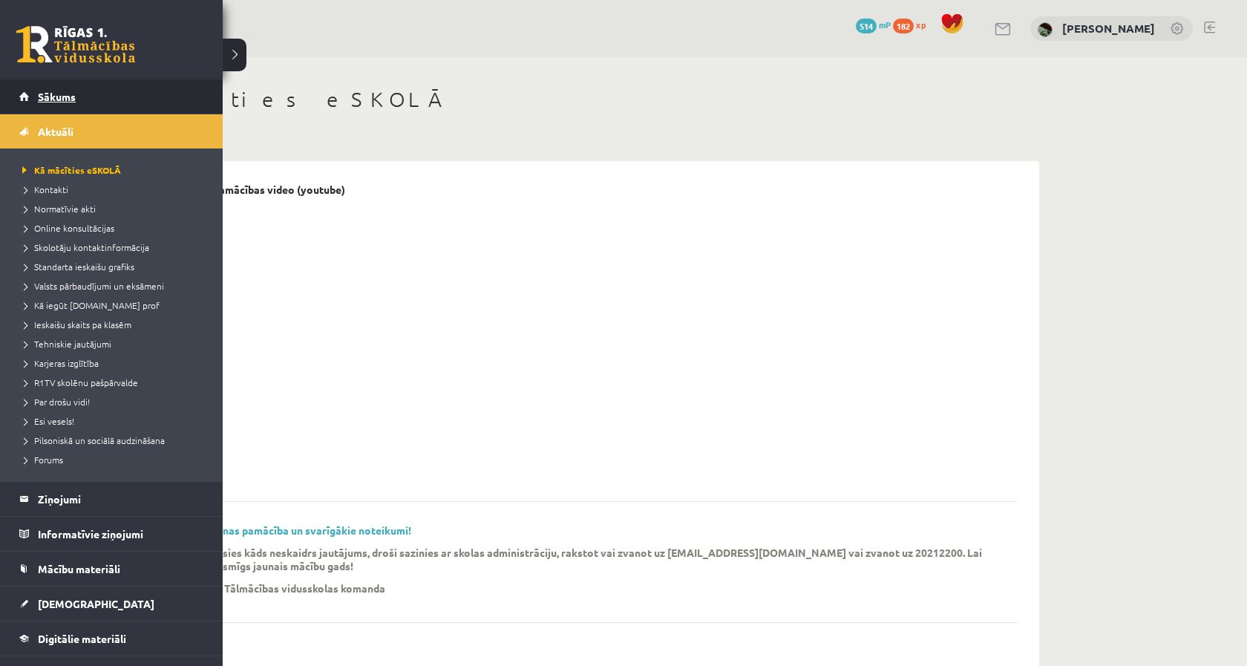
click at [65, 82] on link "Sākums" at bounding box center [111, 96] width 185 height 34
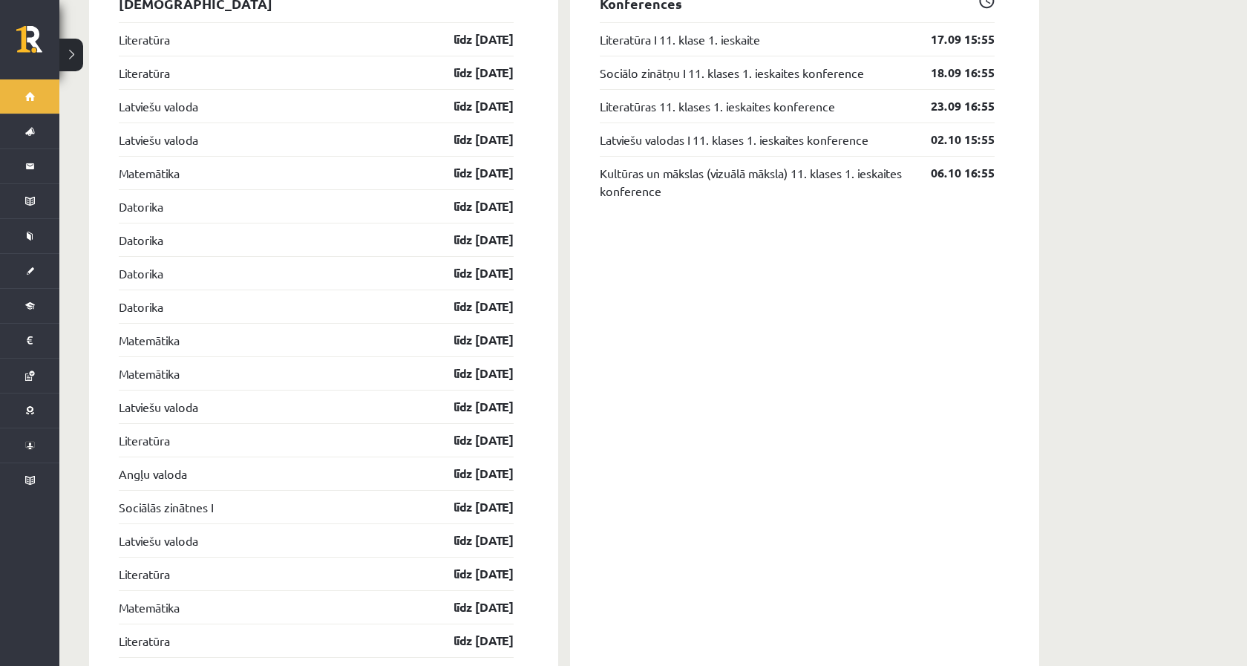
scroll to position [1263, 0]
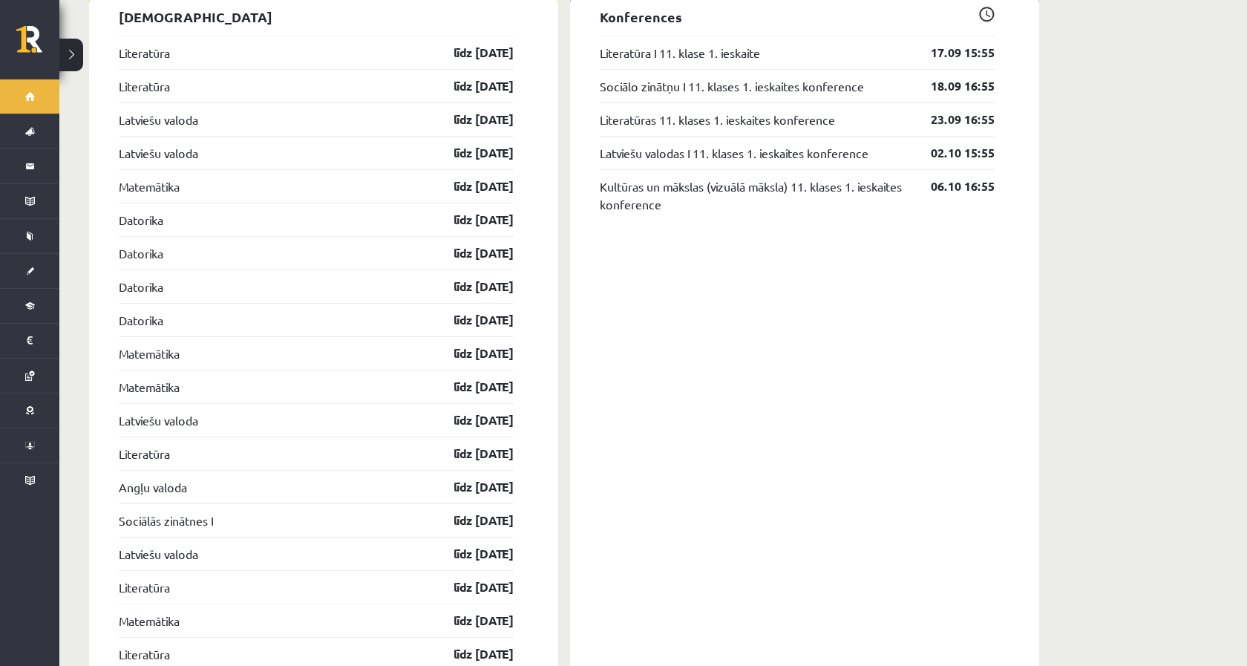
drag, startPoint x: 521, startPoint y: 611, endPoint x: 406, endPoint y: 9, distance: 612.8
click at [406, 9] on div "[DEMOGRAPHIC_DATA] [GEOGRAPHIC_DATA] līdz [DATE] [GEOGRAPHIC_DATA] līdz [DATE] …" at bounding box center [323, 415] width 469 height 838
click at [406, 9] on p "[DEMOGRAPHIC_DATA]" at bounding box center [316, 17] width 395 height 20
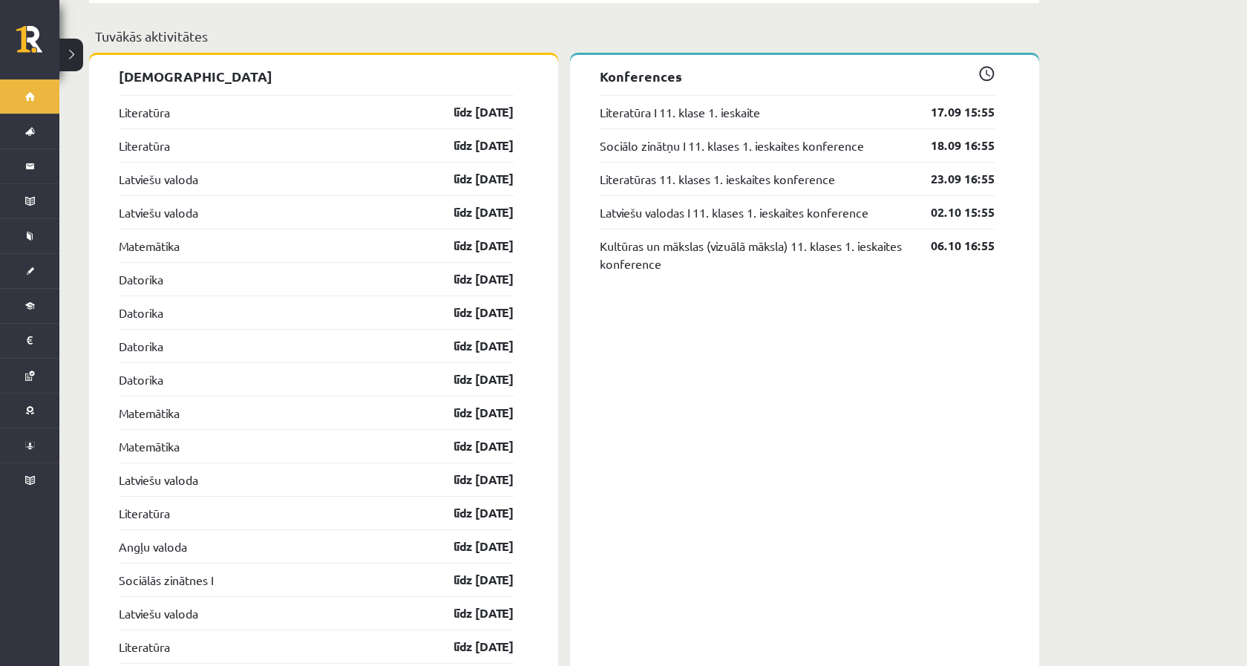
scroll to position [1194, 0]
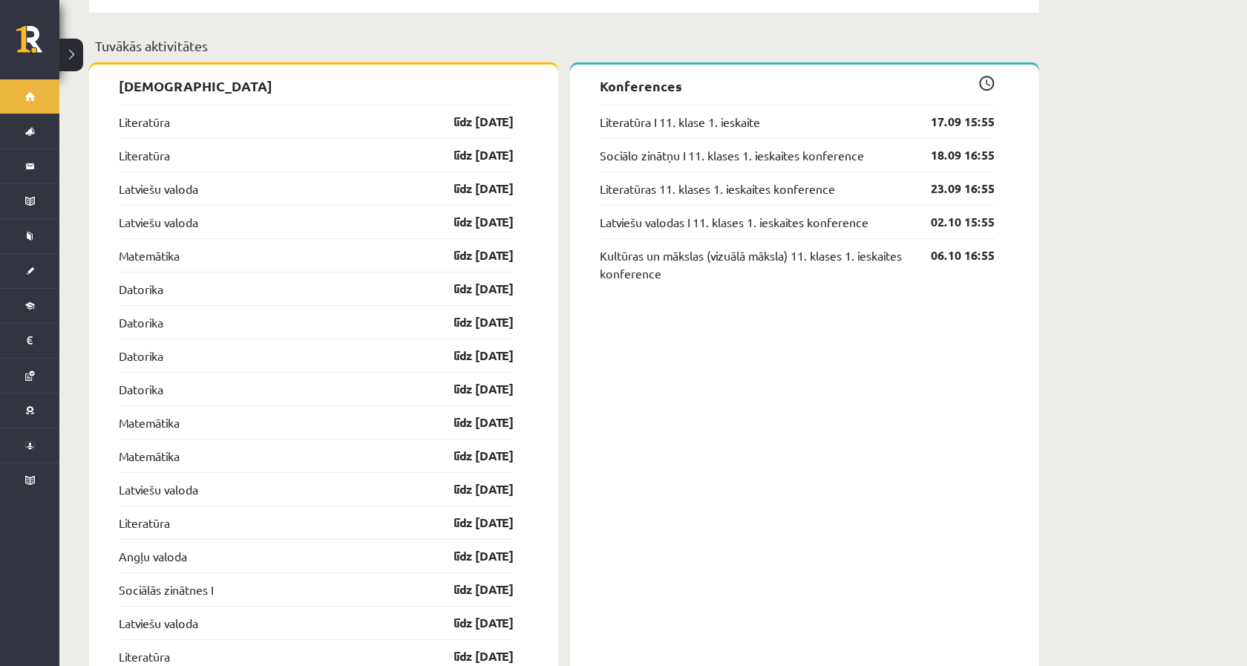
drag, startPoint x: 117, startPoint y: 69, endPoint x: 541, endPoint y: 644, distance: 714.9
click at [541, 644] on div "Ieskaites Literatūra līdz 30.09.25 Literatūra līdz 30.09.25 Latviešu valoda līd…" at bounding box center [323, 484] width 469 height 838
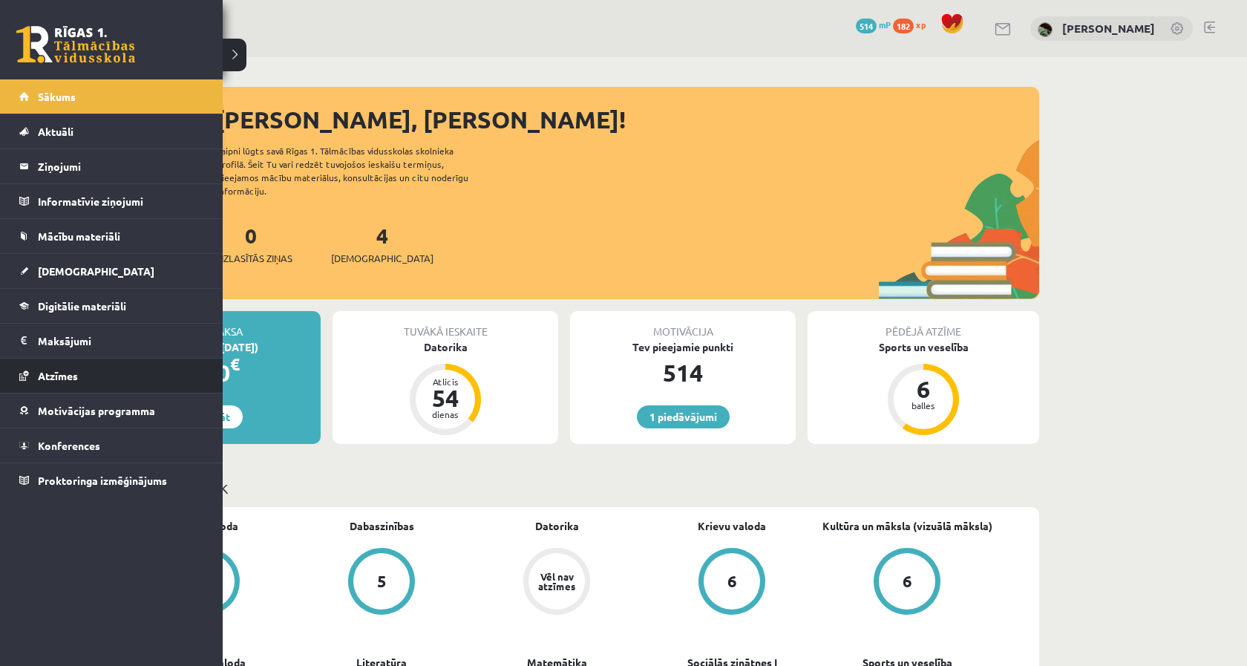
scroll to position [0, 0]
click at [66, 261] on link "[DEMOGRAPHIC_DATA]" at bounding box center [111, 271] width 185 height 34
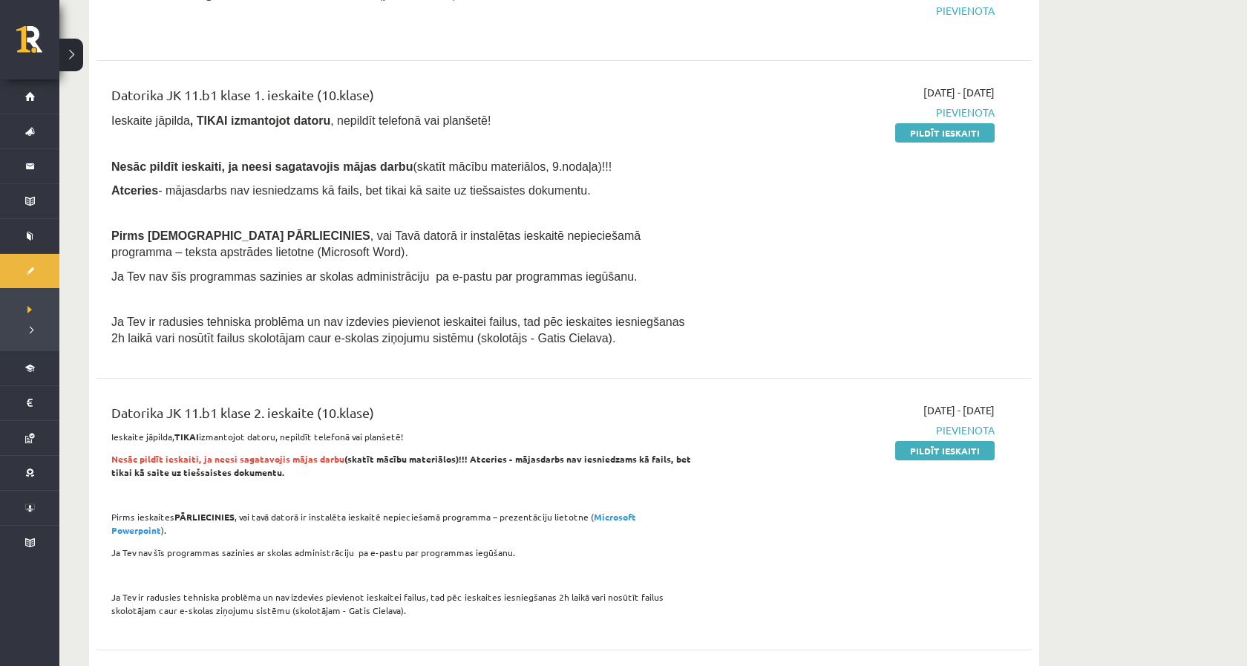
scroll to position [1219, 0]
drag, startPoint x: 434, startPoint y: 402, endPoint x: 157, endPoint y: 75, distance: 429.1
click at [157, 83] on div "Datorika JK 11.b1 klase 1. ieskaite (10.klase)" at bounding box center [401, 96] width 581 height 27
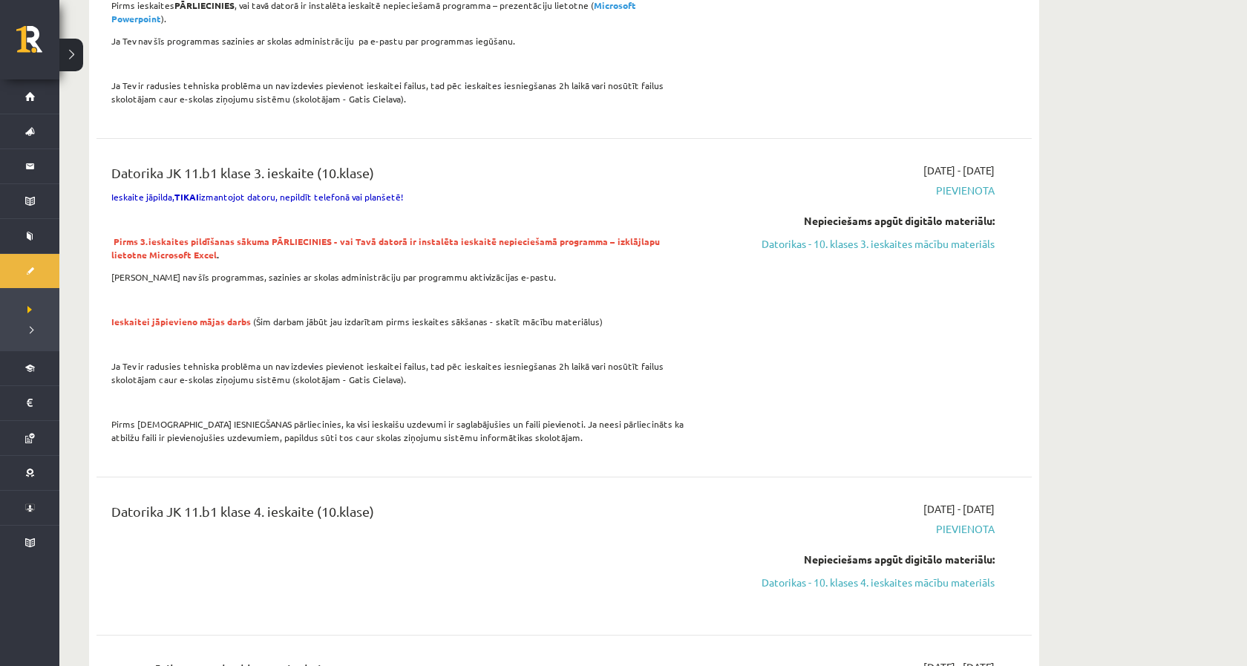
scroll to position [1730, 0]
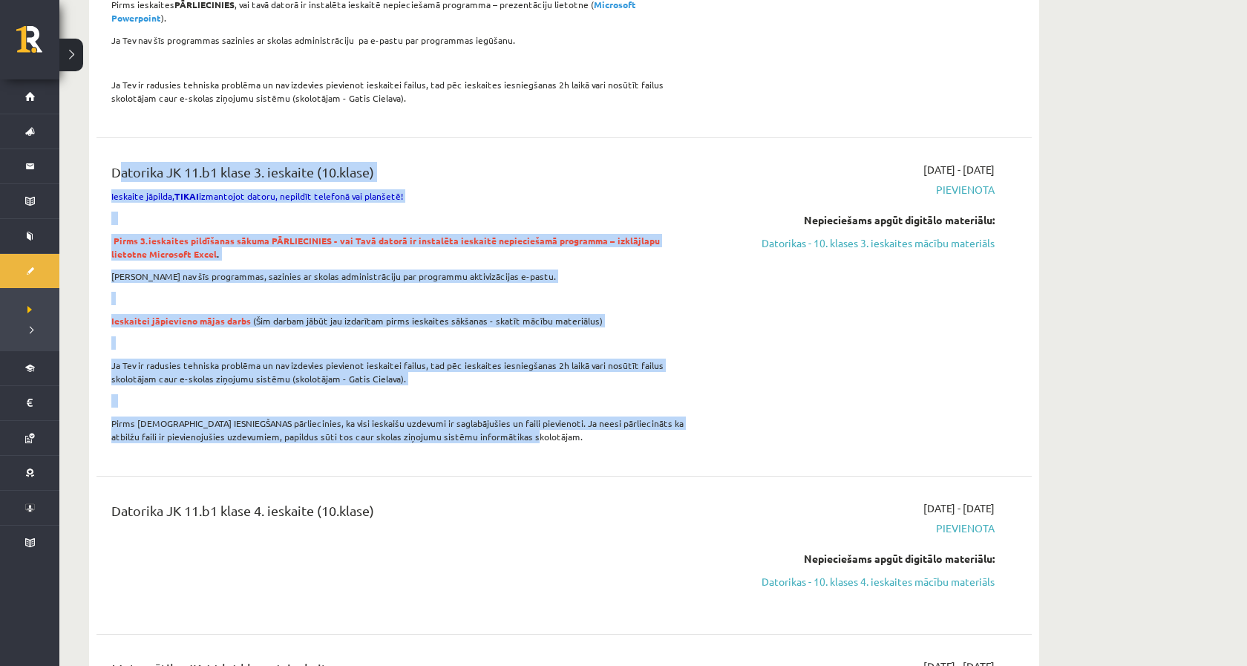
drag, startPoint x: 104, startPoint y: 142, endPoint x: 510, endPoint y: 410, distance: 486.4
click at [510, 410] on div "Datorika JK 11.b1 klase 3. ieskaite (10.klase) Ieskaite jāpilda, TIKAI izmantoj…" at bounding box center [401, 307] width 603 height 290
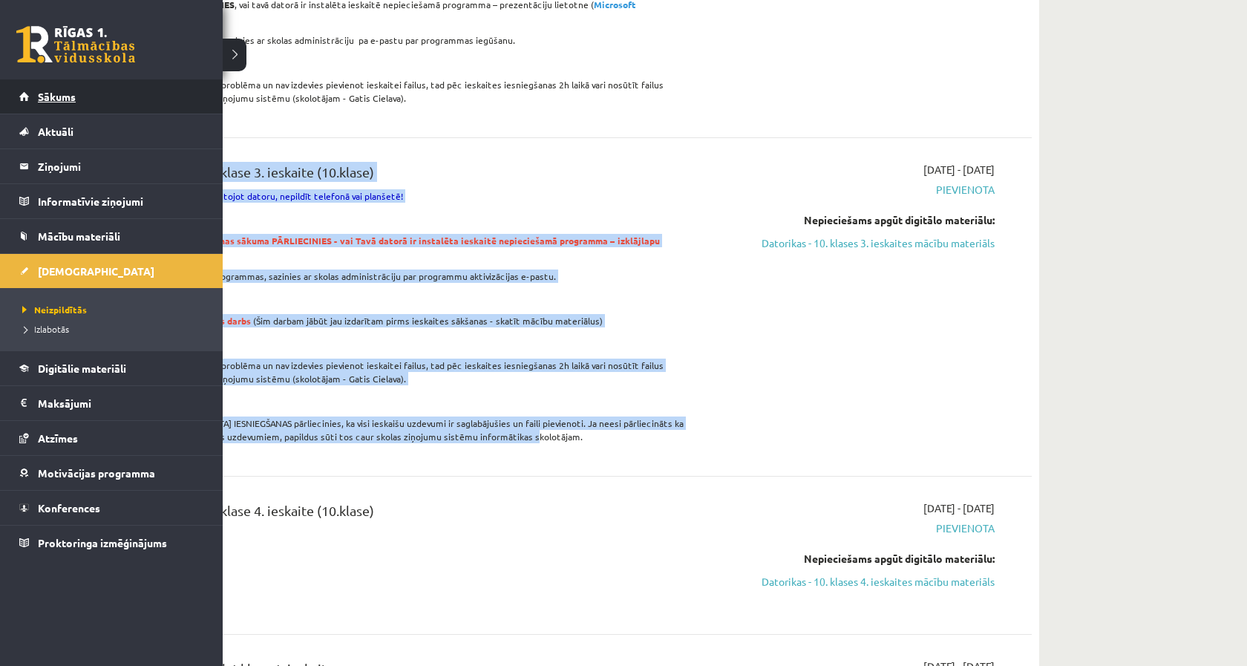
click at [37, 107] on link "Sākums" at bounding box center [111, 96] width 185 height 34
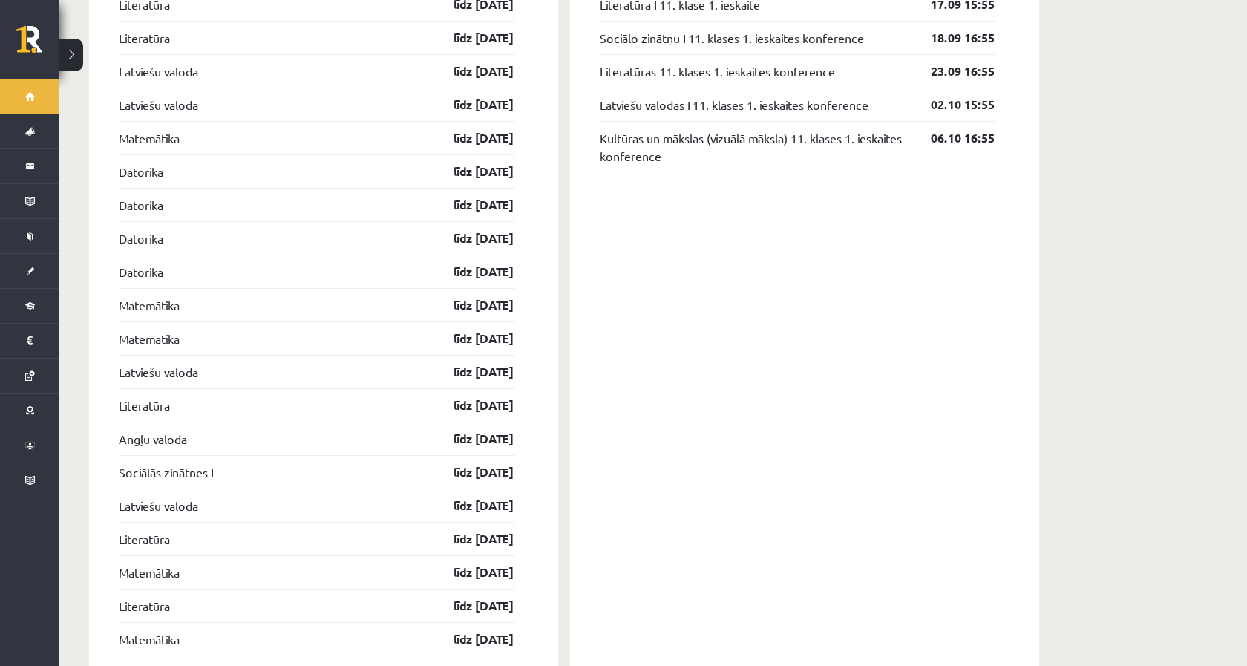
scroll to position [1448, 0]
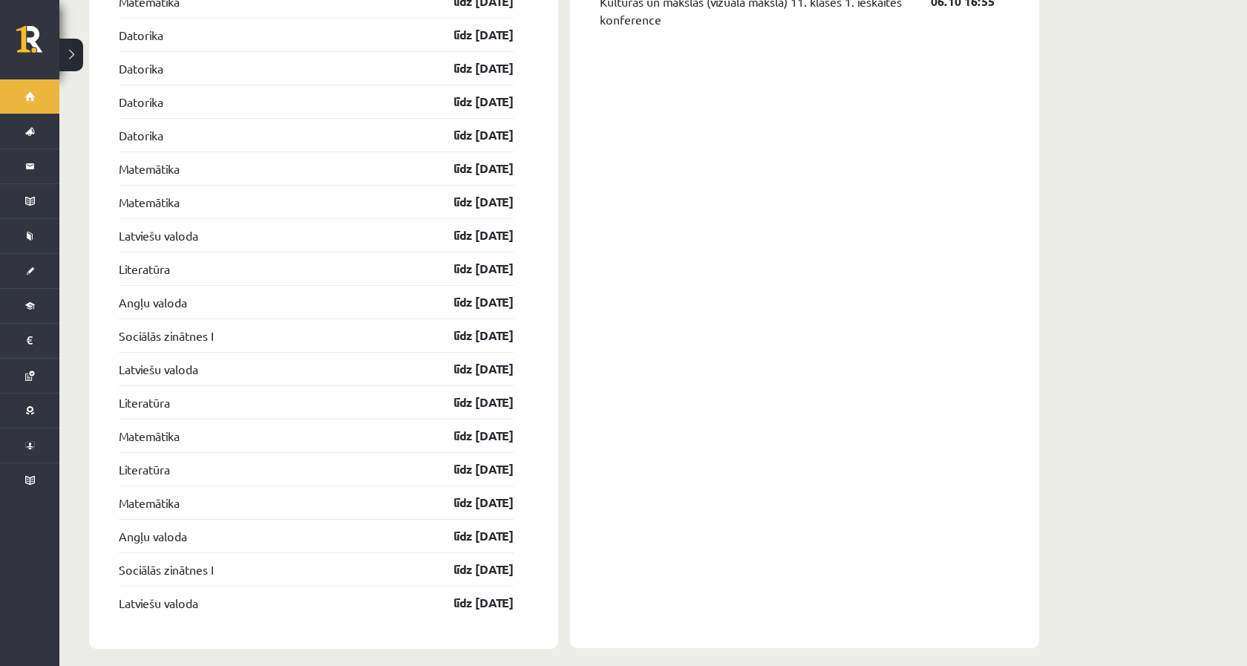
drag, startPoint x: 441, startPoint y: 191, endPoint x: 536, endPoint y: 609, distance: 428.5
click at [536, 609] on div "[DEMOGRAPHIC_DATA] [GEOGRAPHIC_DATA] līdz [DATE] [GEOGRAPHIC_DATA] līdz [DATE] …" at bounding box center [323, 230] width 469 height 838
drag, startPoint x: 536, startPoint y: 609, endPoint x: 392, endPoint y: 37, distance: 590.0
click at [392, 36] on div "[DEMOGRAPHIC_DATA] [GEOGRAPHIC_DATA] līdz [DATE] [GEOGRAPHIC_DATA] līdz [DATE] …" at bounding box center [323, 230] width 469 height 838
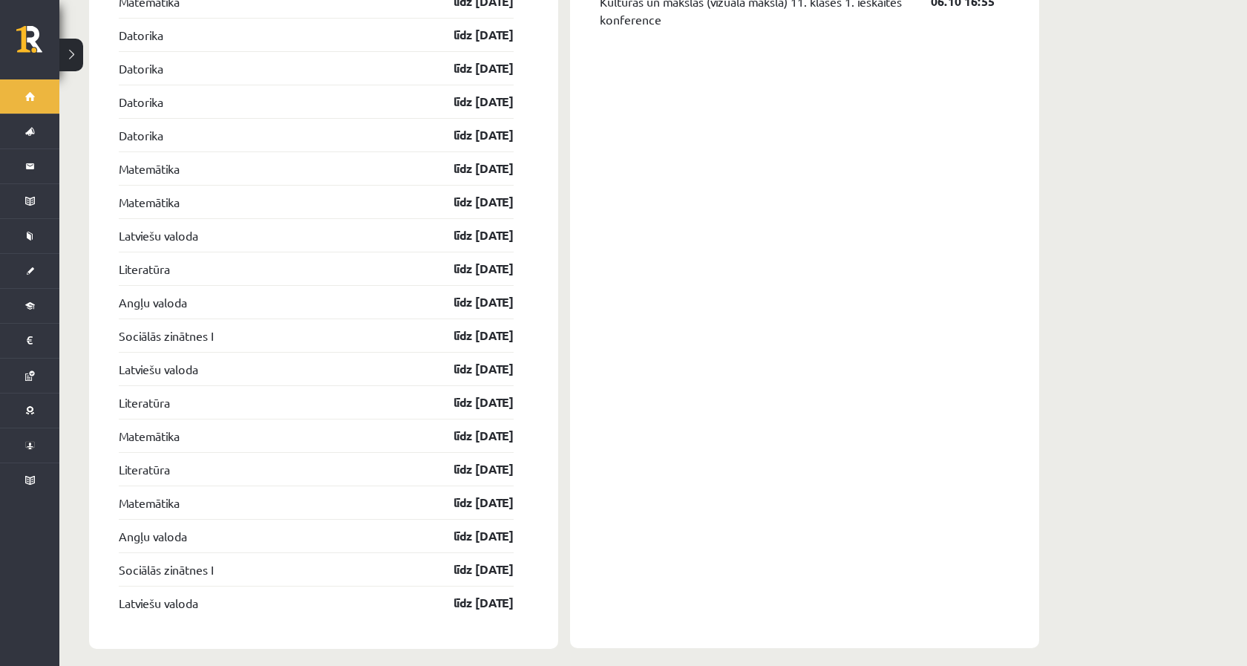
click at [392, 37] on div "Datorika līdz [DATE]" at bounding box center [316, 34] width 395 height 33
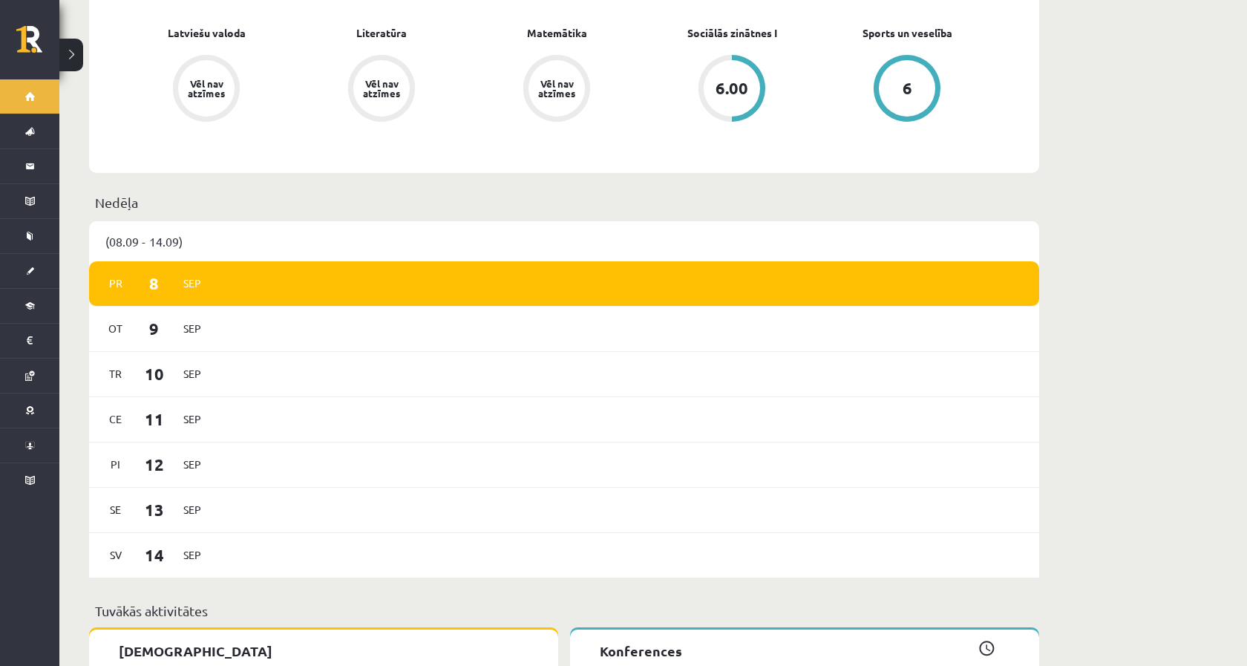
scroll to position [528, 0]
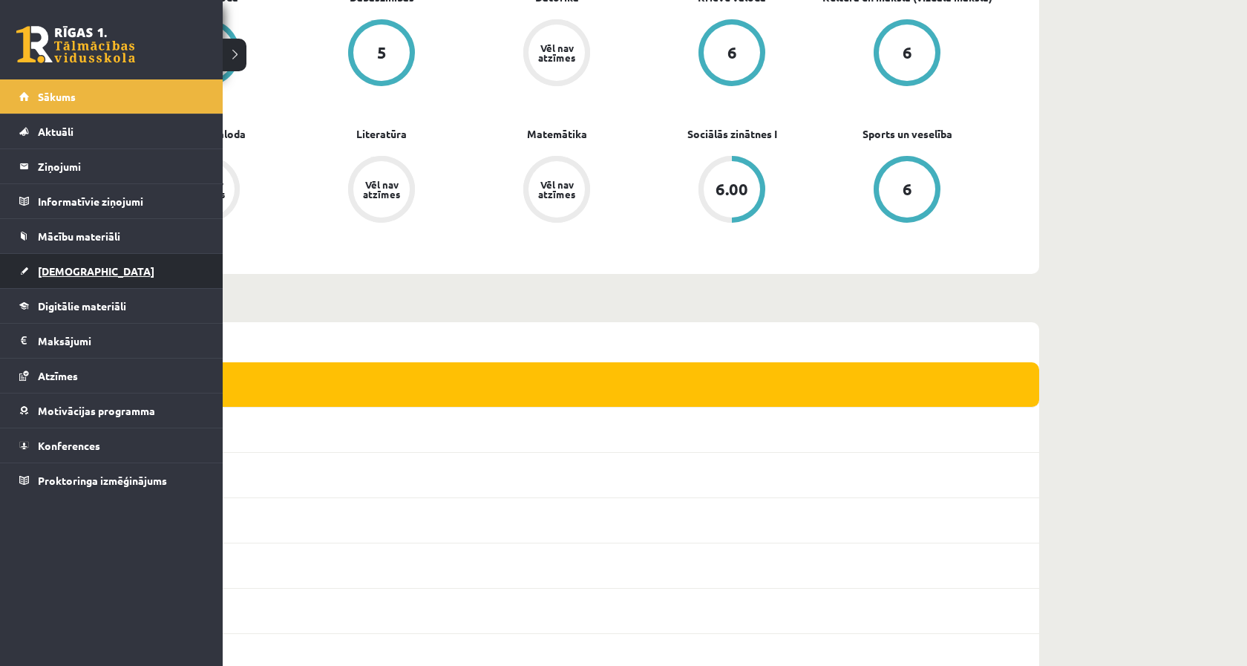
click at [41, 269] on span "[DEMOGRAPHIC_DATA]" at bounding box center [96, 270] width 117 height 13
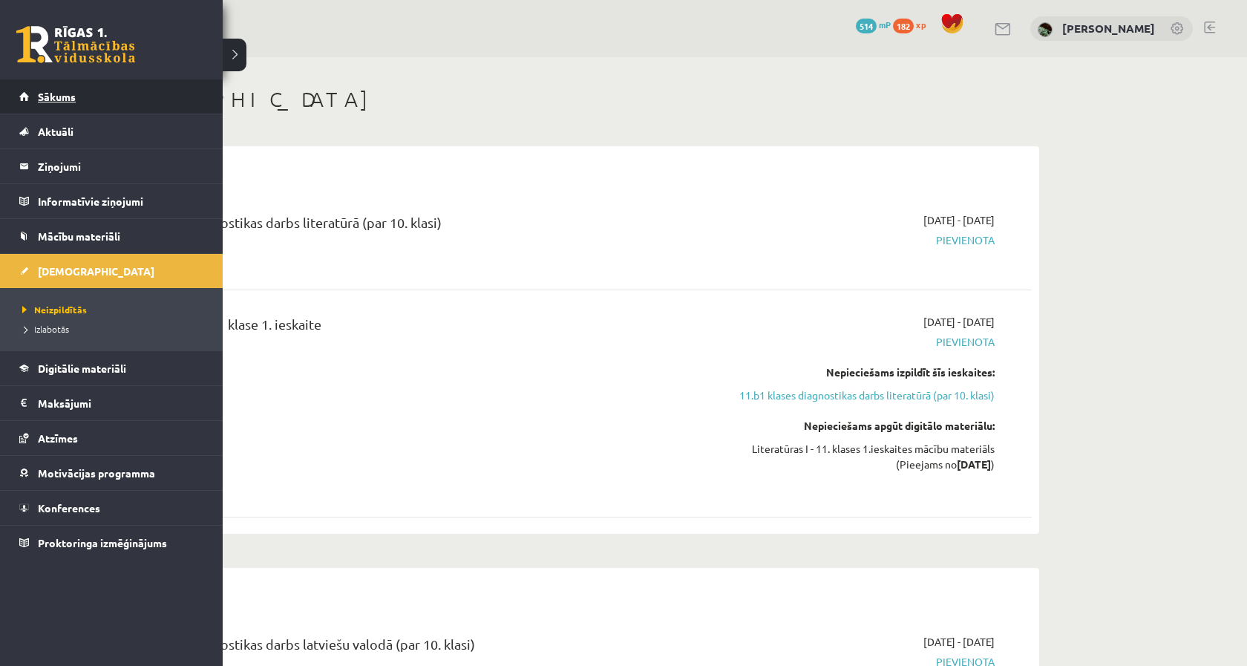
click at [25, 105] on link "Sākums" at bounding box center [111, 96] width 185 height 34
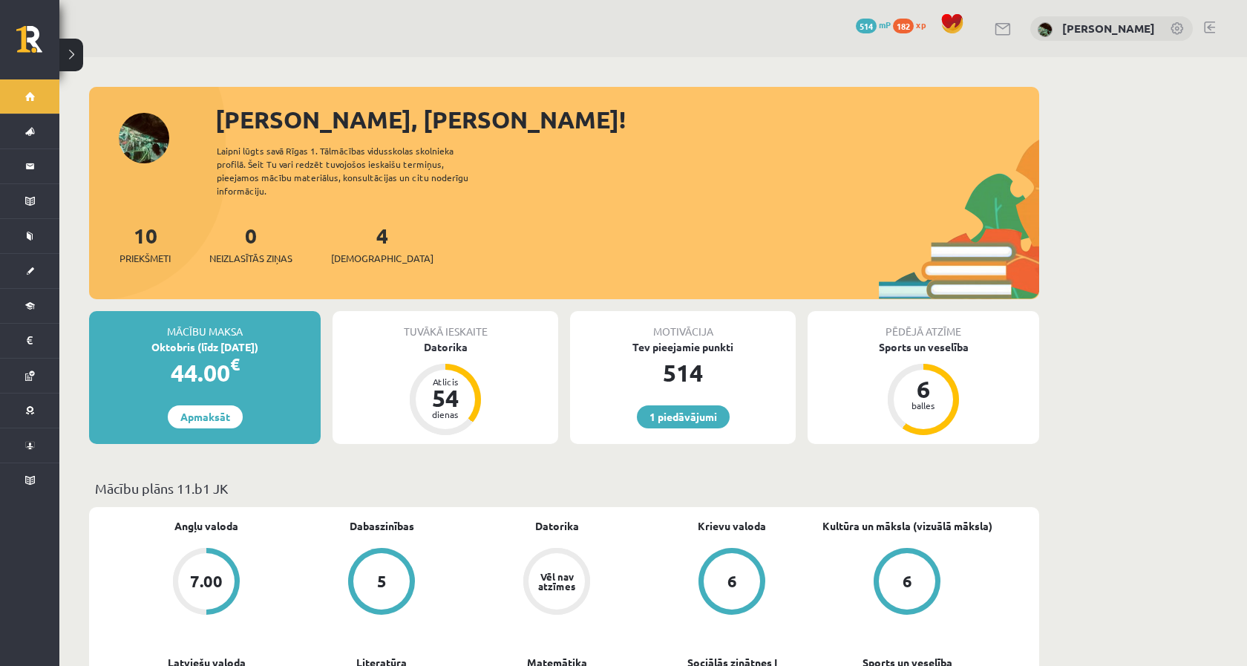
click at [24, 32] on link at bounding box center [37, 44] width 43 height 37
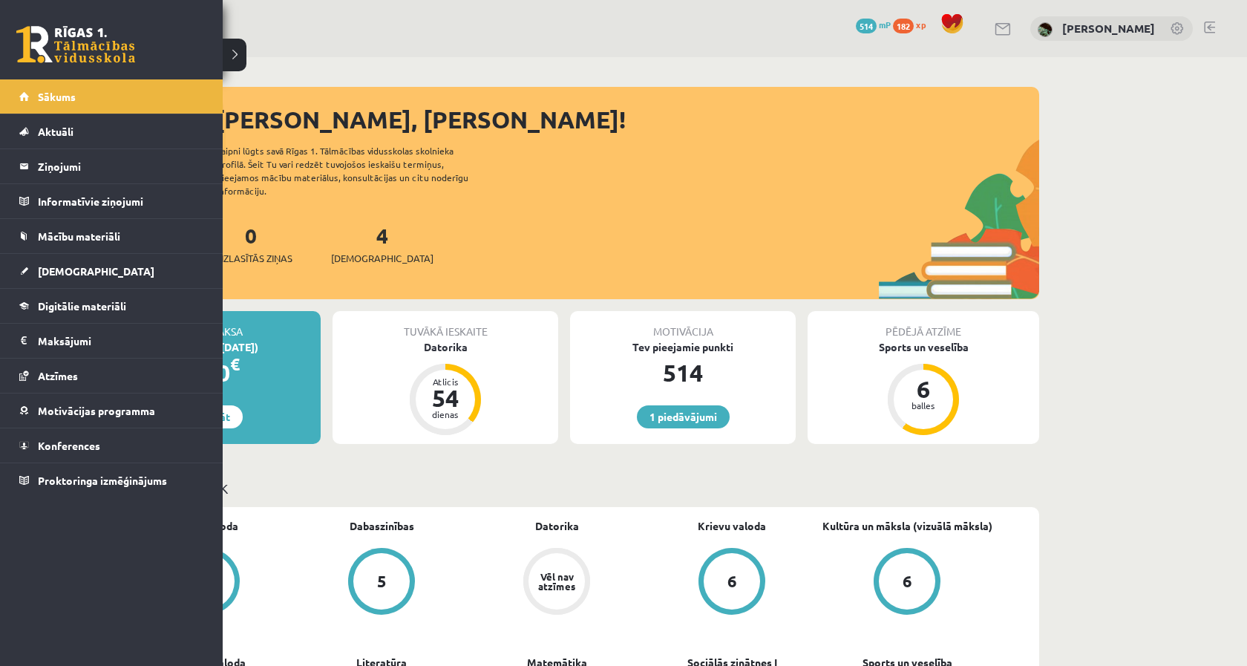
click at [36, 75] on div "1 Dāvanas 514 mP 182 xp" at bounding box center [111, 39] width 223 height 79
click at [36, 60] on link at bounding box center [75, 44] width 119 height 37
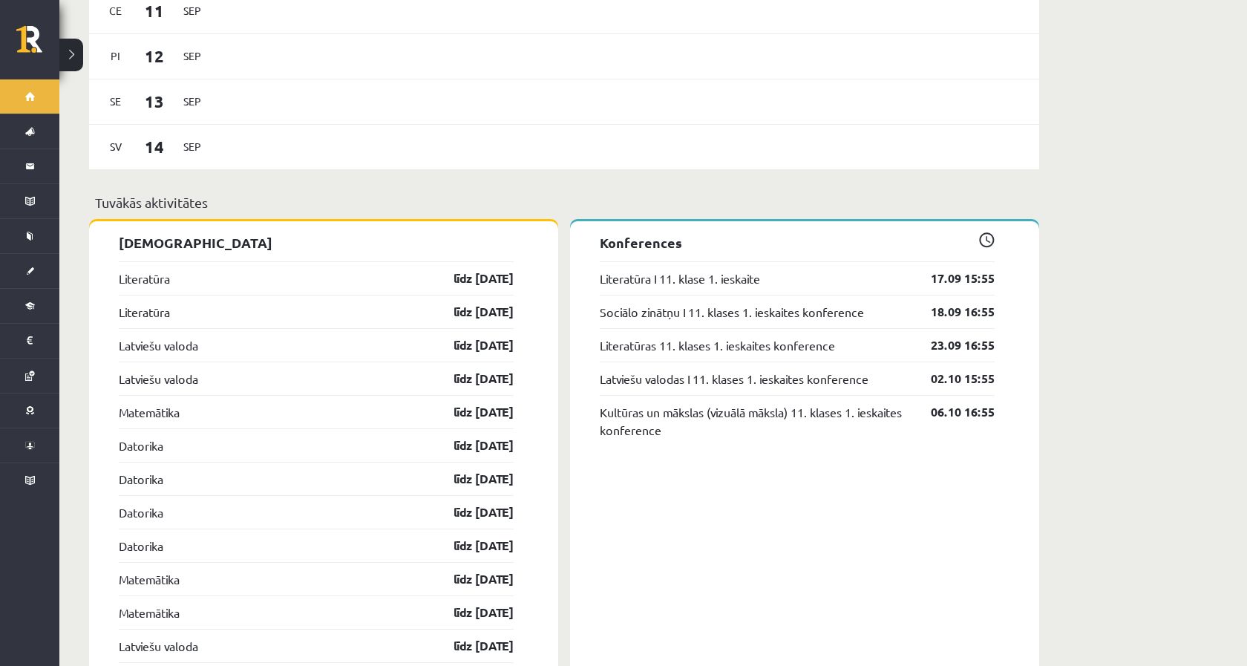
scroll to position [1032, 0]
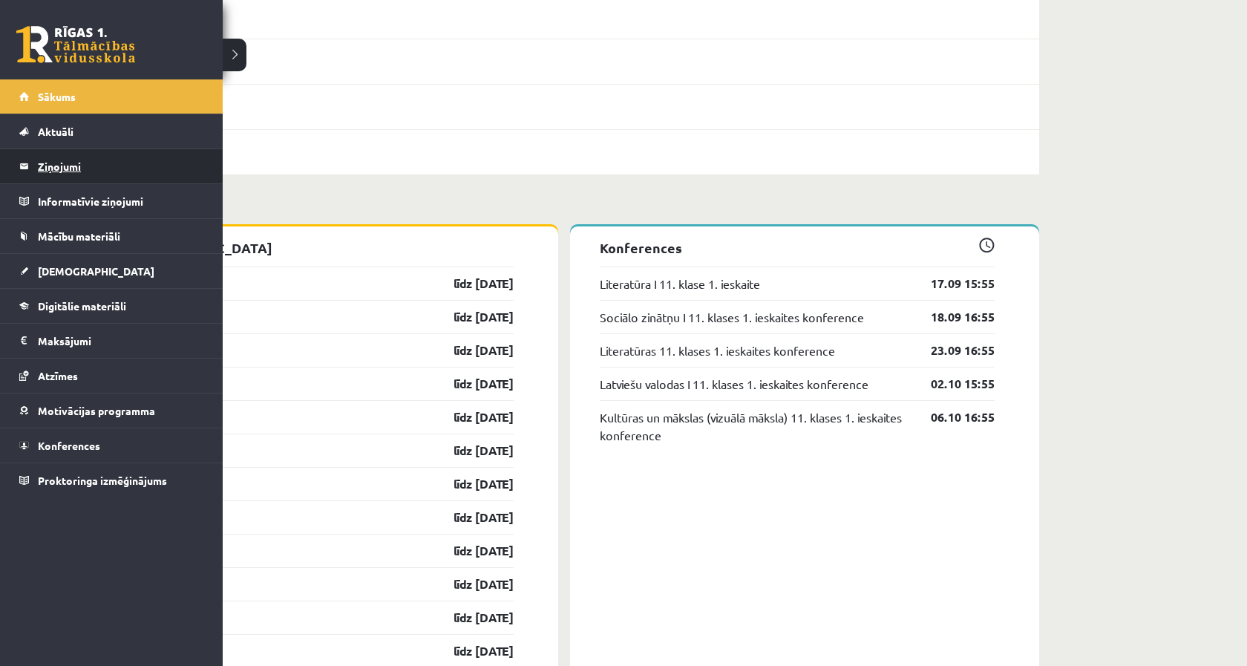
click at [22, 173] on link "Ziņojumi 0" at bounding box center [111, 166] width 185 height 34
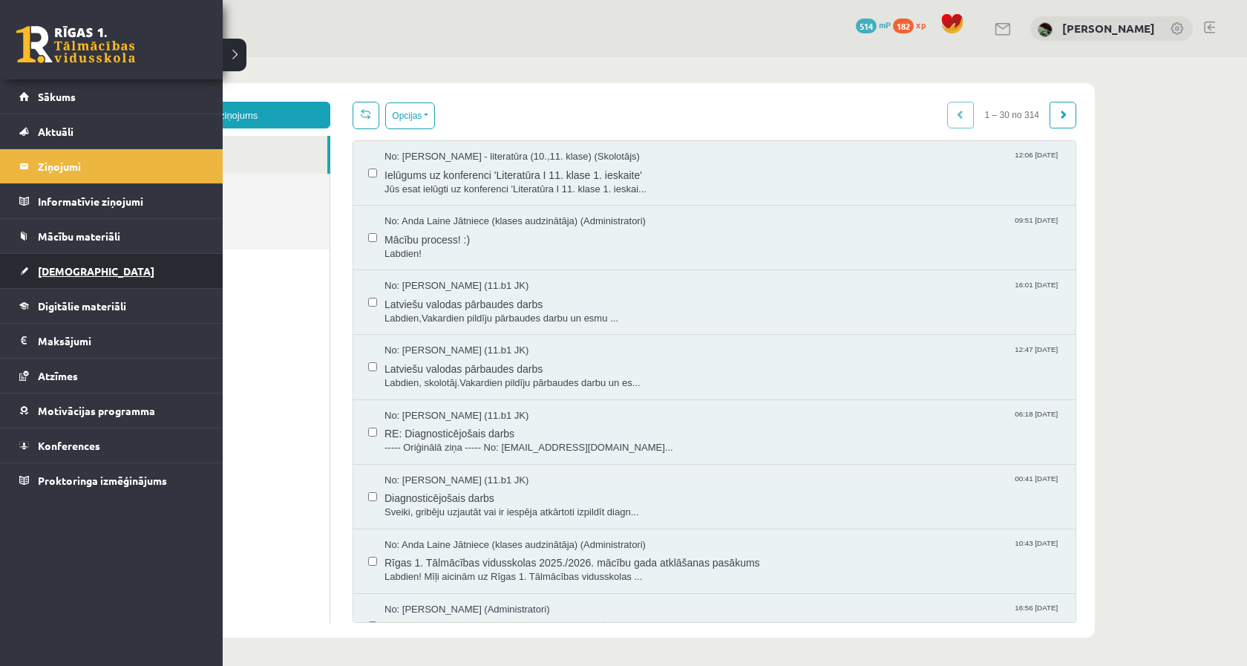
click at [102, 279] on link "[DEMOGRAPHIC_DATA]" at bounding box center [111, 271] width 185 height 34
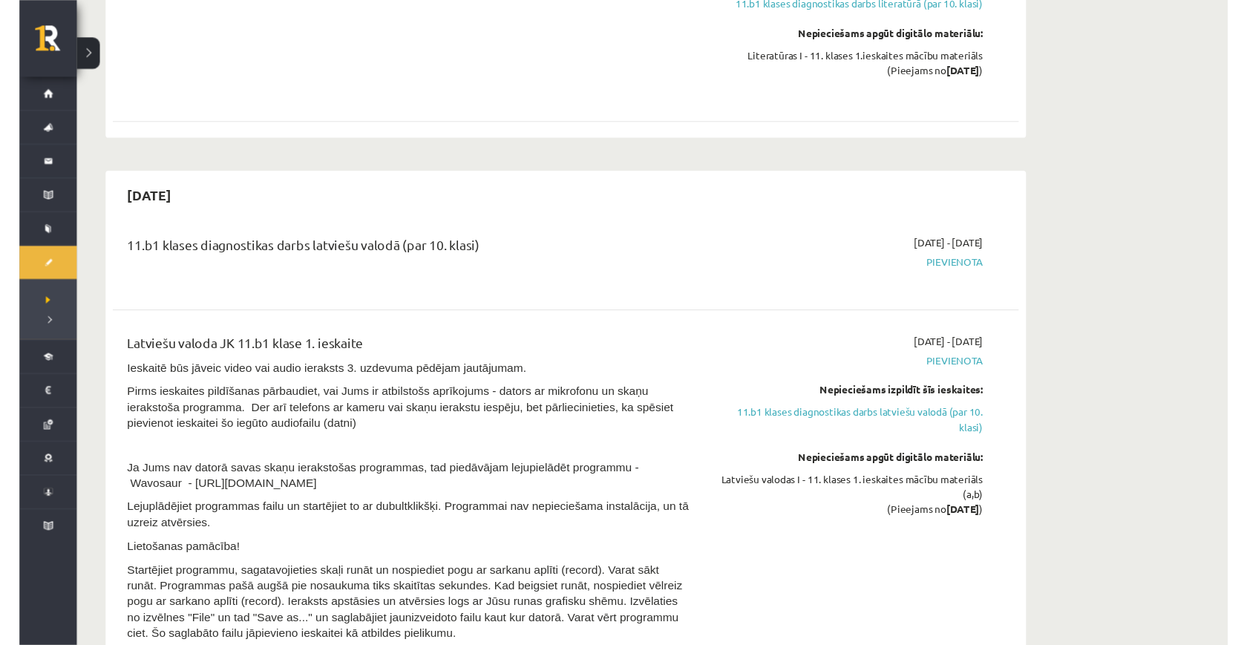
scroll to position [390, 0]
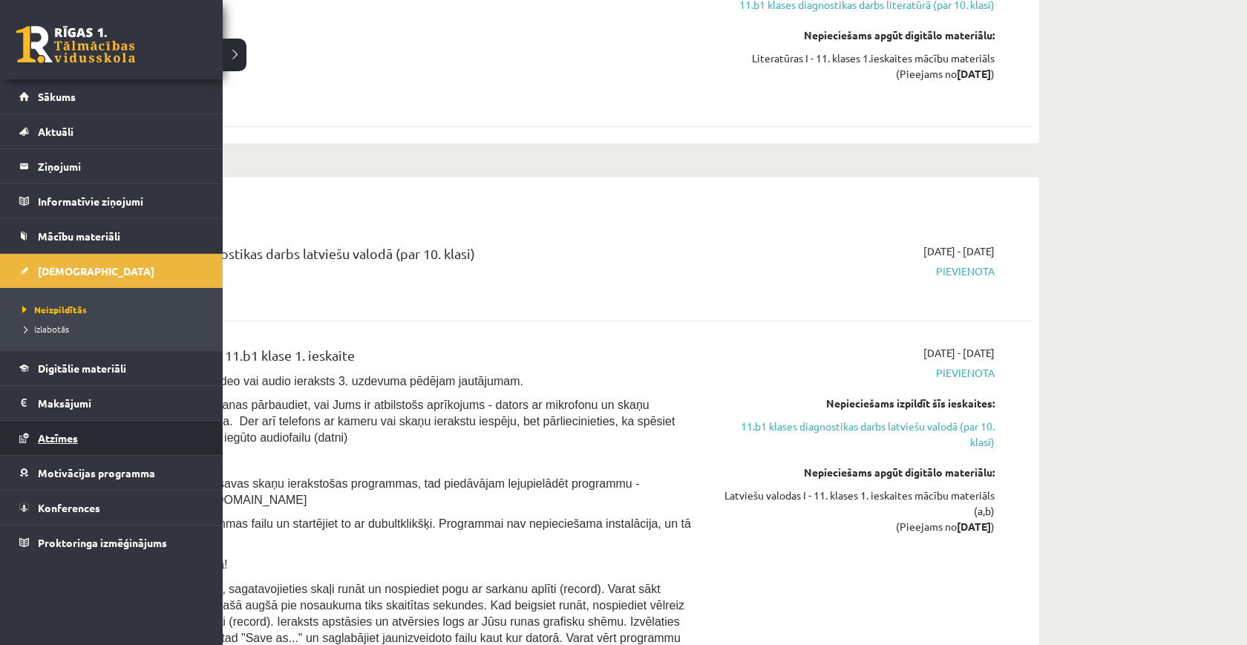
click at [88, 434] on link "Atzīmes" at bounding box center [111, 438] width 185 height 34
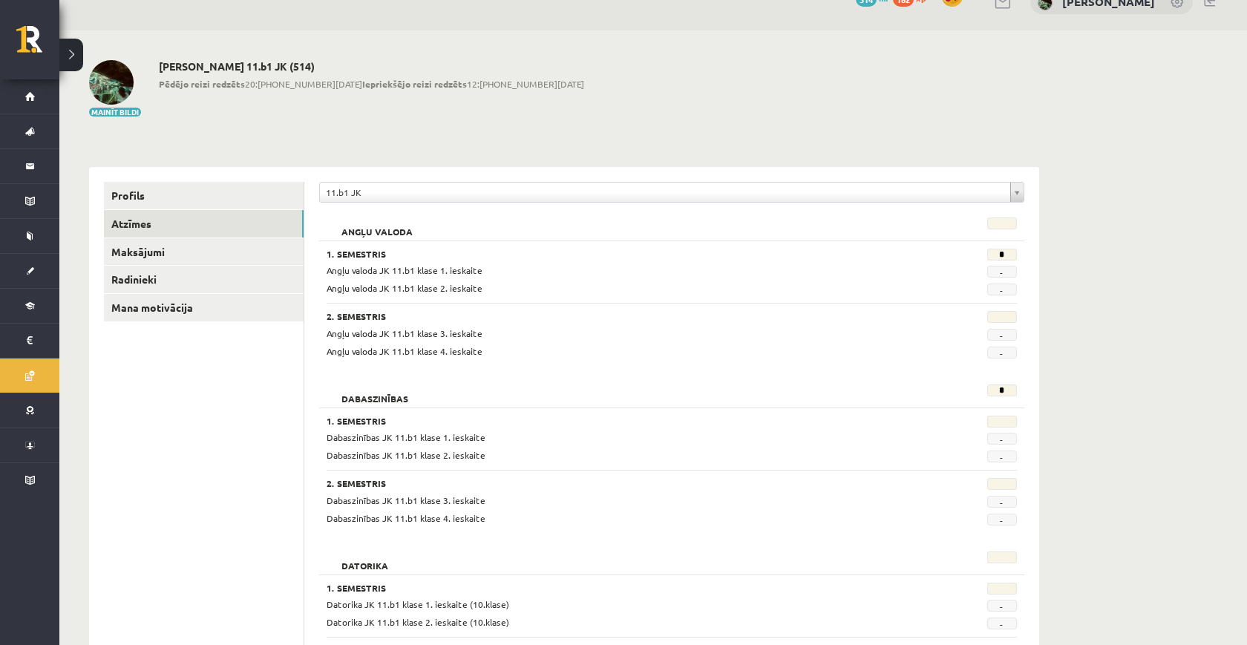
scroll to position [25, 0]
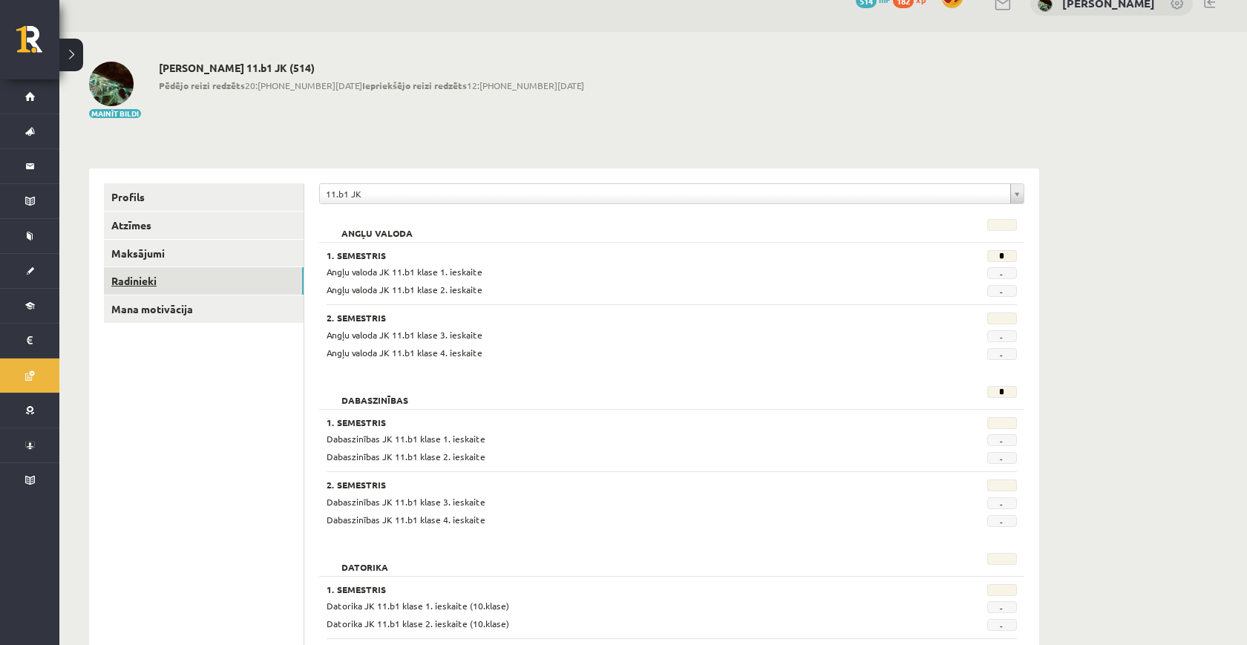
click at [147, 269] on link "Radinieki" at bounding box center [204, 280] width 200 height 27
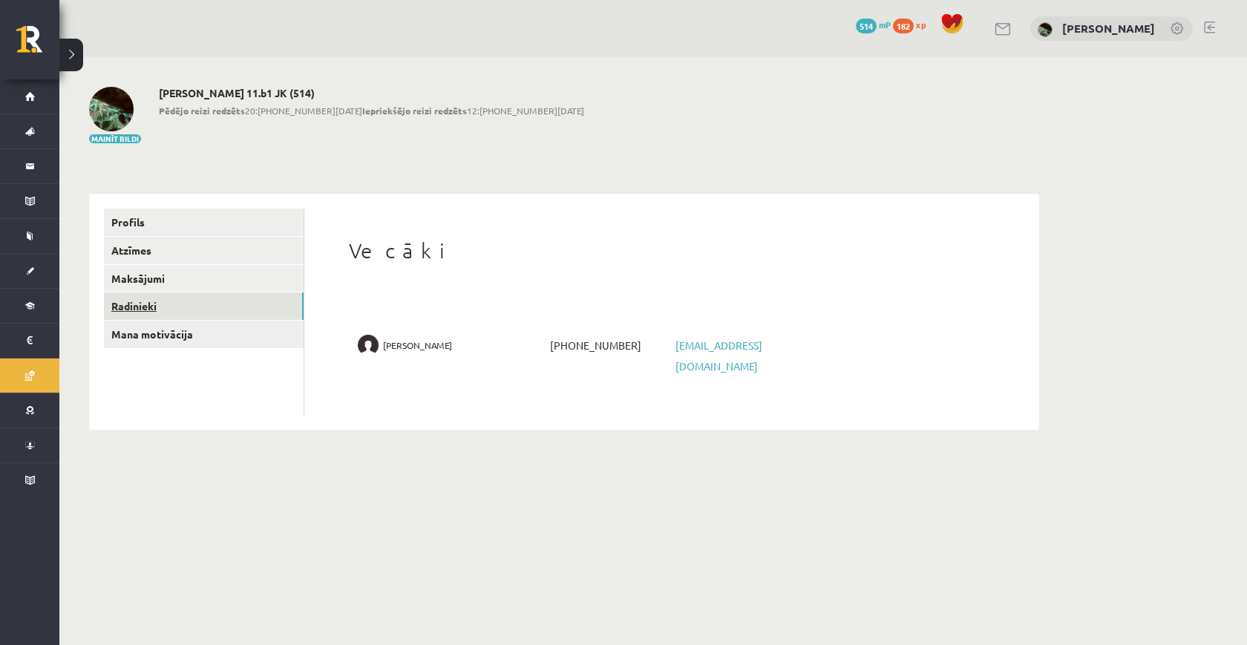
click at [280, 316] on link "Radinieki" at bounding box center [204, 305] width 200 height 27
click at [280, 332] on link "Mana motivācija" at bounding box center [204, 334] width 200 height 27
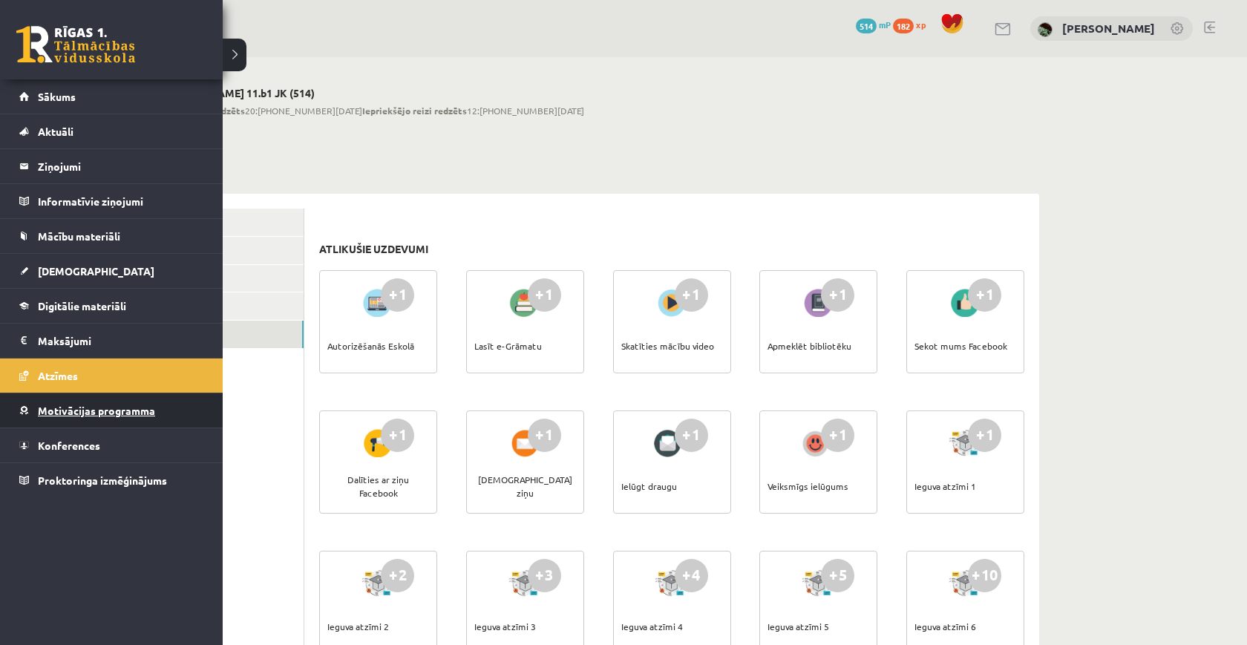
click at [74, 413] on span "Motivācijas programma" at bounding box center [96, 410] width 117 height 13
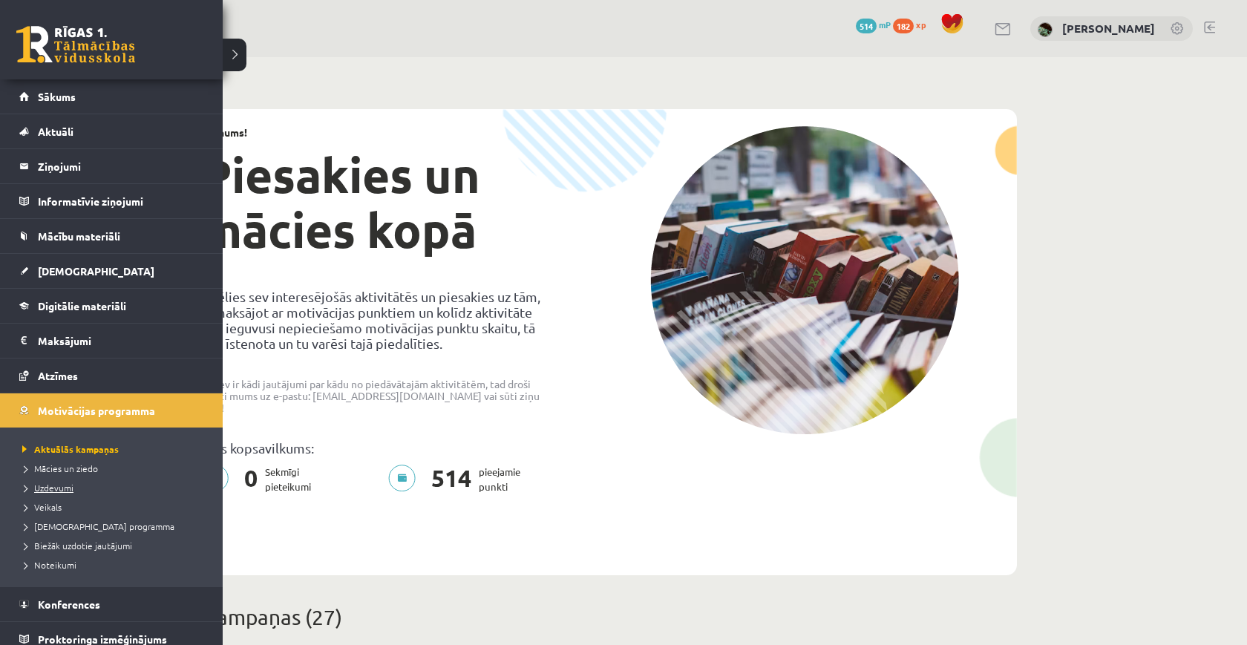
click at [45, 487] on span "Uzdevumi" at bounding box center [46, 488] width 55 height 12
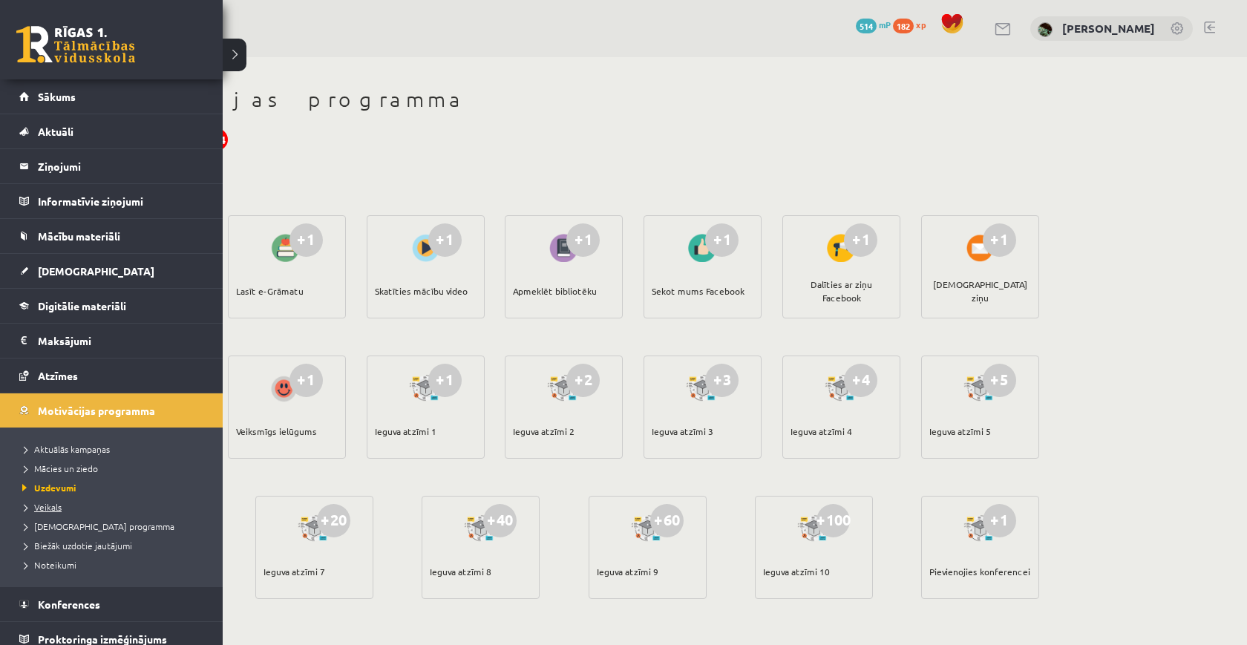
click at [43, 503] on span "Veikals" at bounding box center [40, 507] width 43 height 12
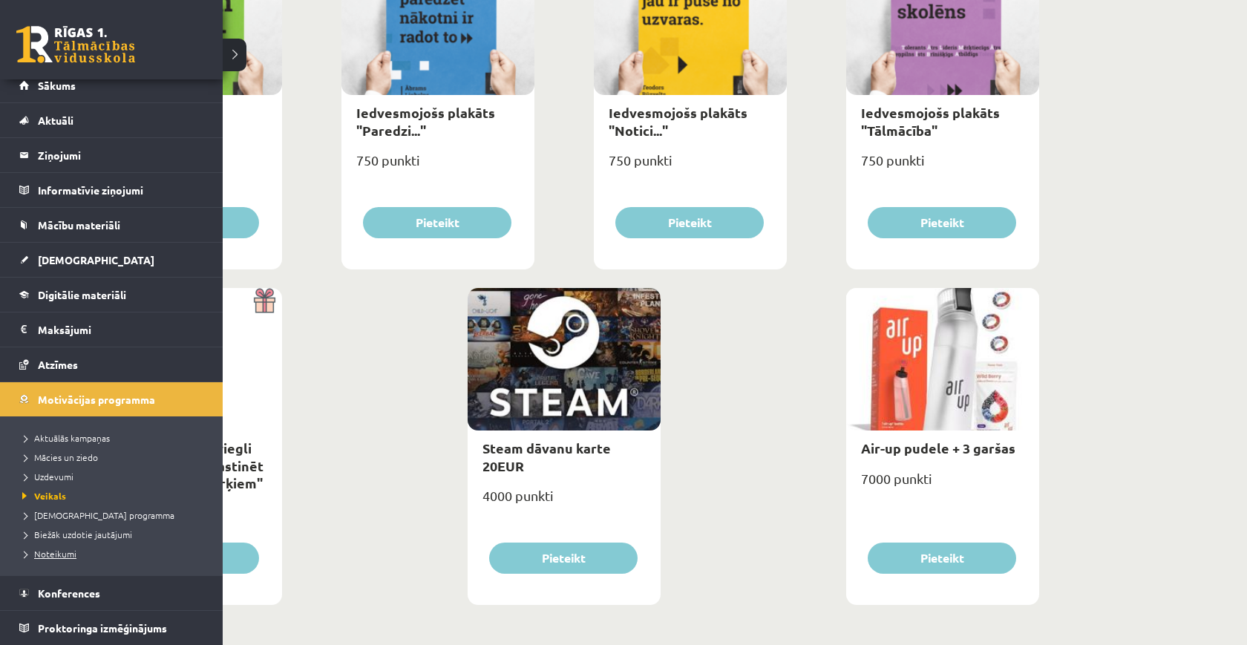
scroll to position [11, 0]
click at [93, 584] on link "Konferences" at bounding box center [111, 593] width 185 height 34
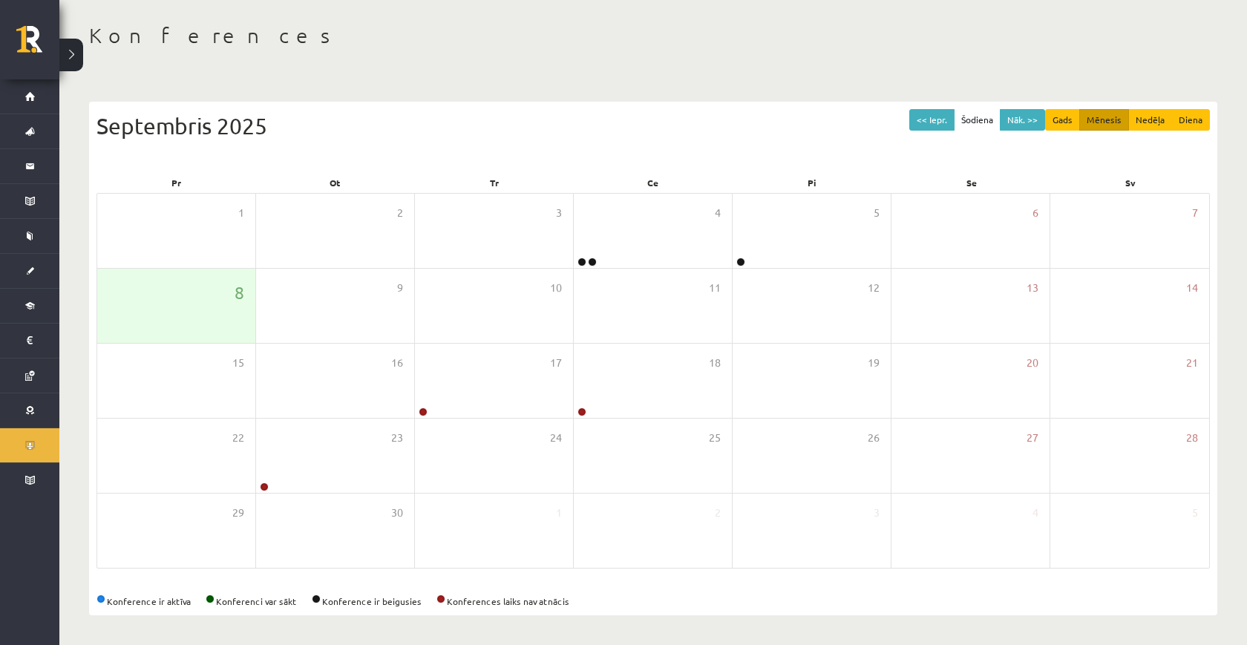
scroll to position [64, 0]
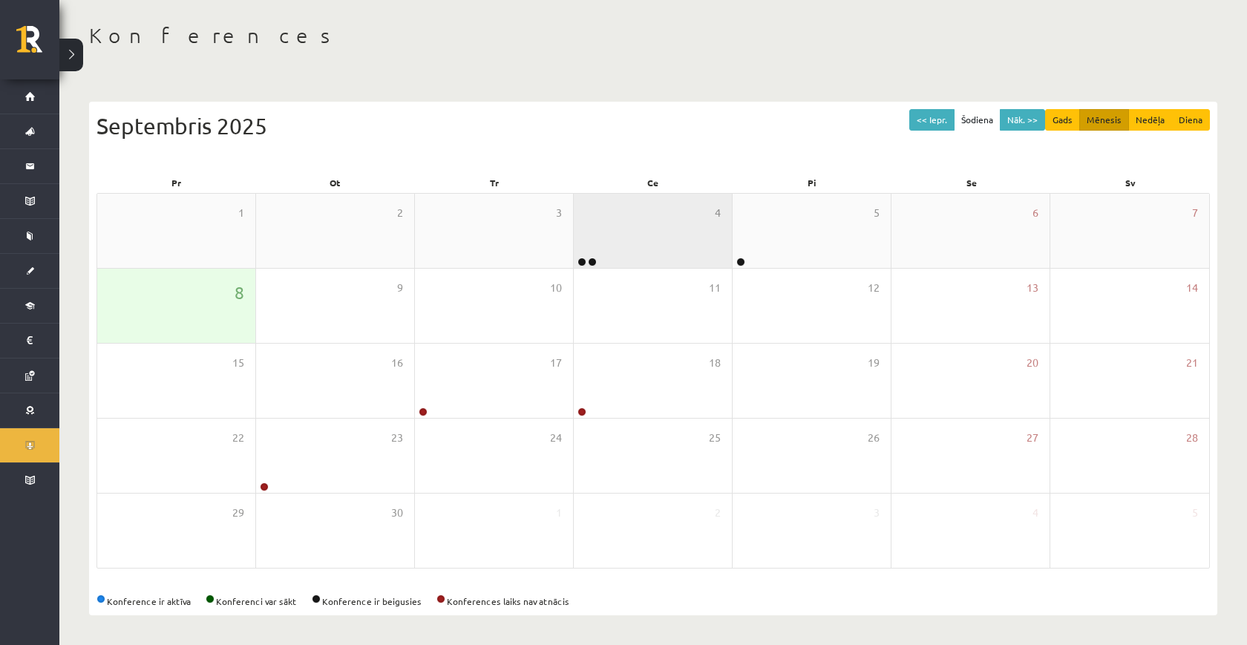
click at [626, 239] on div "4" at bounding box center [653, 231] width 158 height 74
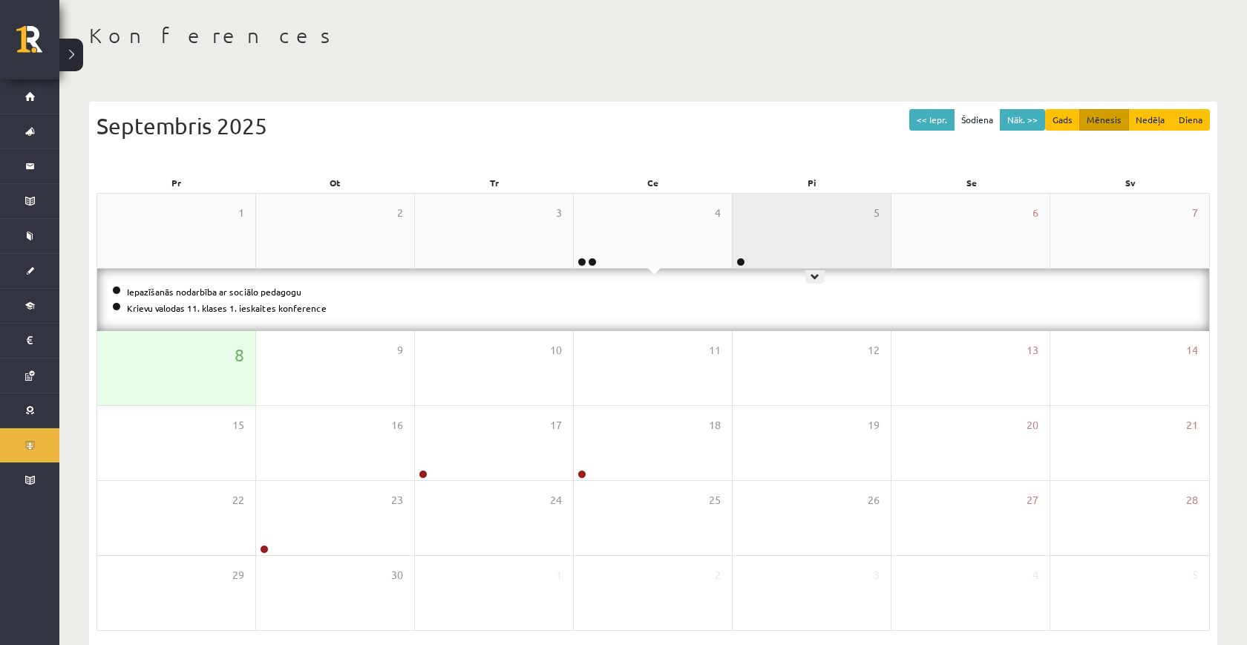
click at [842, 260] on div "5" at bounding box center [811, 231] width 158 height 74
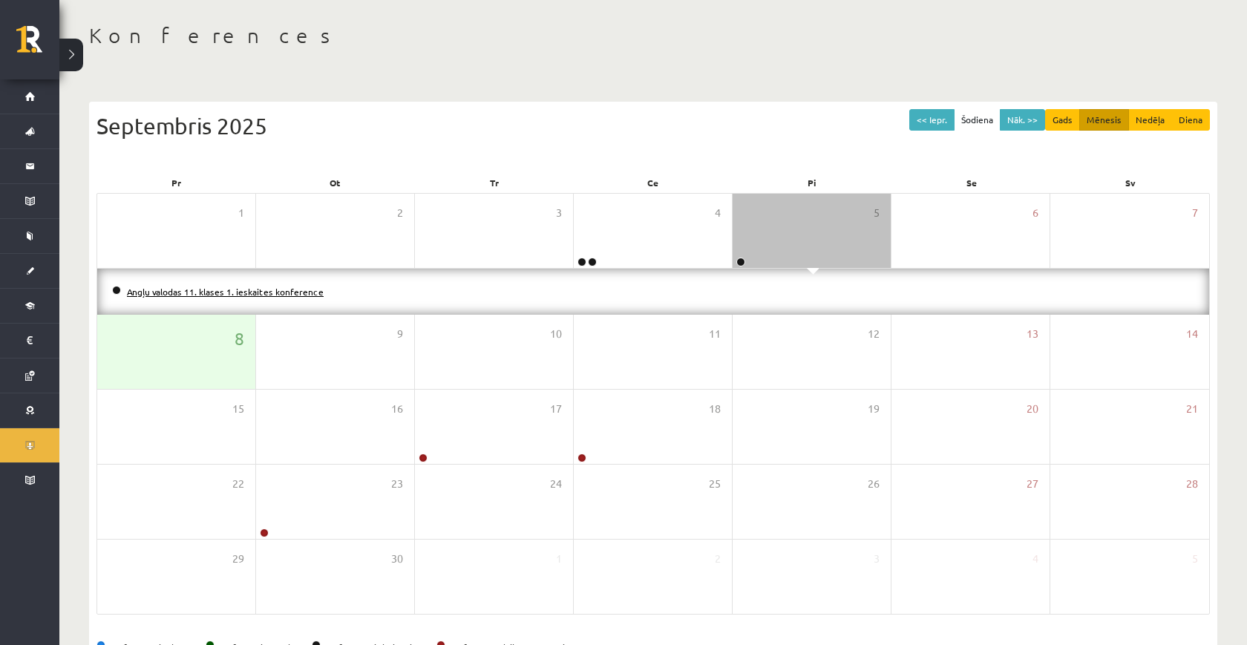
click at [204, 294] on link "Angļu valodas 11. klases 1. ieskaites konference" at bounding box center [225, 292] width 197 height 12
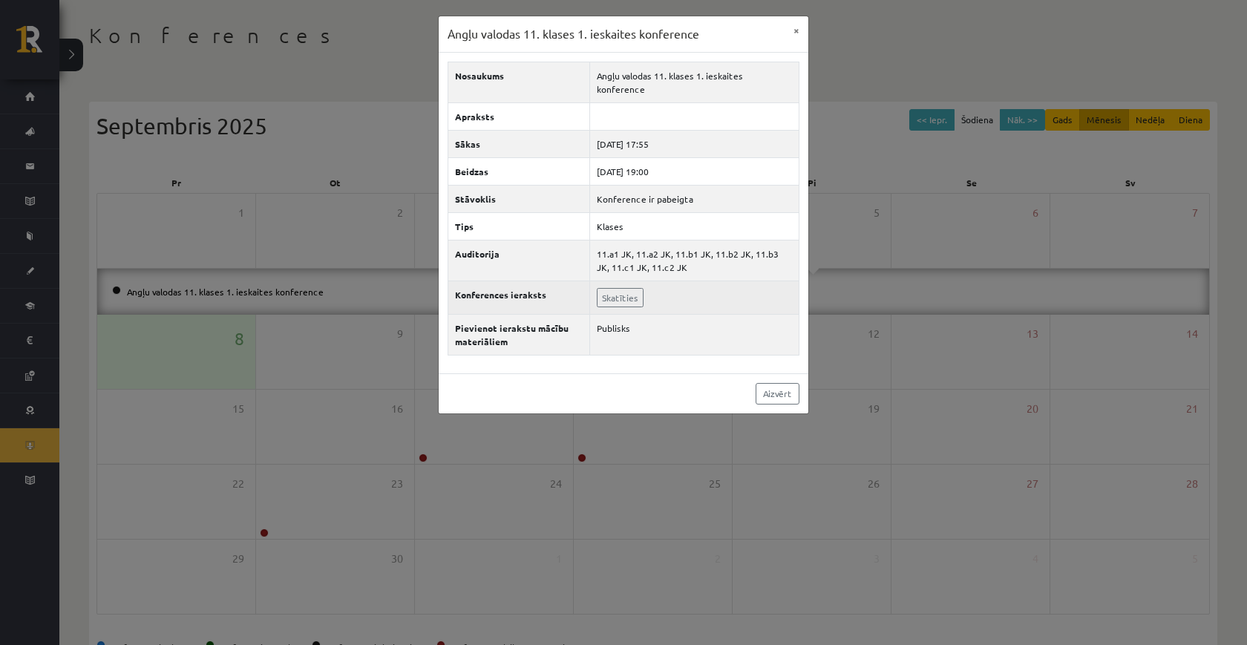
click at [613, 295] on td "Skatīties" at bounding box center [694, 297] width 209 height 33
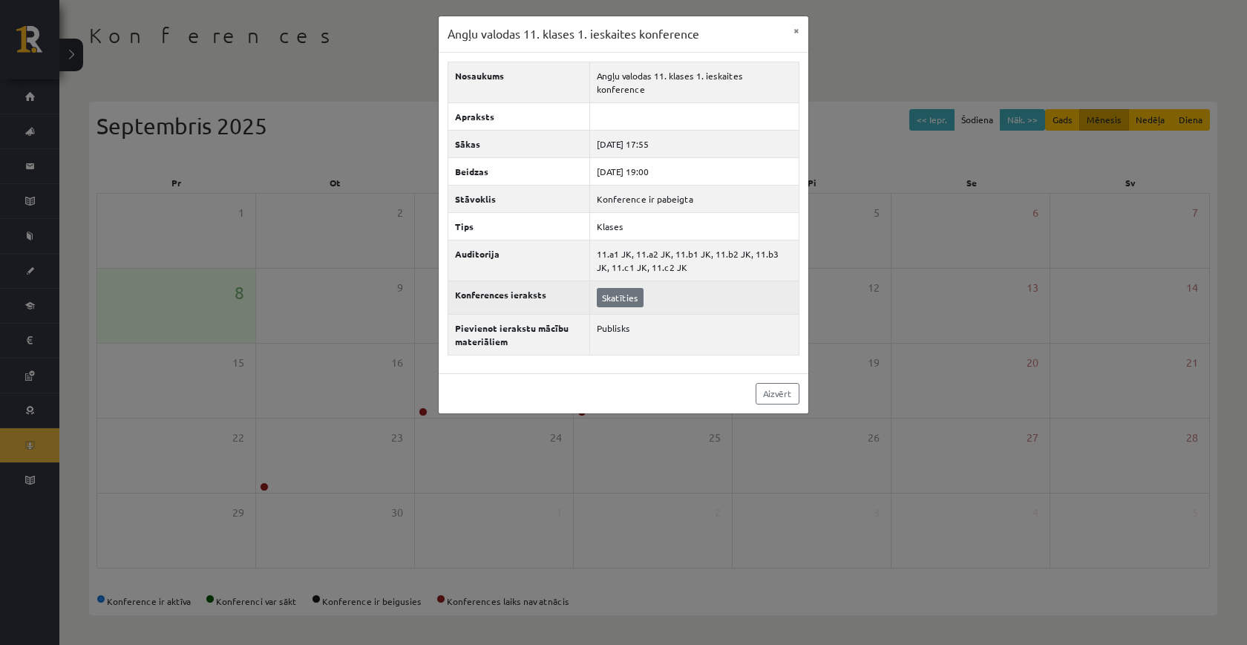
click at [616, 288] on link "Skatīties" at bounding box center [620, 297] width 47 height 19
